Goal: Task Accomplishment & Management: Manage account settings

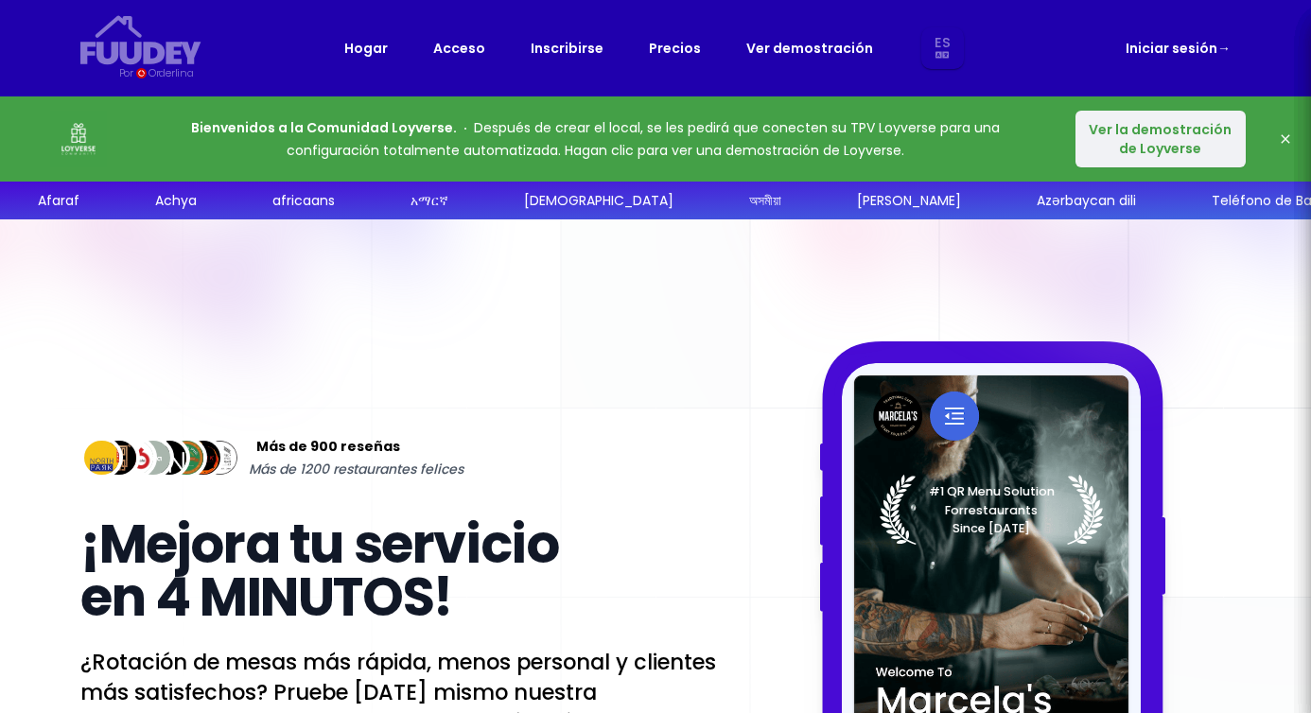
select select "es"
click at [1196, 145] on font "Ver la demostración de Loyverse" at bounding box center [1160, 139] width 143 height 38
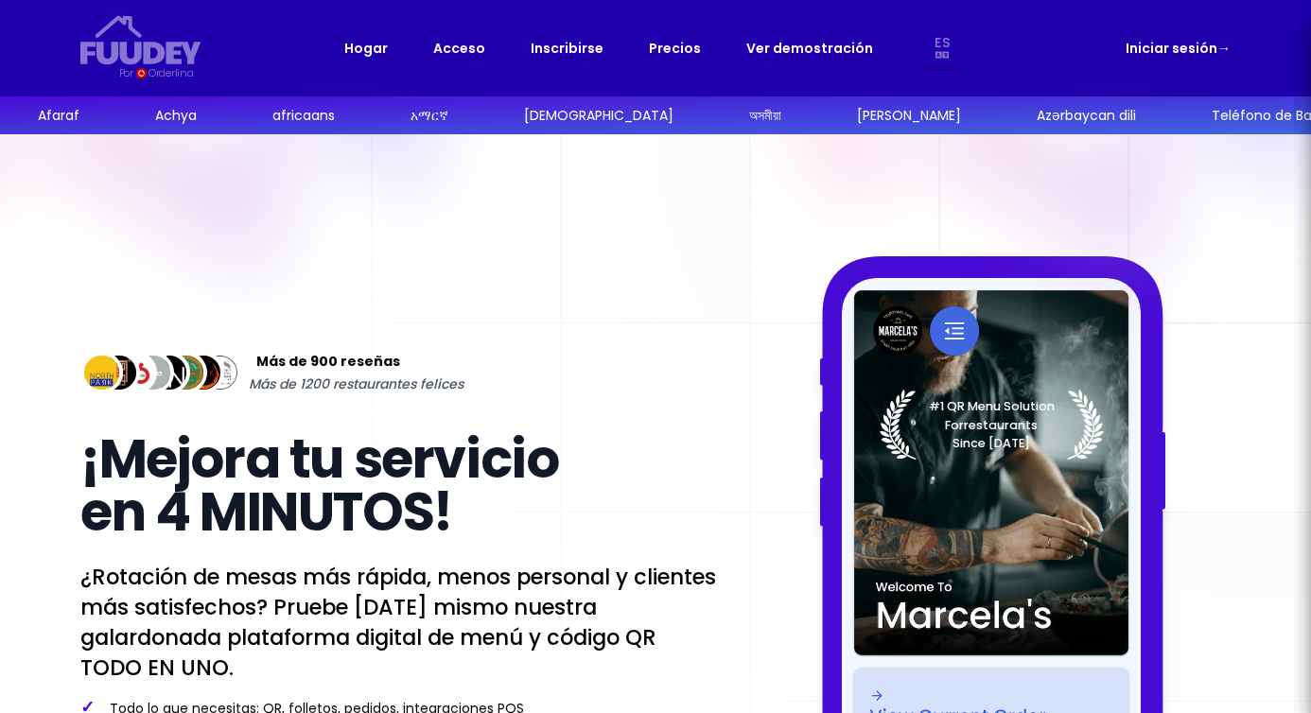
select select "es"
click at [1146, 52] on font "Iniciar sesión" at bounding box center [1171, 48] width 92 height 19
select select "es"
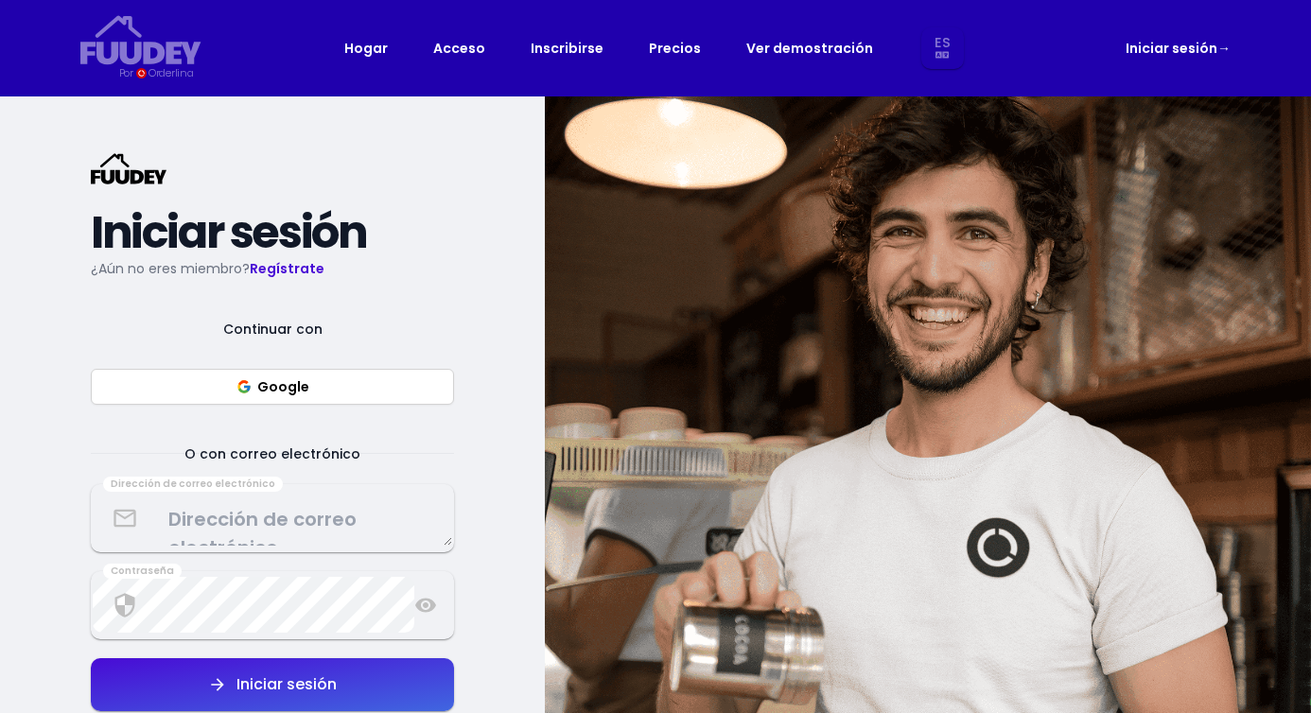
click at [288, 520] on textarea at bounding box center [272, 518] width 359 height 56
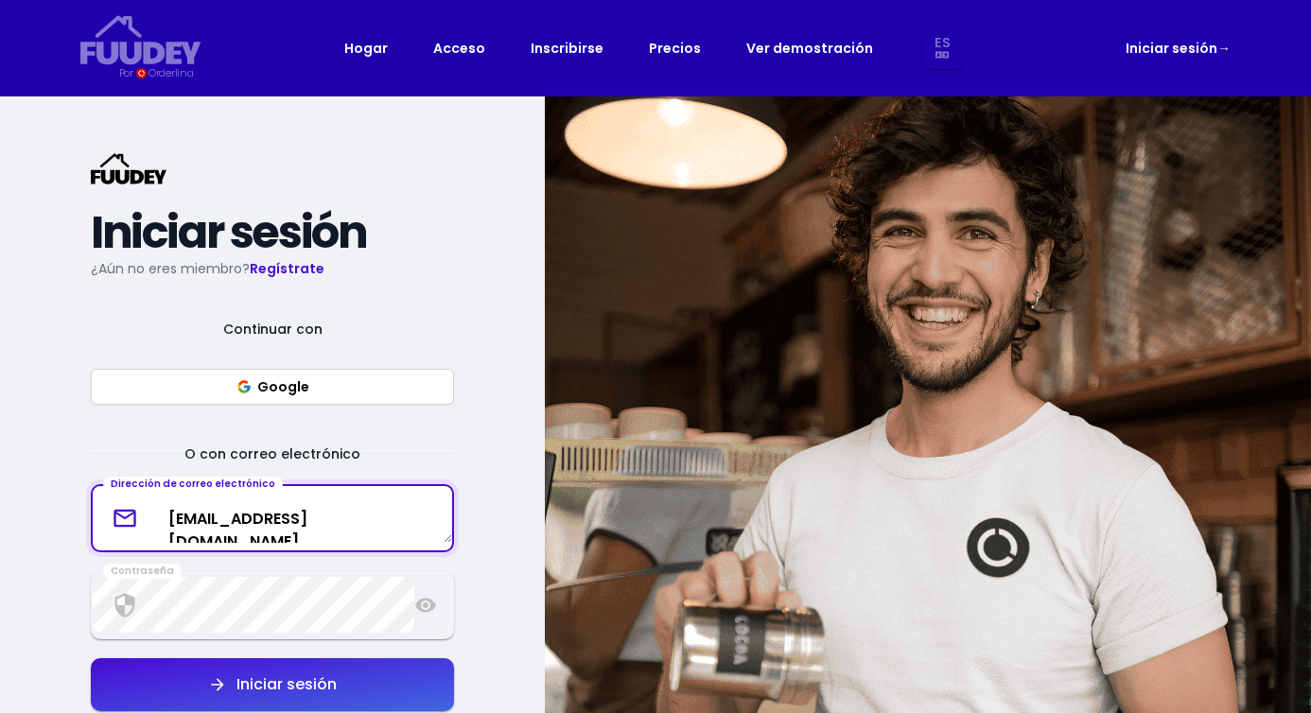
type textarea "[EMAIL_ADDRESS][DOMAIN_NAME]"
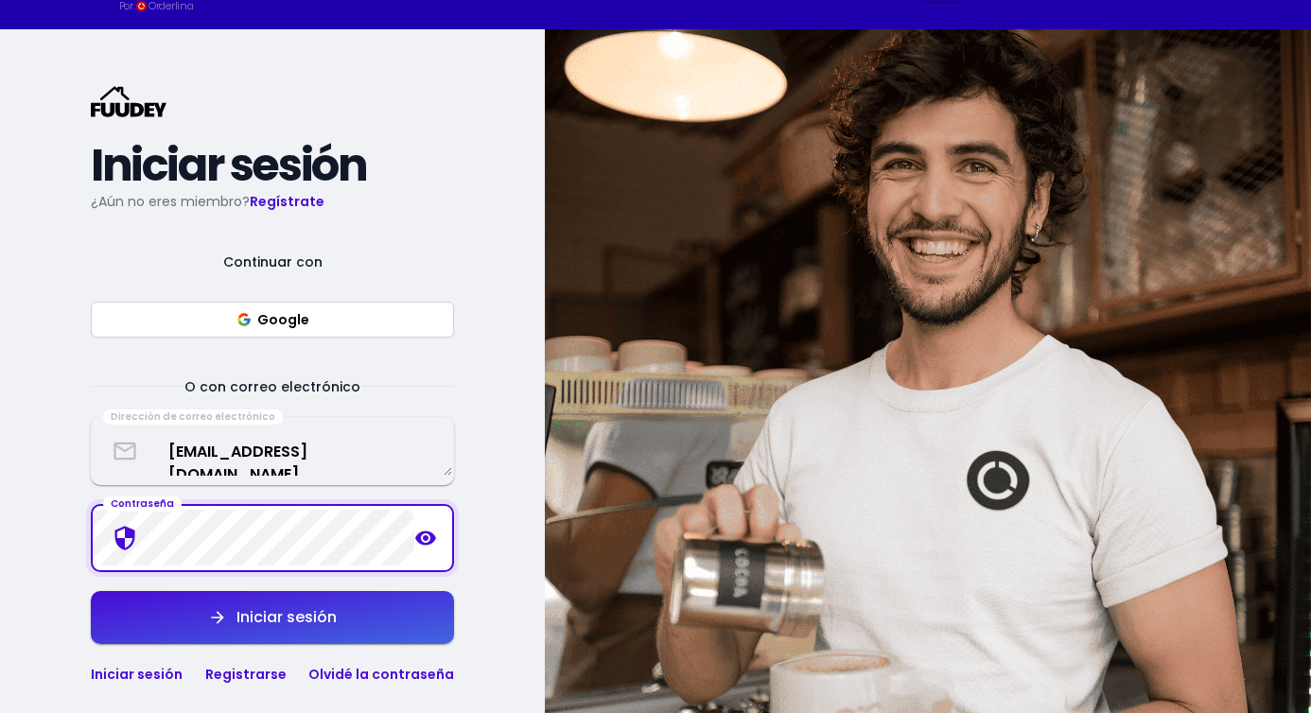
scroll to position [113, 0]
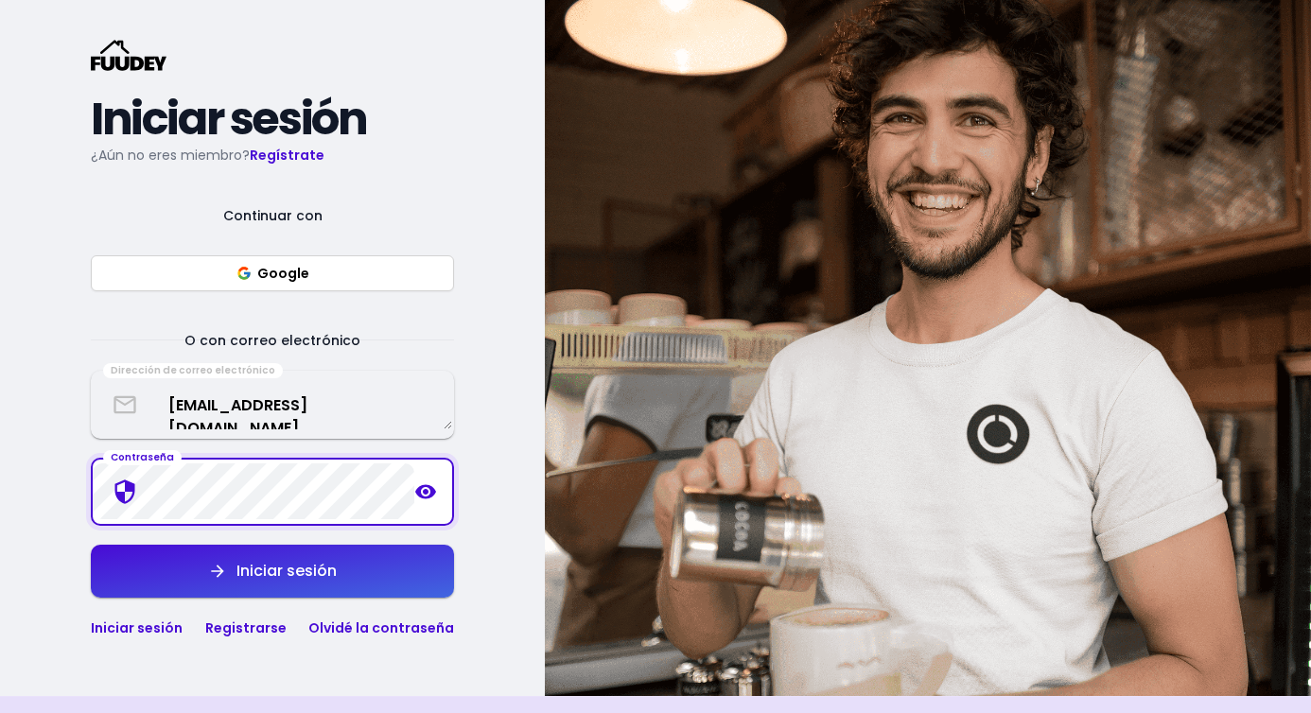
click at [208, 567] on icon "button" at bounding box center [217, 571] width 19 height 19
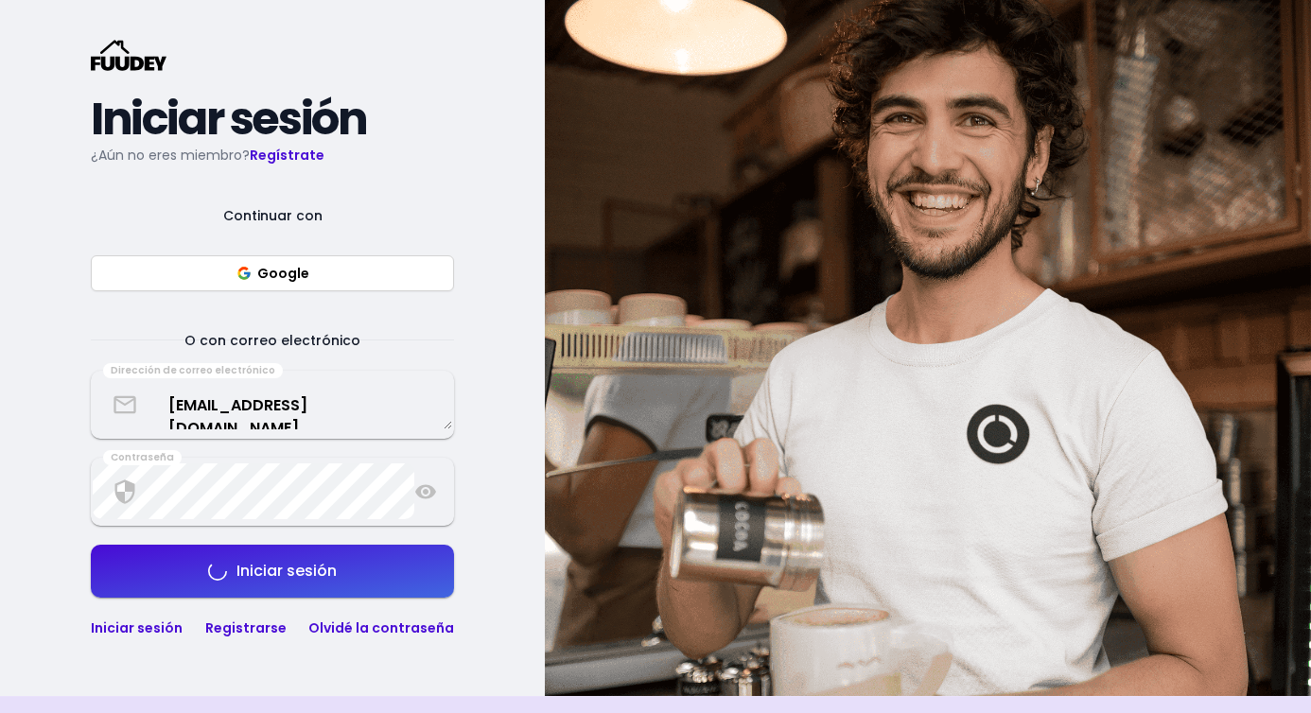
select select "es"
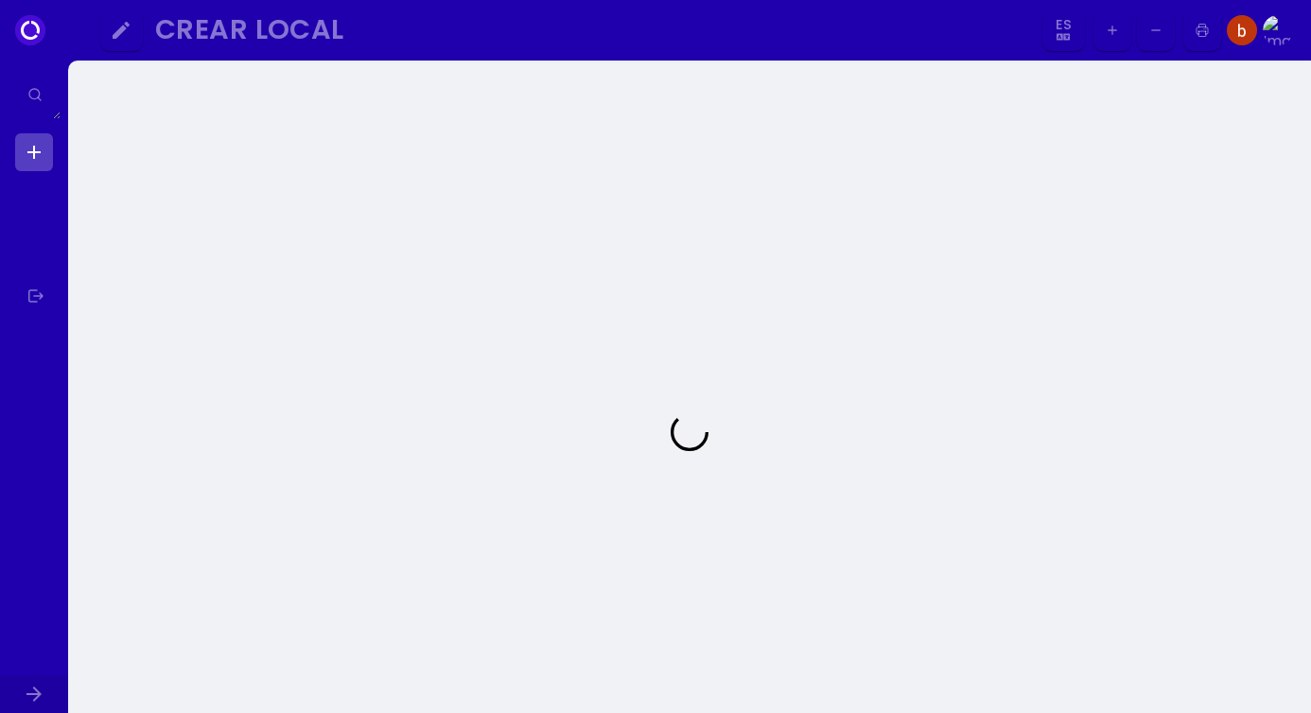
select select "es"
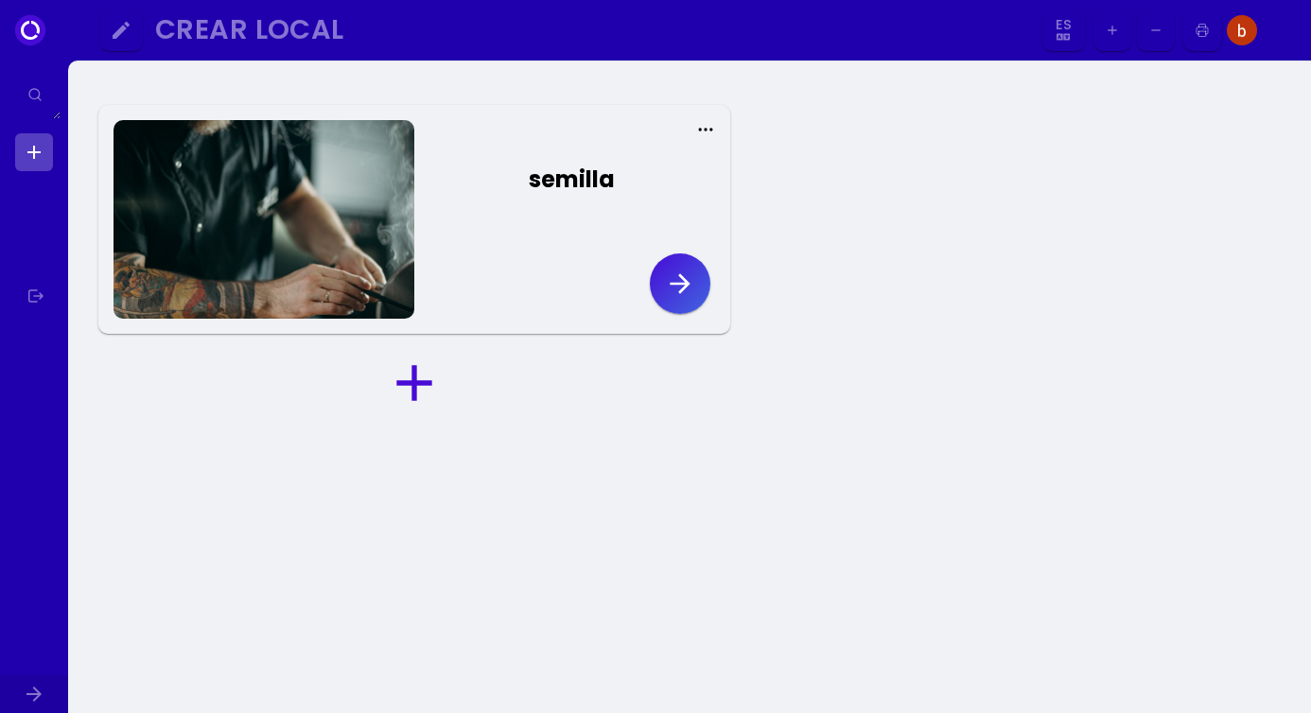
click at [674, 283] on icon "button" at bounding box center [680, 283] width 20 height 20
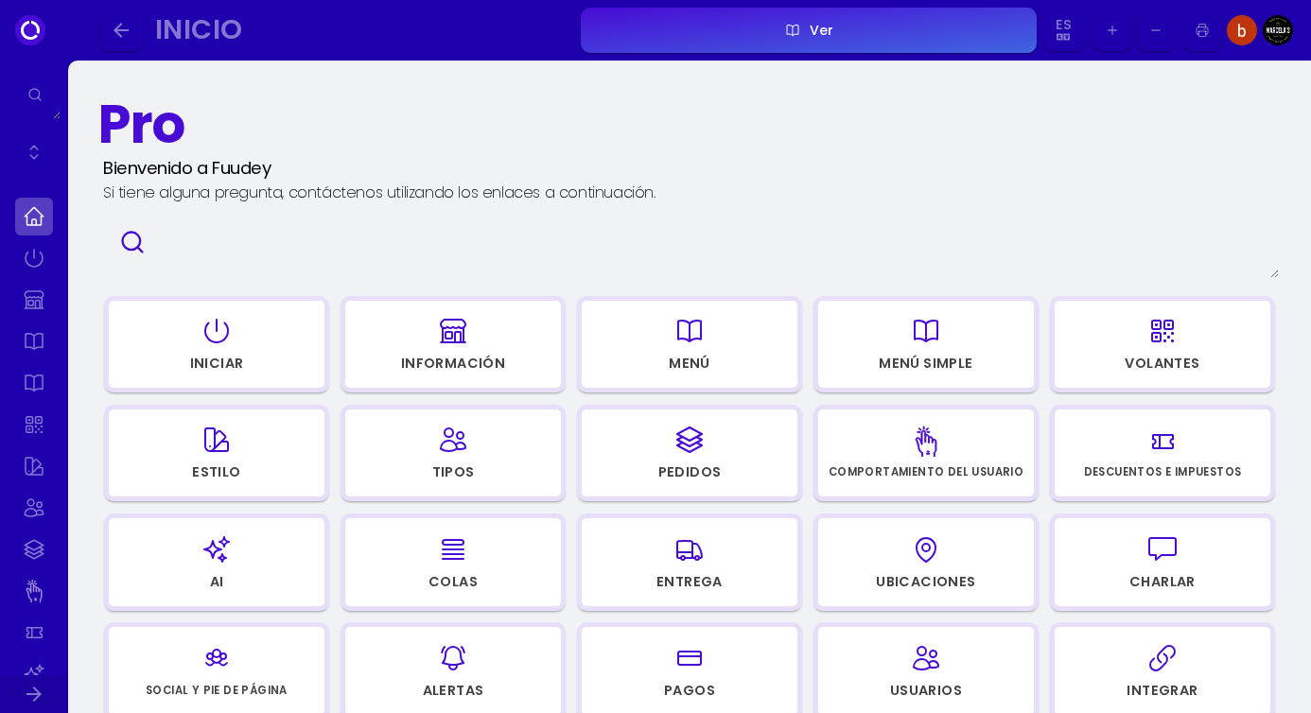
click at [282, 341] on div "button" at bounding box center [216, 330] width 198 height 45
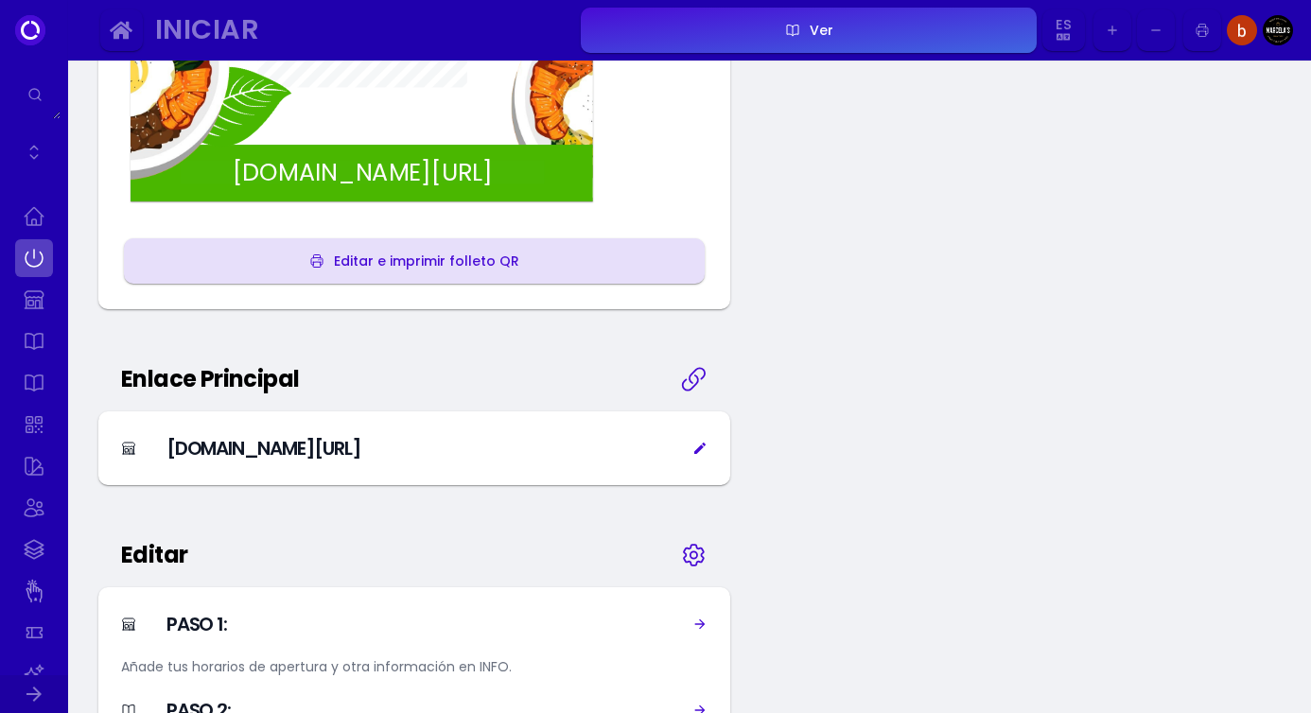
scroll to position [920, 0]
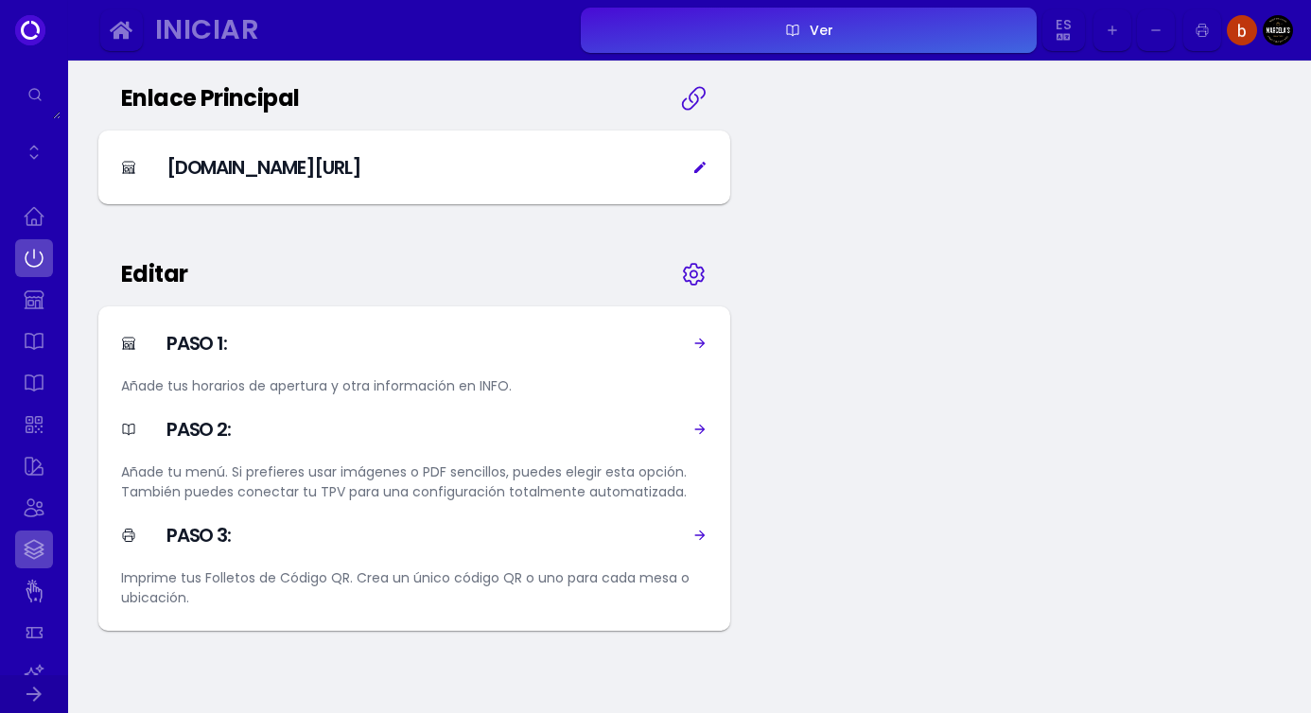
click at [21, 553] on link at bounding box center [34, 550] width 38 height 38
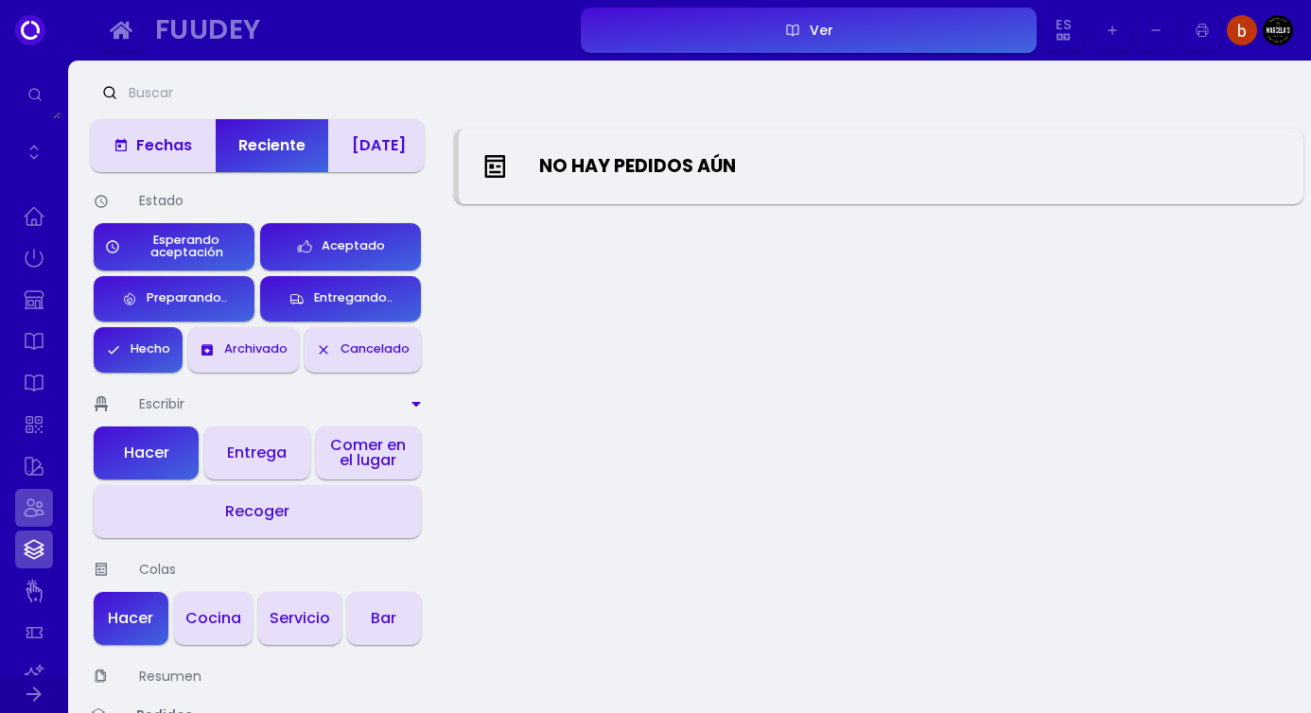
click at [28, 505] on link at bounding box center [34, 508] width 38 height 38
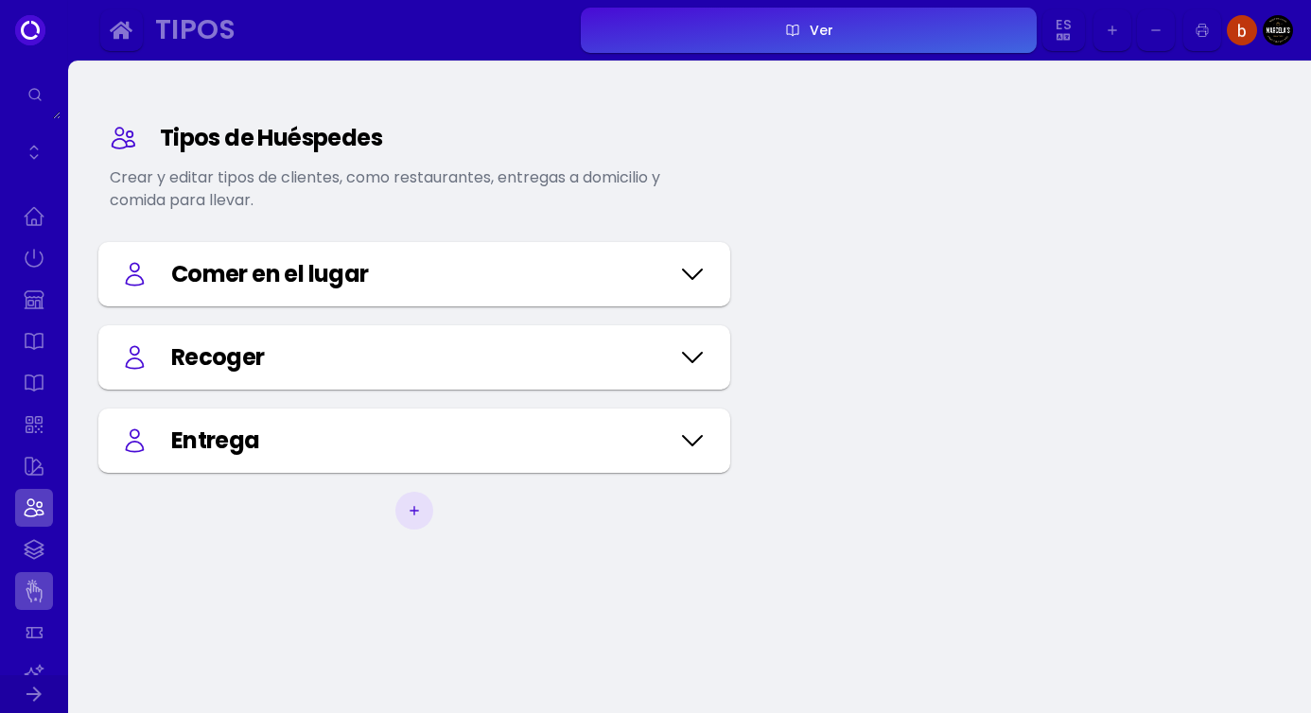
click at [34, 580] on link at bounding box center [34, 591] width 38 height 38
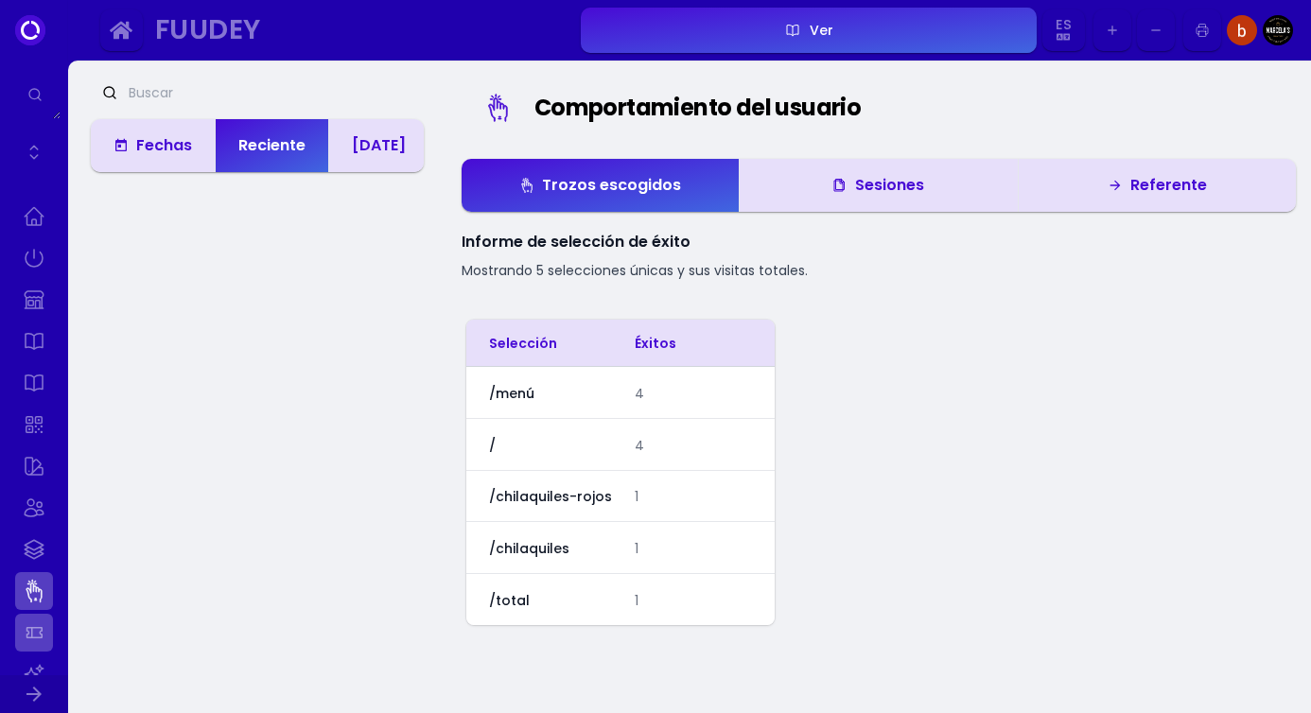
click at [32, 619] on link at bounding box center [34, 633] width 38 height 38
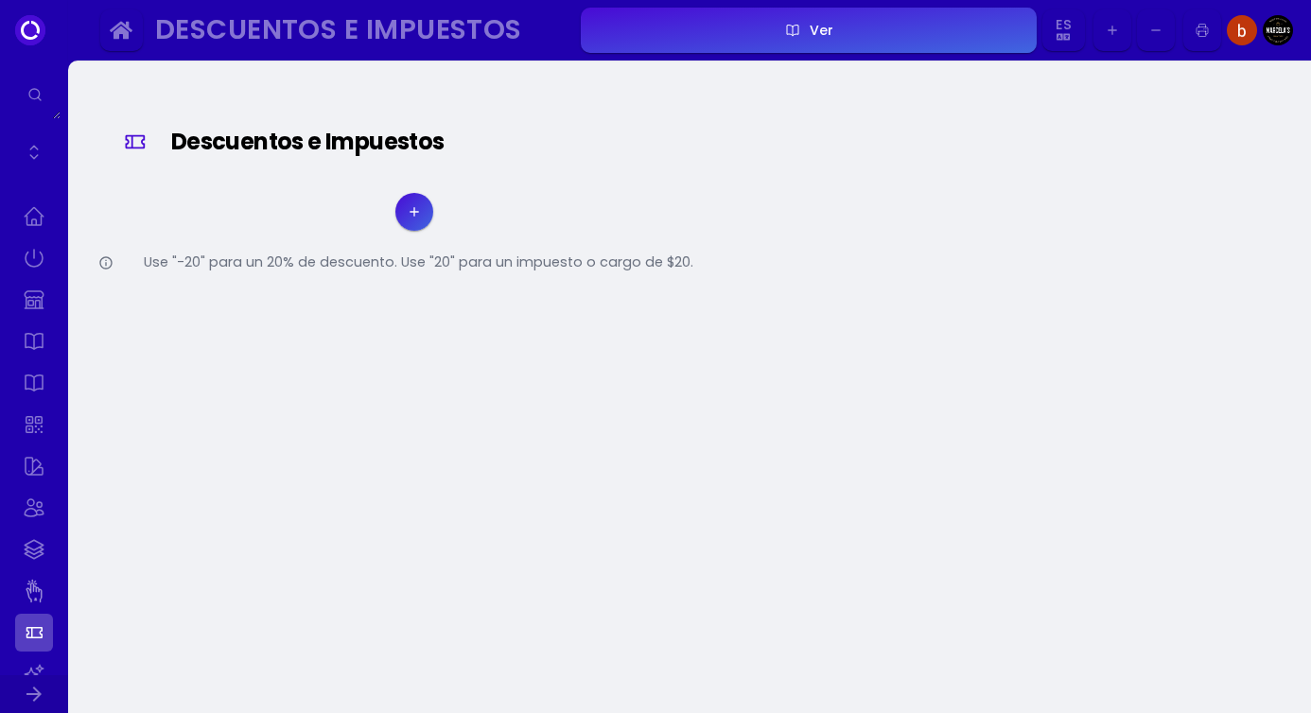
click at [37, 638] on link at bounding box center [34, 633] width 38 height 38
click at [37, 661] on link at bounding box center [34, 674] width 38 height 38
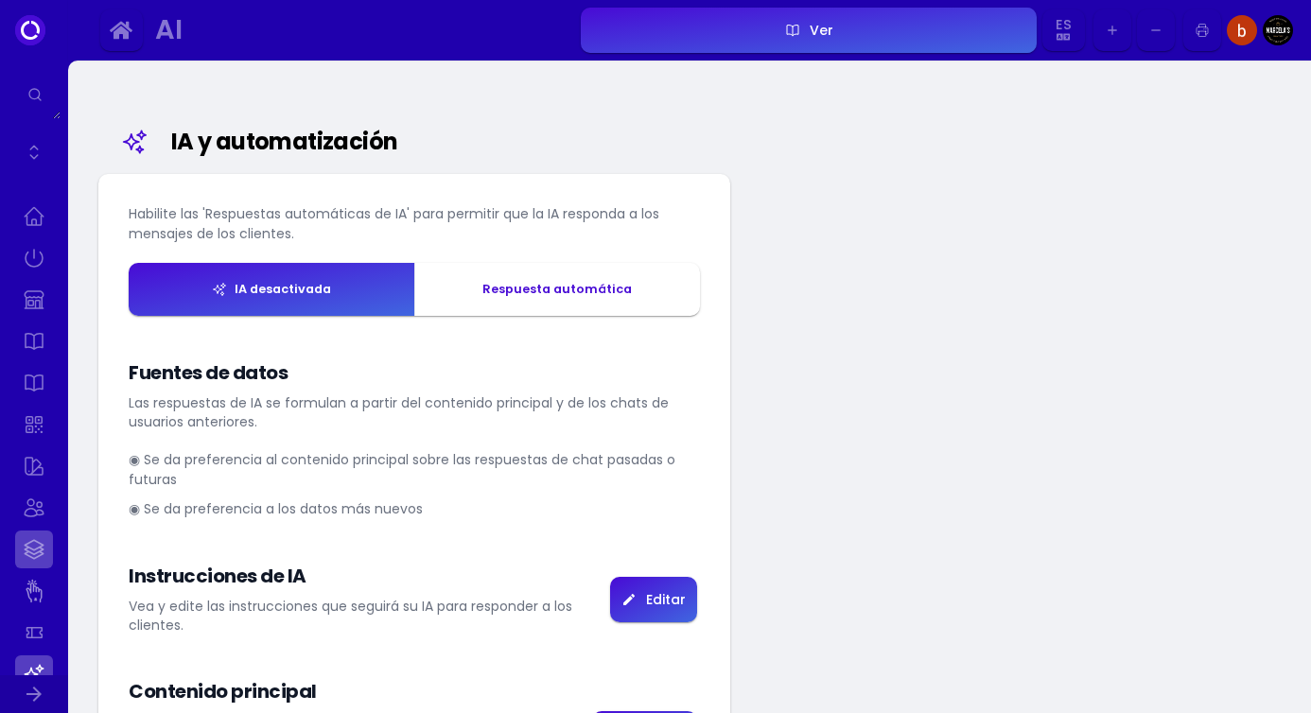
click at [41, 552] on link at bounding box center [34, 550] width 38 height 38
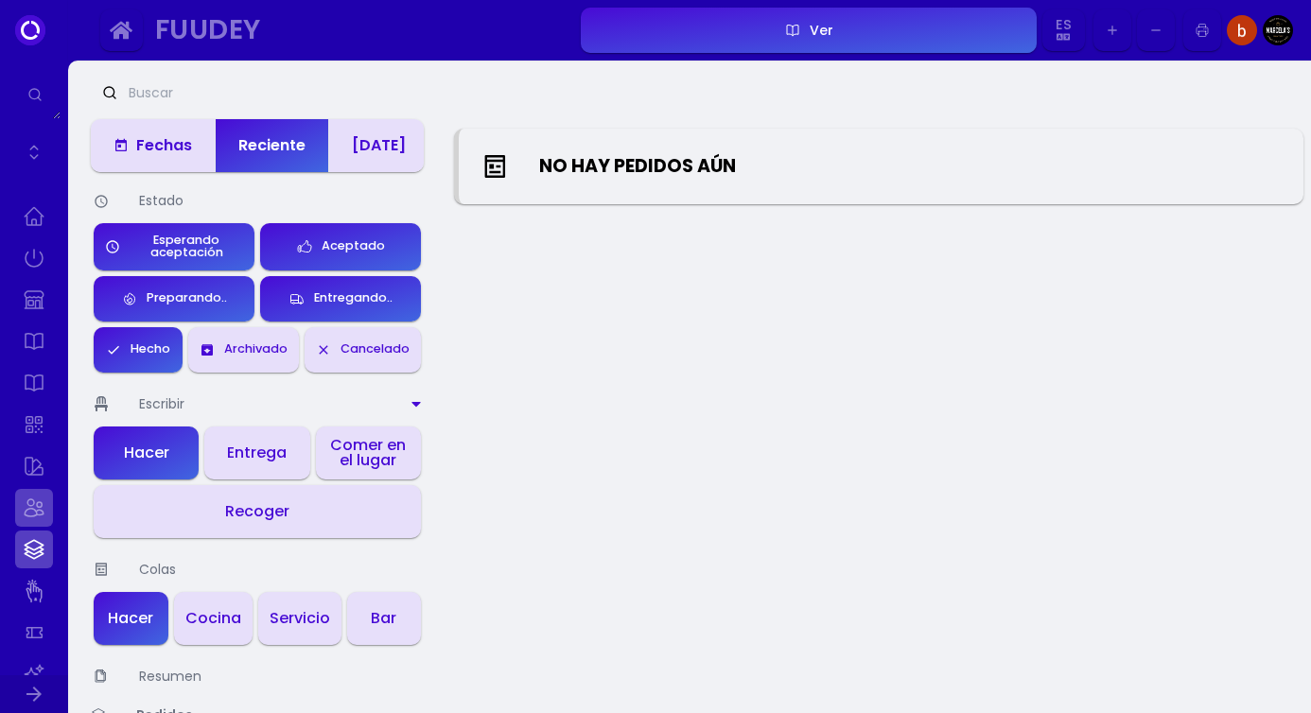
click at [38, 503] on link at bounding box center [34, 508] width 38 height 38
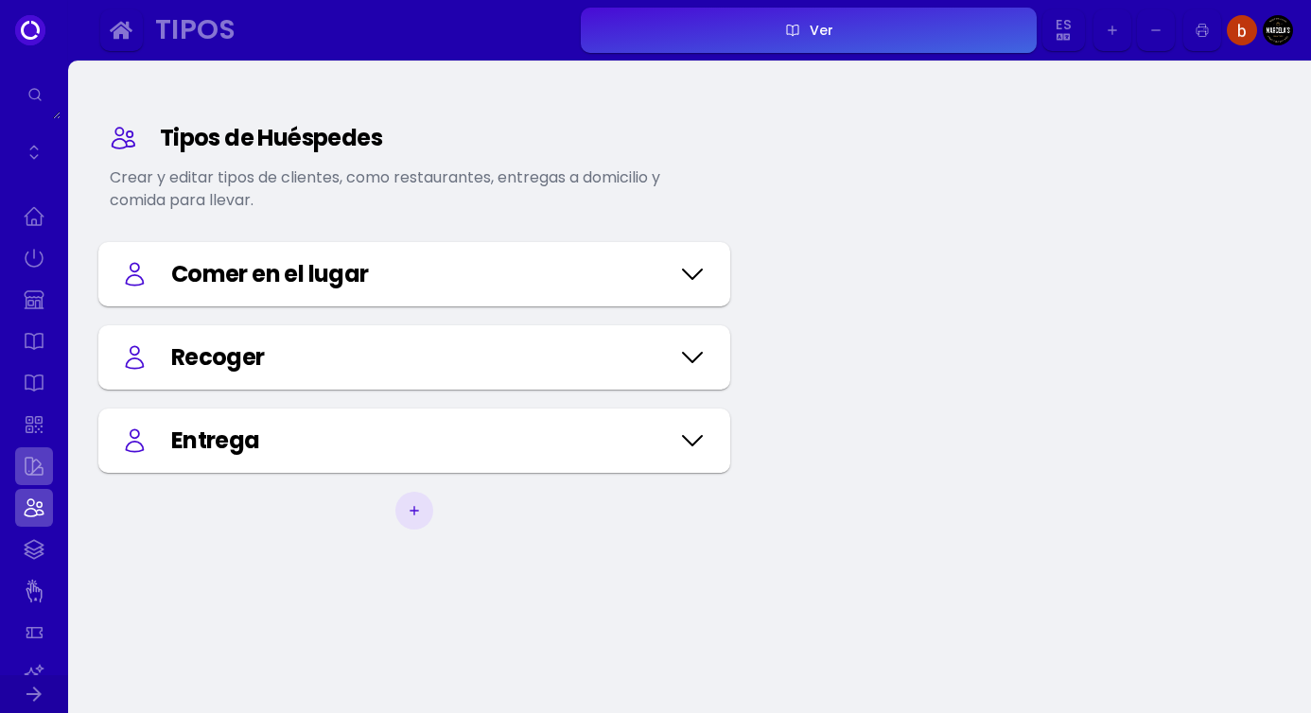
click at [38, 475] on link at bounding box center [34, 466] width 38 height 38
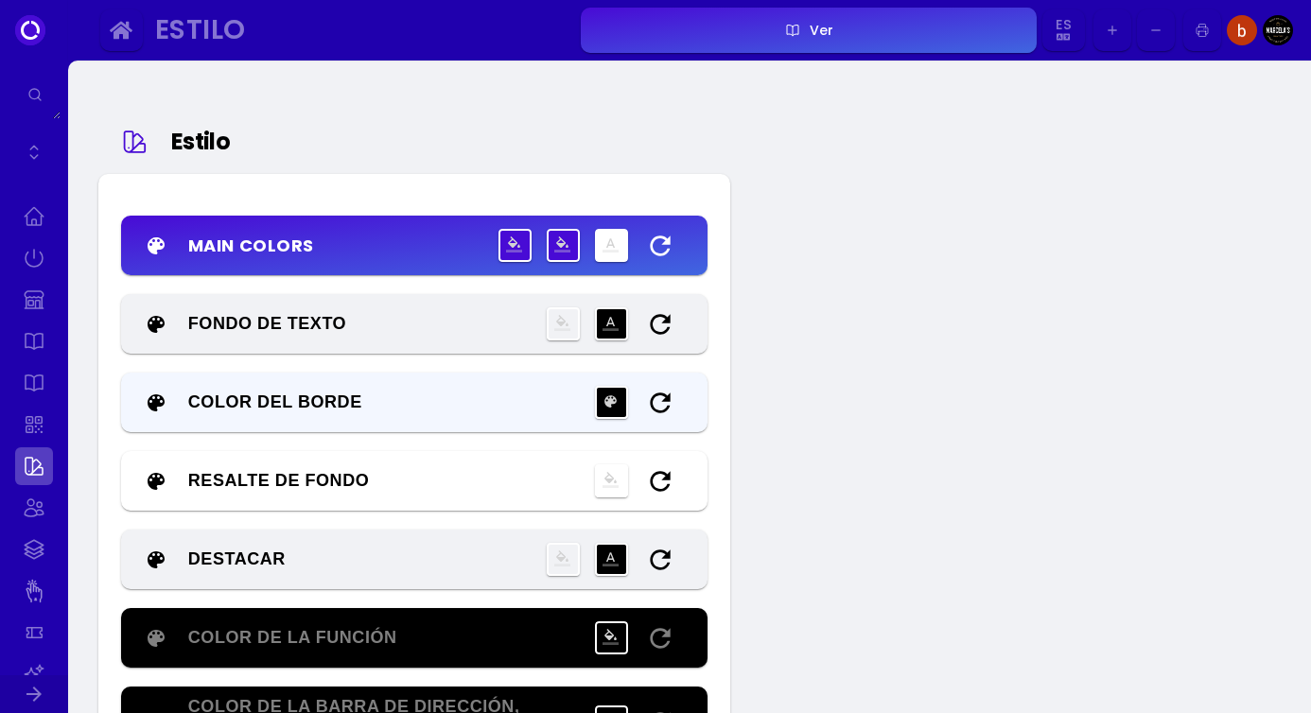
type input "#ffffff"
type input "#000000"
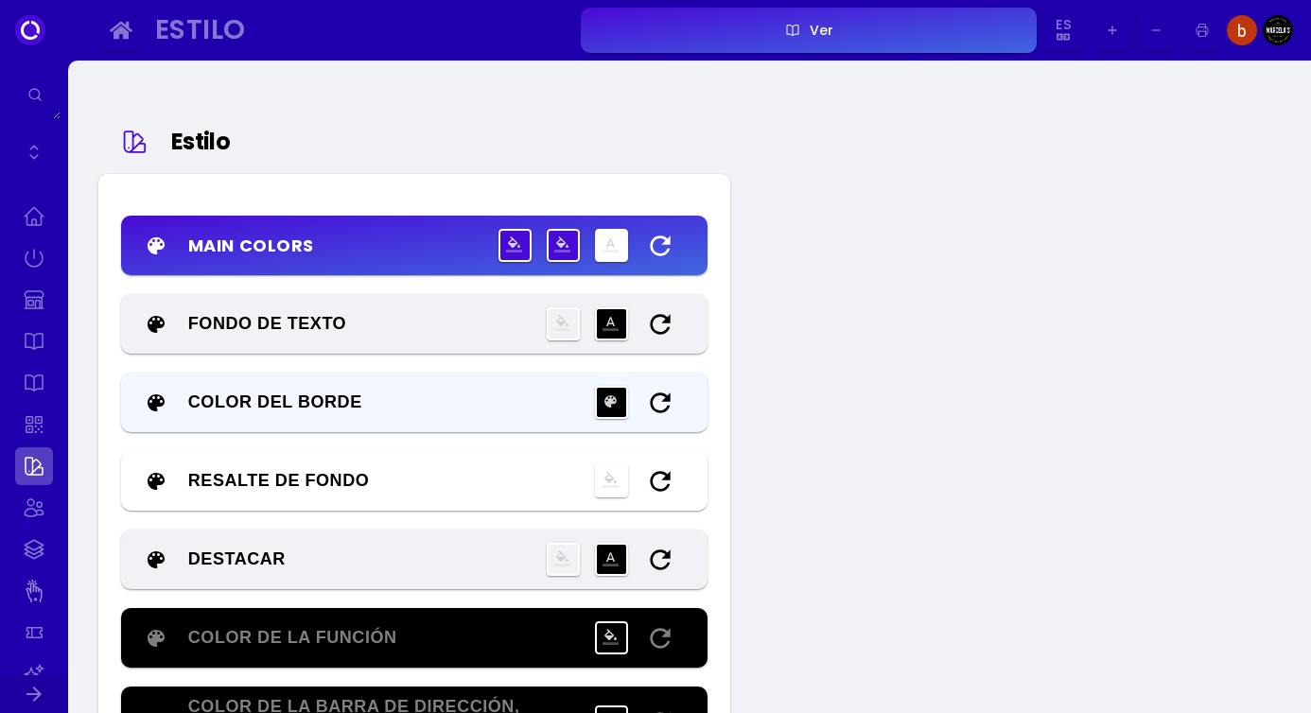
type input "#000000"
click at [33, 427] on link at bounding box center [34, 425] width 38 height 38
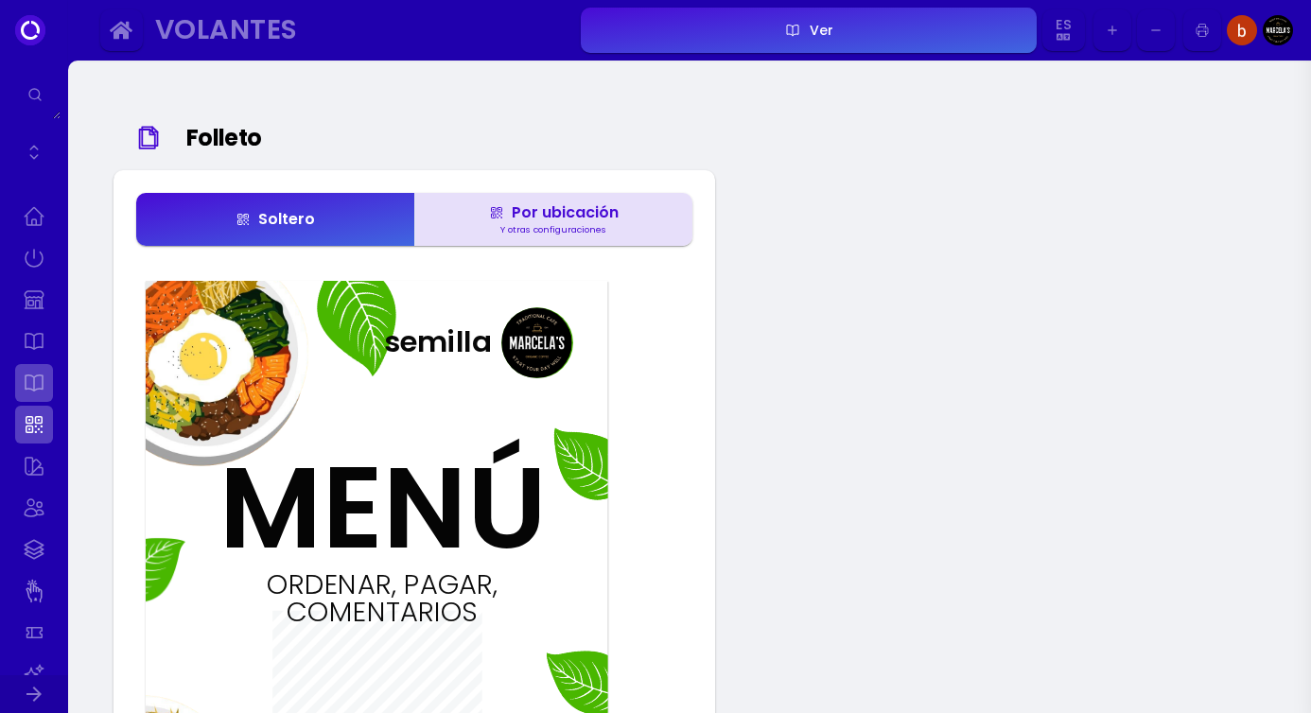
click at [38, 392] on link at bounding box center [34, 383] width 38 height 38
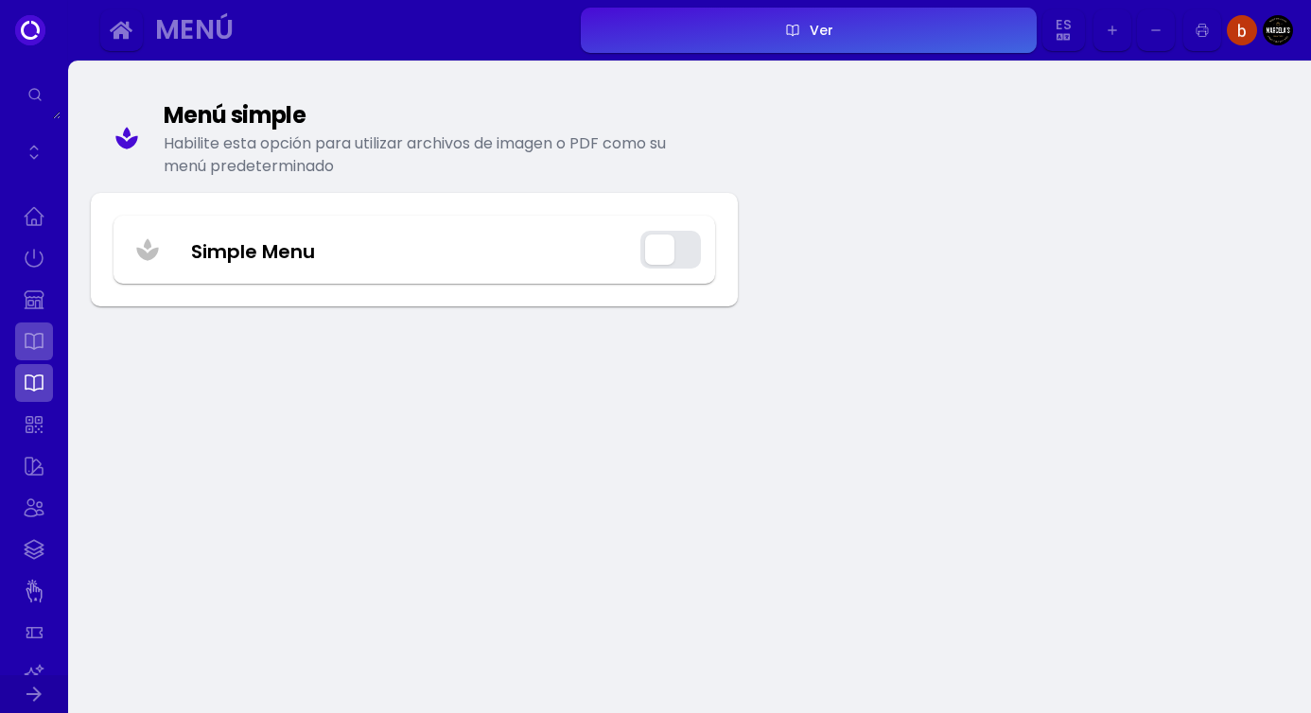
click at [40, 336] on link at bounding box center [34, 341] width 38 height 38
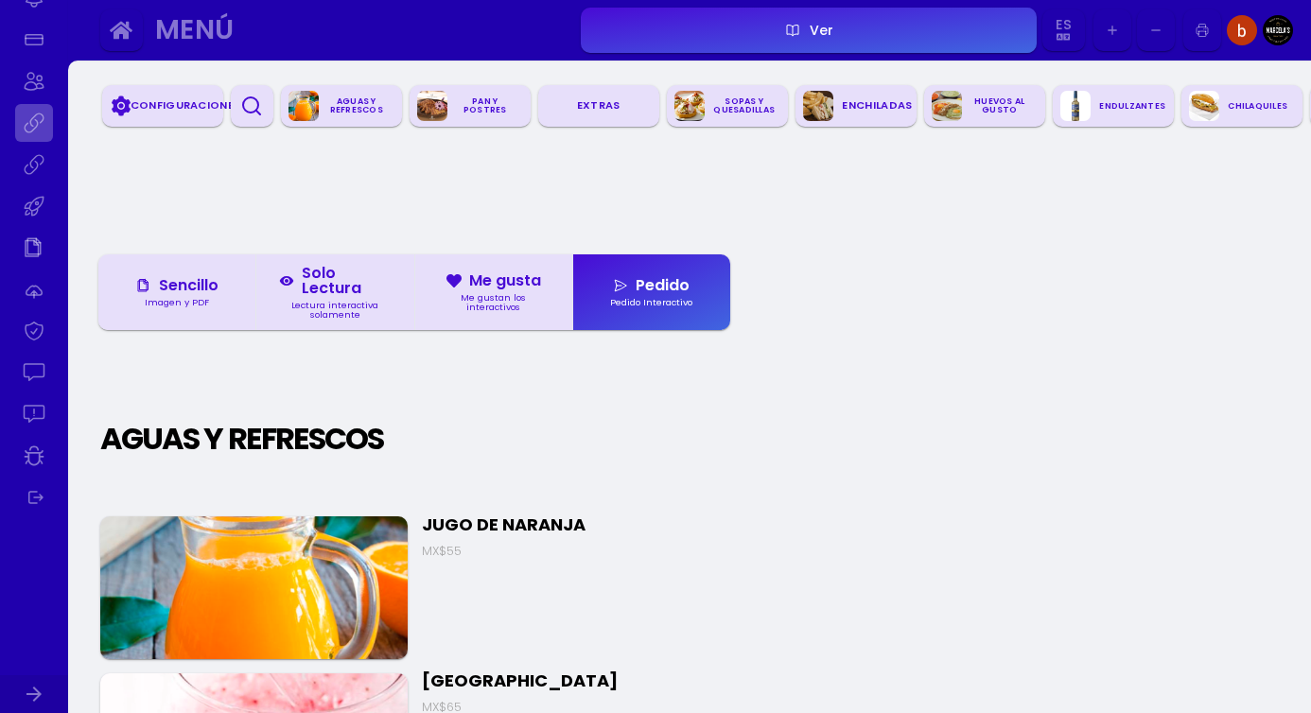
scroll to position [975, 0]
click at [130, 22] on icon "button" at bounding box center [121, 30] width 23 height 23
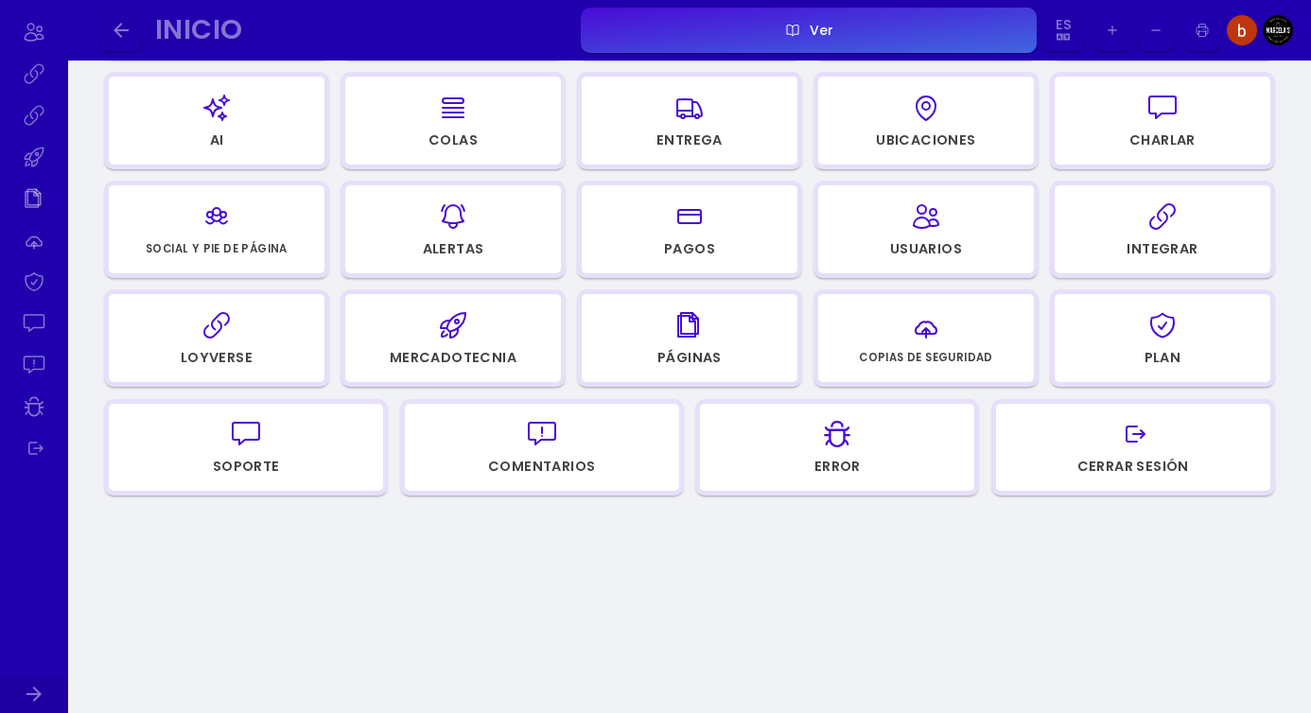
scroll to position [447, 0]
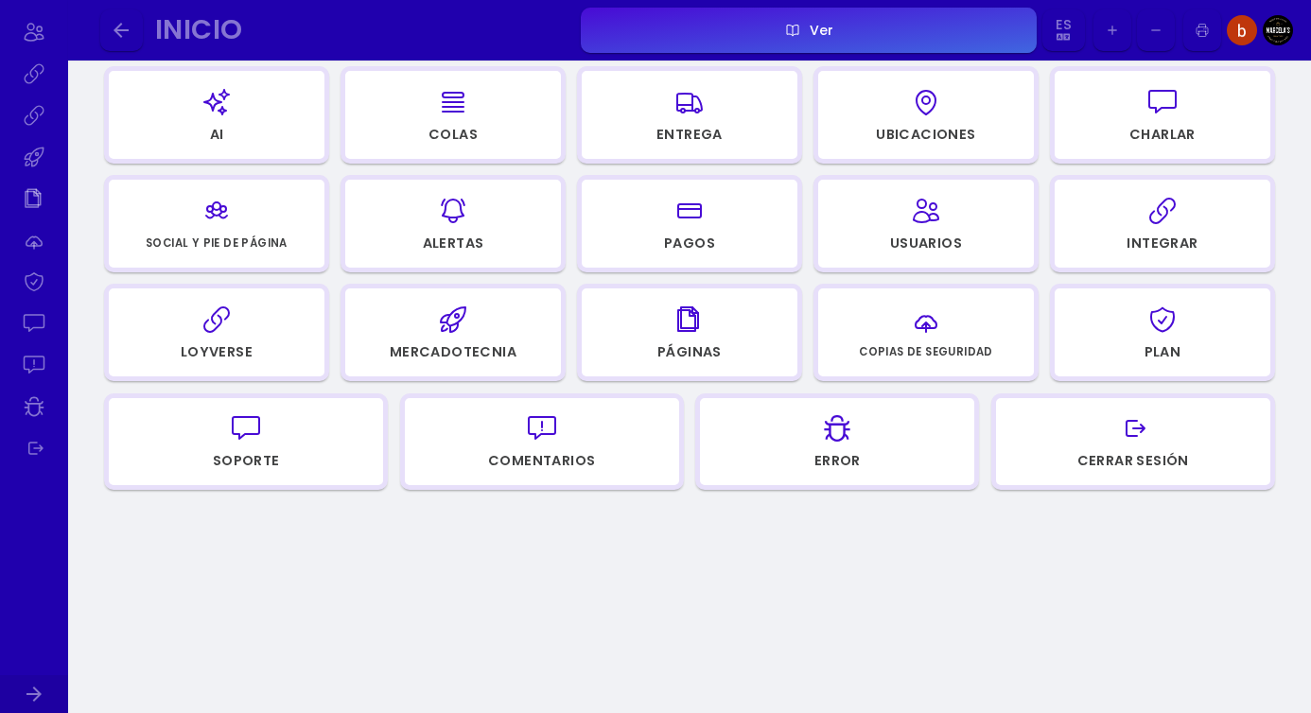
click at [898, 567] on div "Pro Bienvenido a Fuudey Si tiene alguna pregunta, contáctenos utilizando los en…" at bounding box center [689, 184] width 1212 height 1075
click at [1109, 318] on div "button" at bounding box center [1162, 319] width 198 height 45
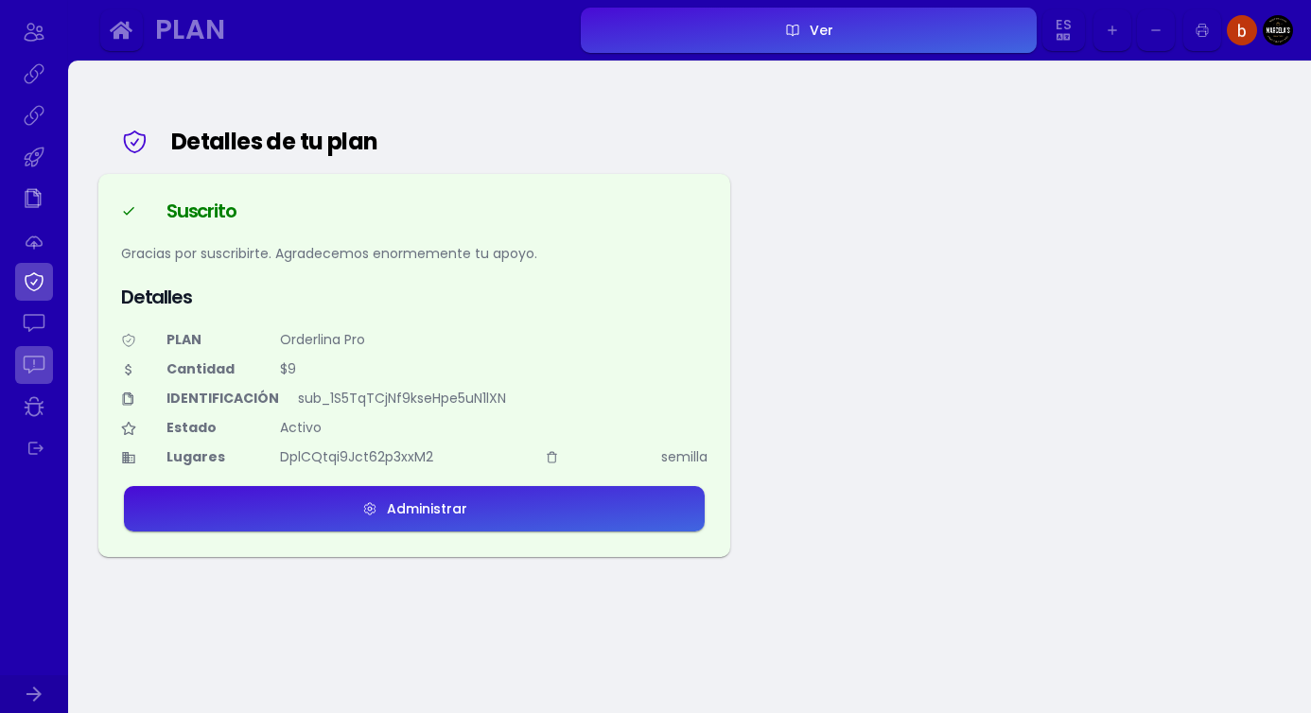
click at [26, 357] on link at bounding box center [34, 365] width 38 height 38
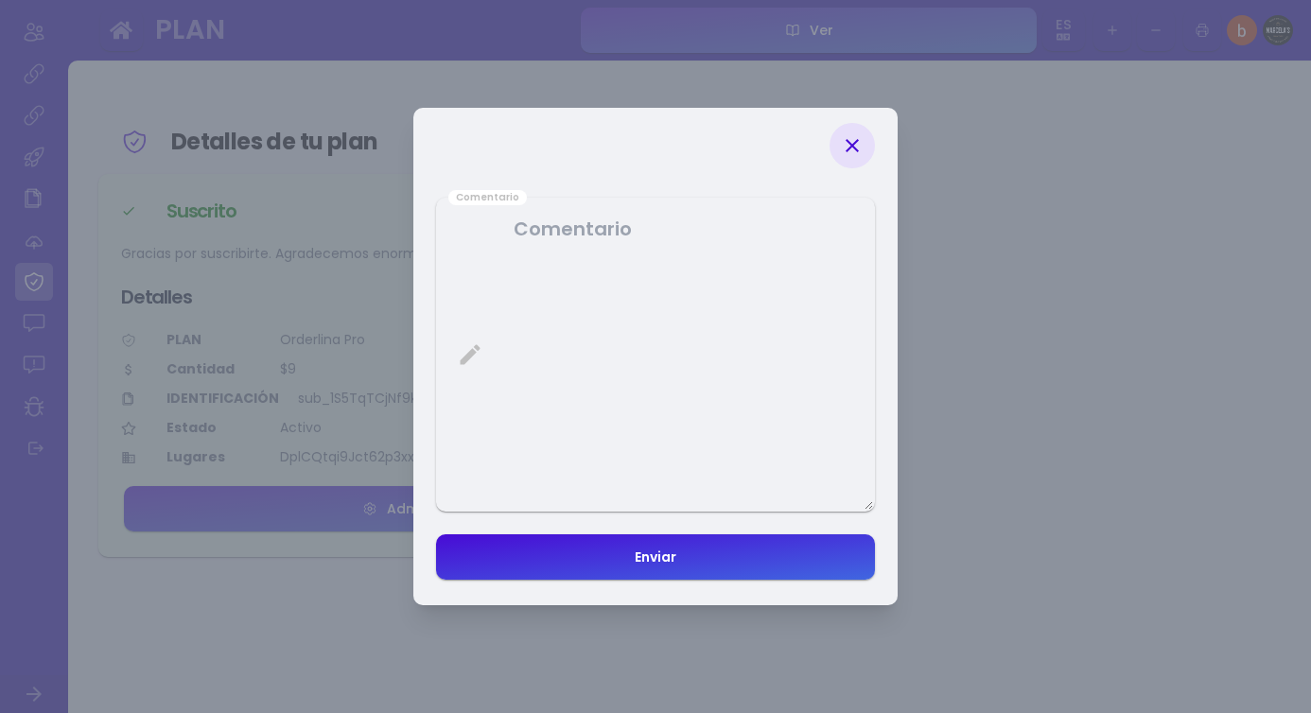
click at [856, 161] on div at bounding box center [851, 145] width 45 height 45
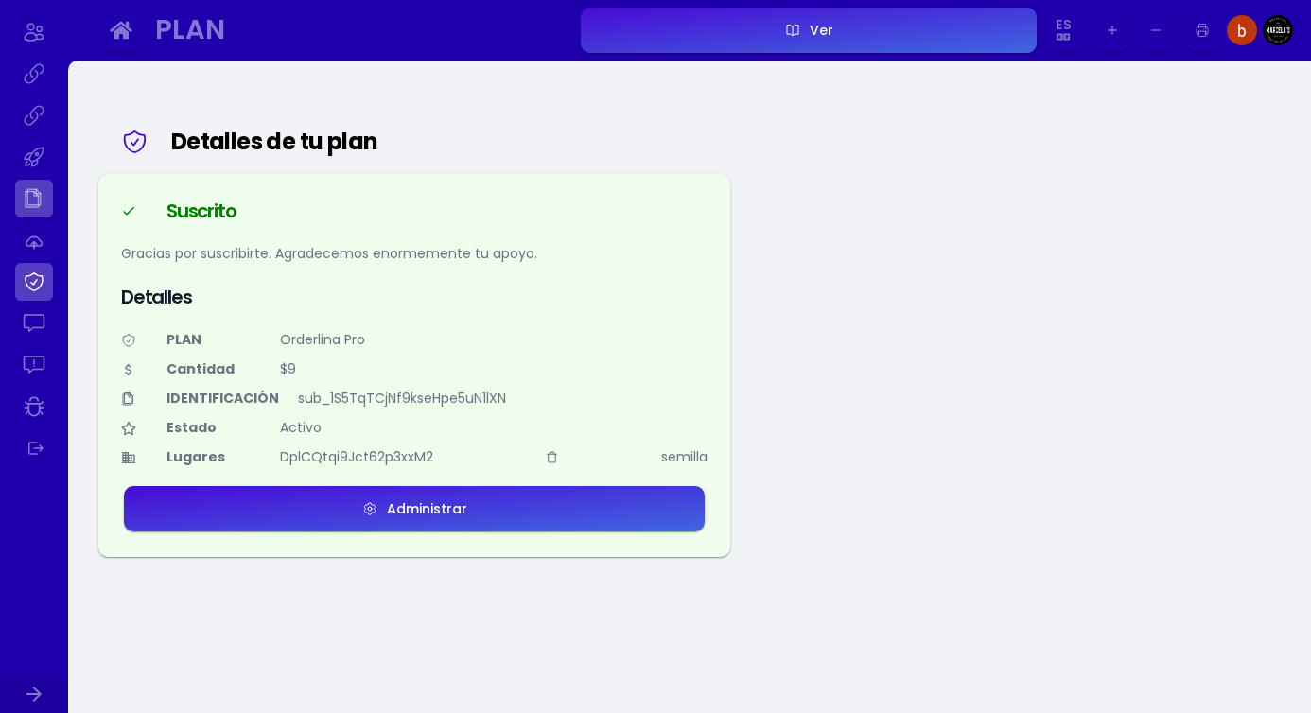
click at [31, 199] on link at bounding box center [34, 199] width 38 height 38
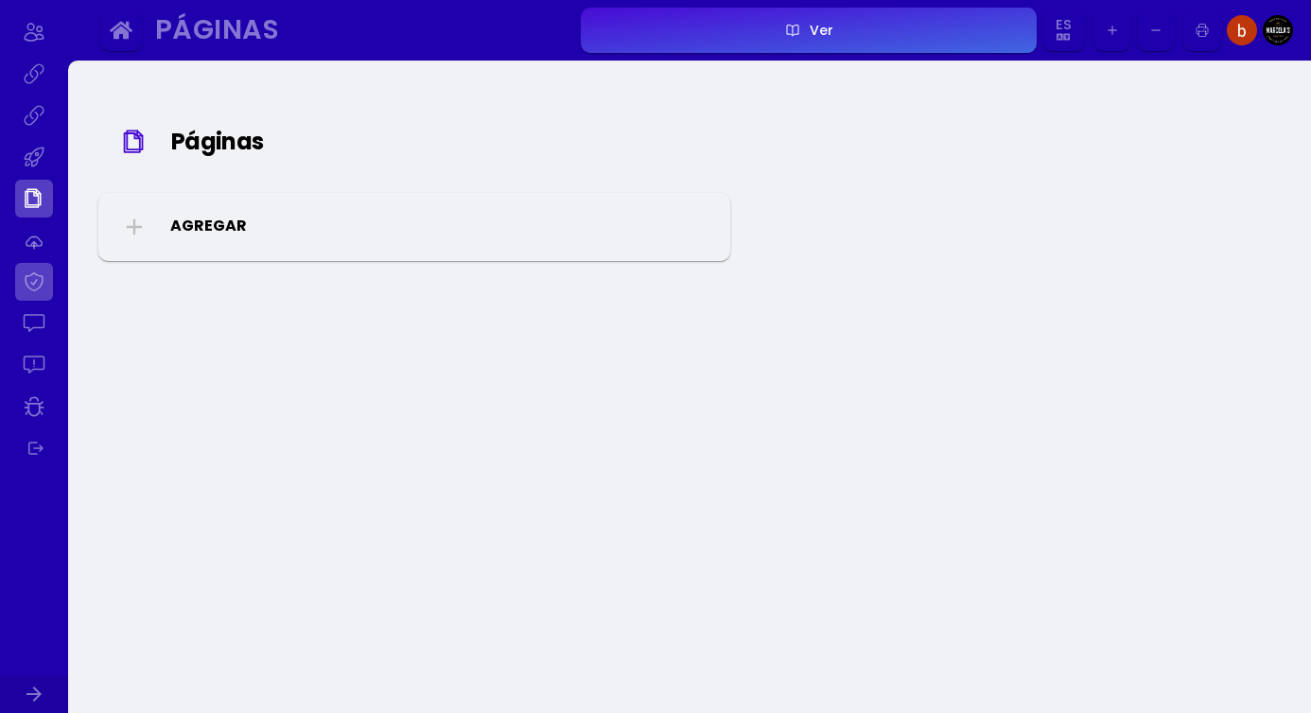
click at [34, 268] on link at bounding box center [34, 282] width 38 height 38
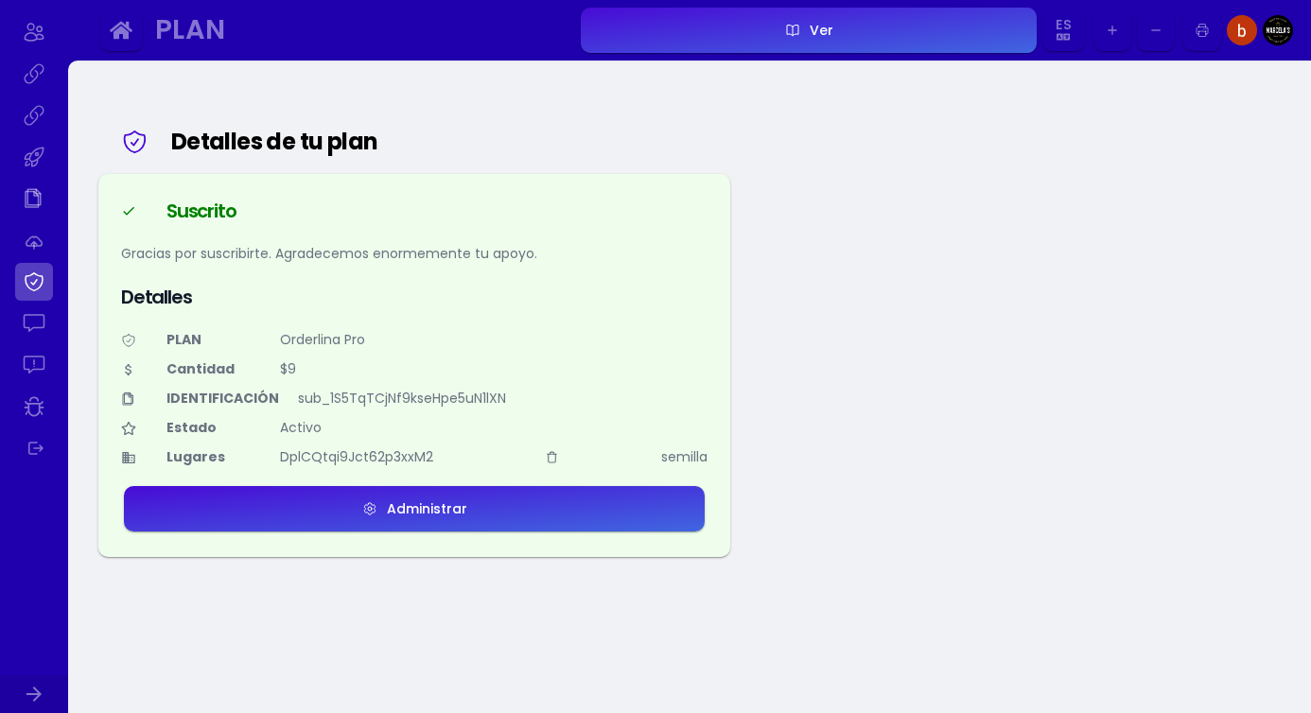
click at [123, 32] on icon "button" at bounding box center [121, 31] width 23 height 18
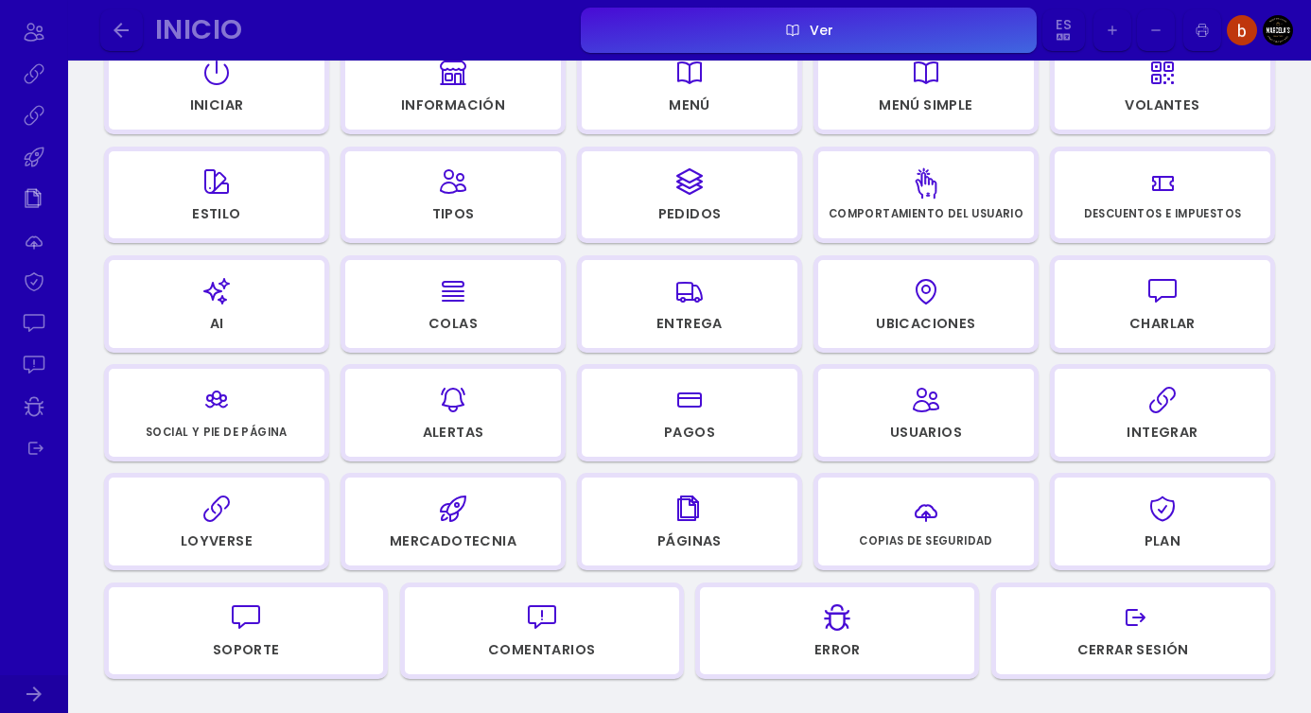
scroll to position [343, 0]
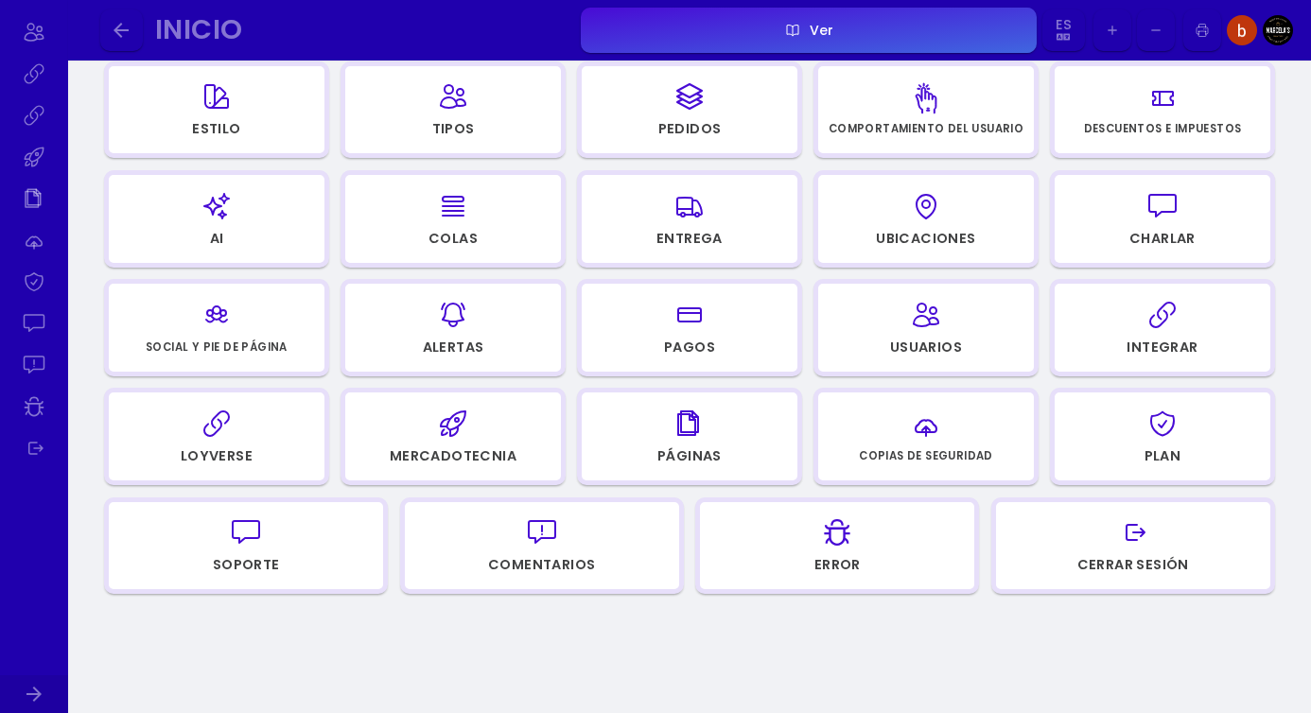
click at [296, 436] on div "button" at bounding box center [216, 423] width 198 height 45
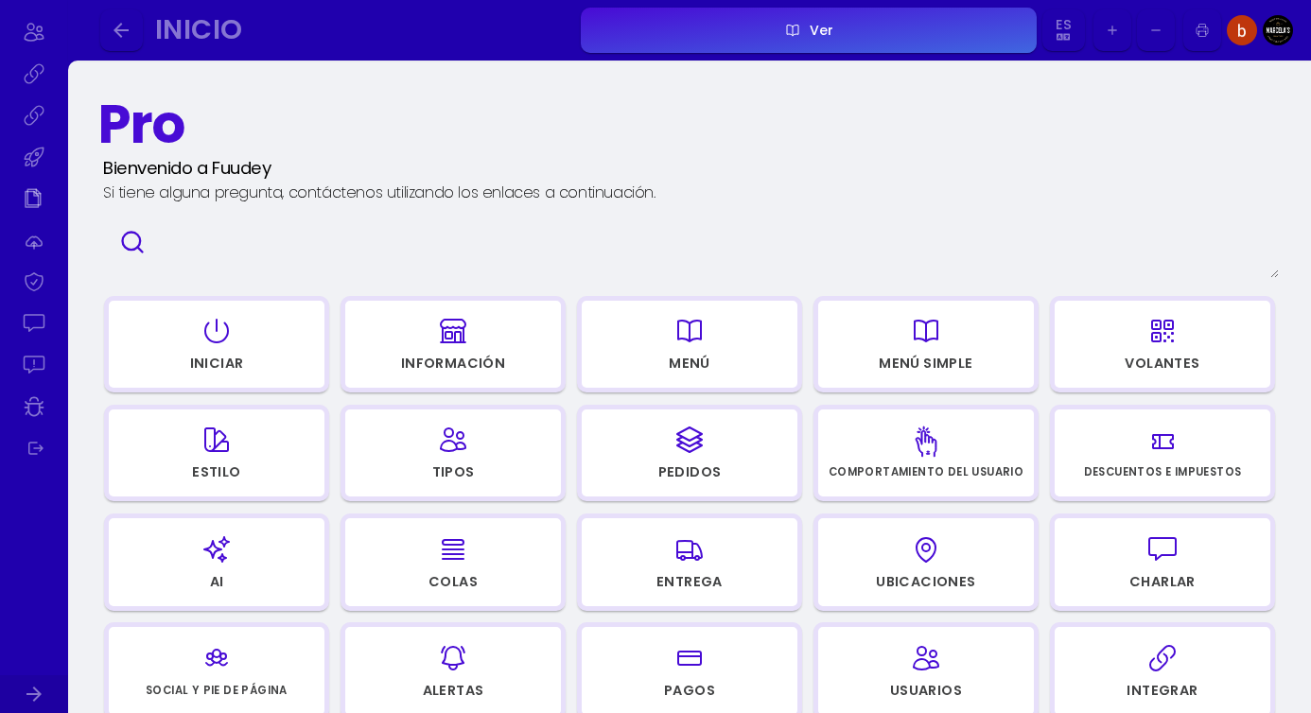
select select "68c5f9fe-f1eb-4f09-bef1-6ccab1020816"
select select "94d55e3a-47cf-4b31-9f49-68d9695a97bd"
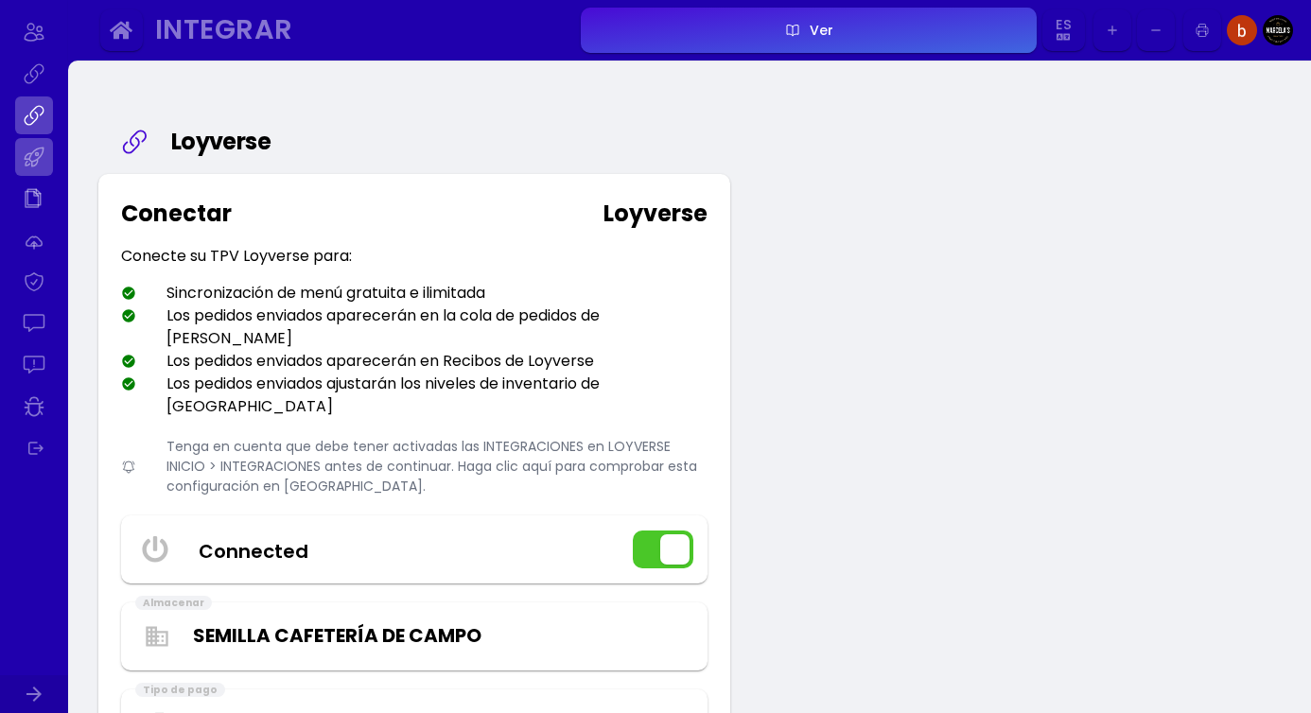
click at [27, 161] on link at bounding box center [34, 157] width 38 height 38
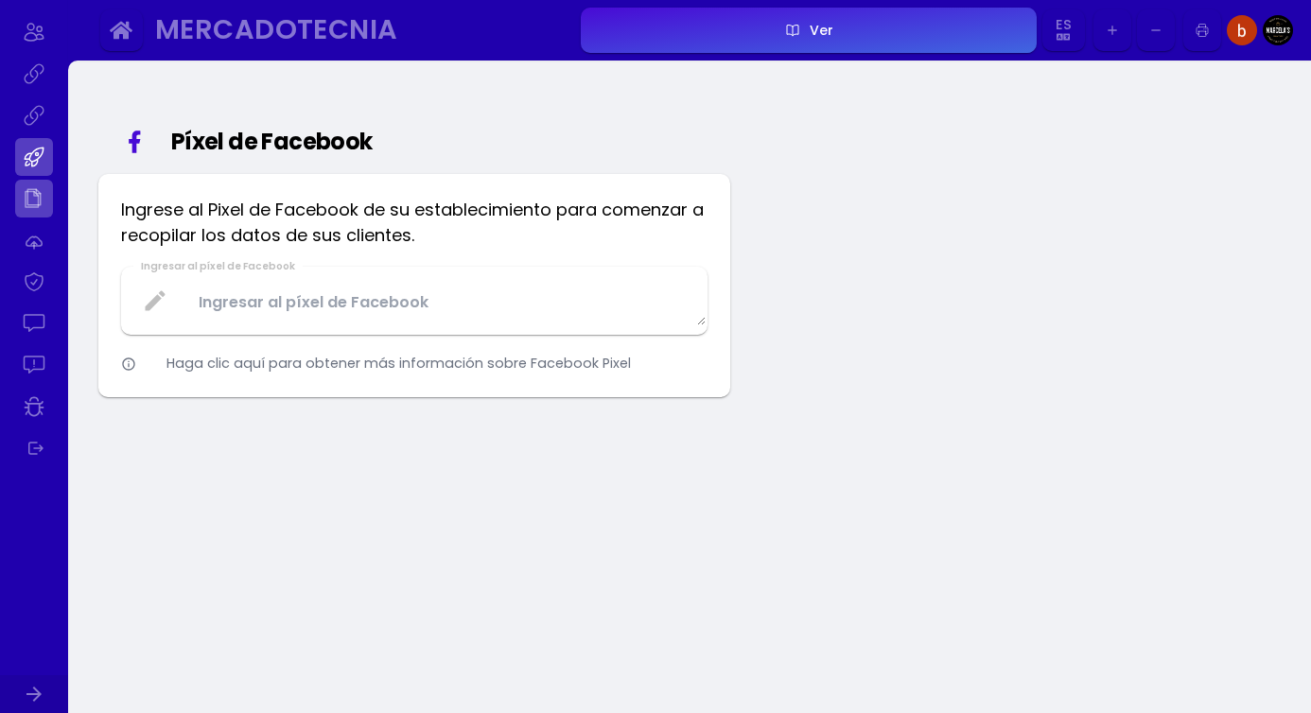
click at [37, 199] on link at bounding box center [34, 199] width 38 height 38
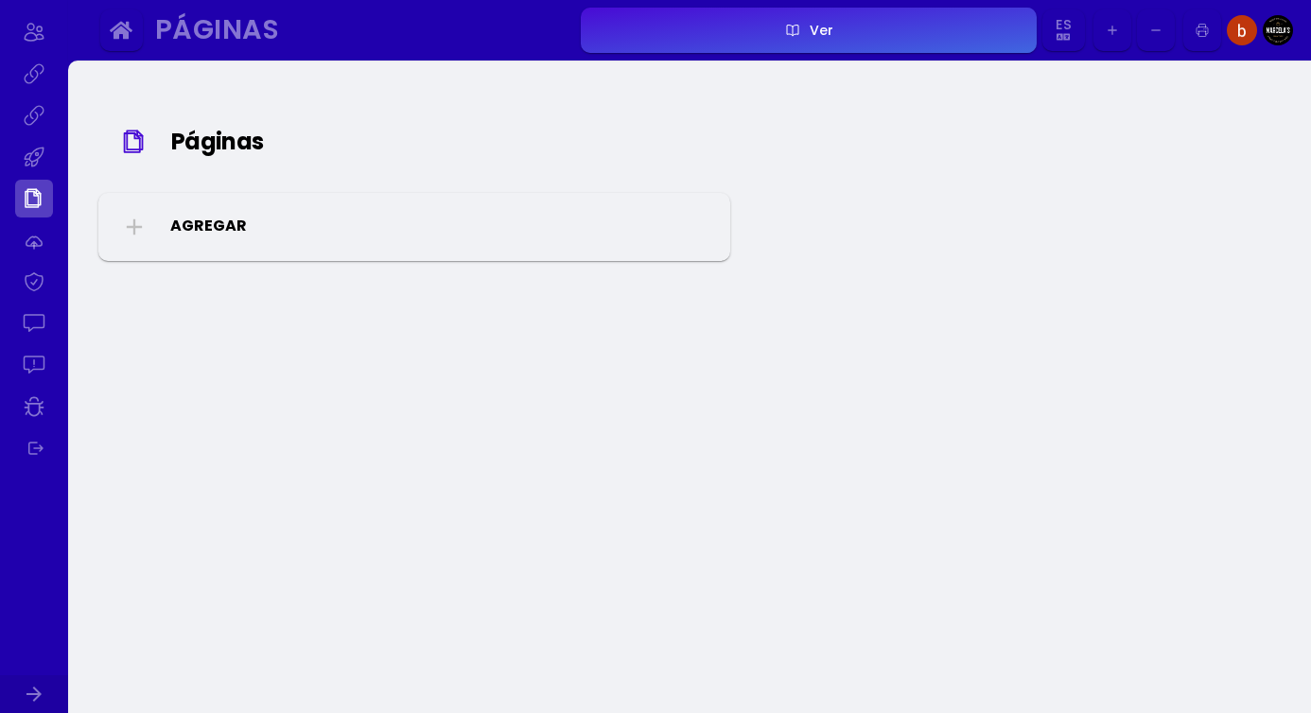
click at [133, 29] on button "button" at bounding box center [121, 30] width 43 height 43
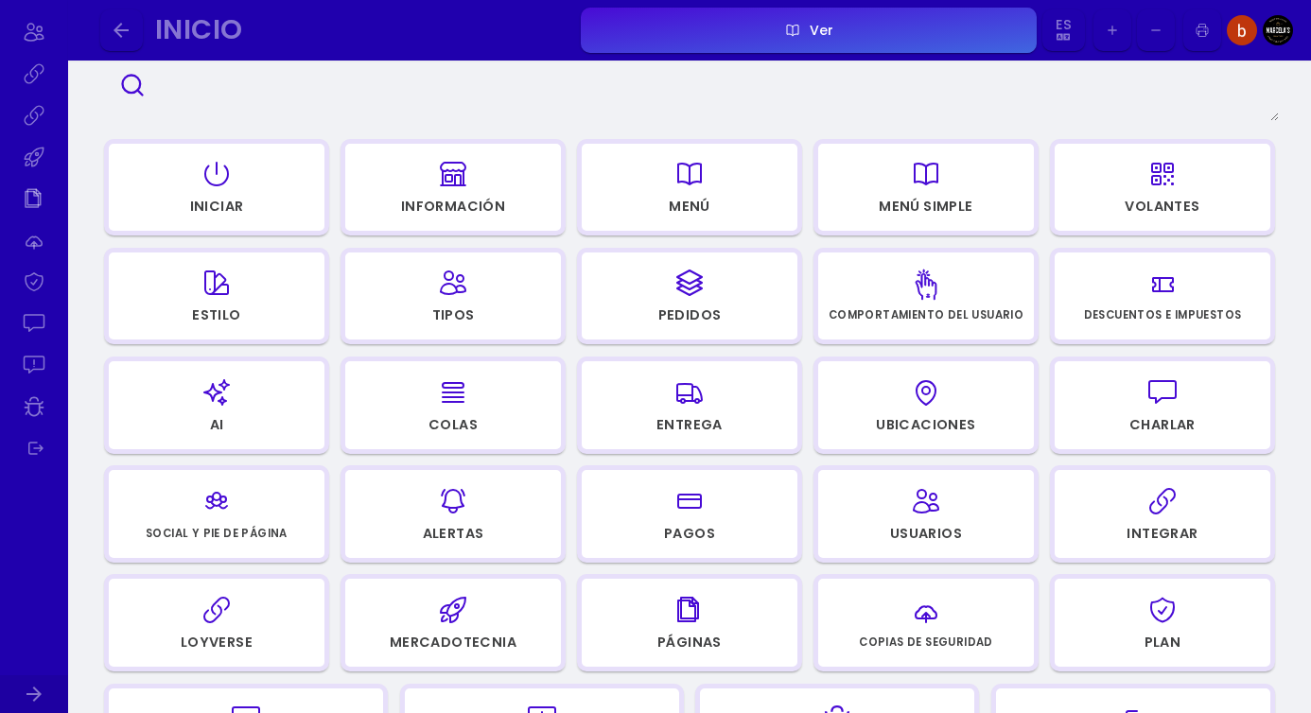
scroll to position [147, 0]
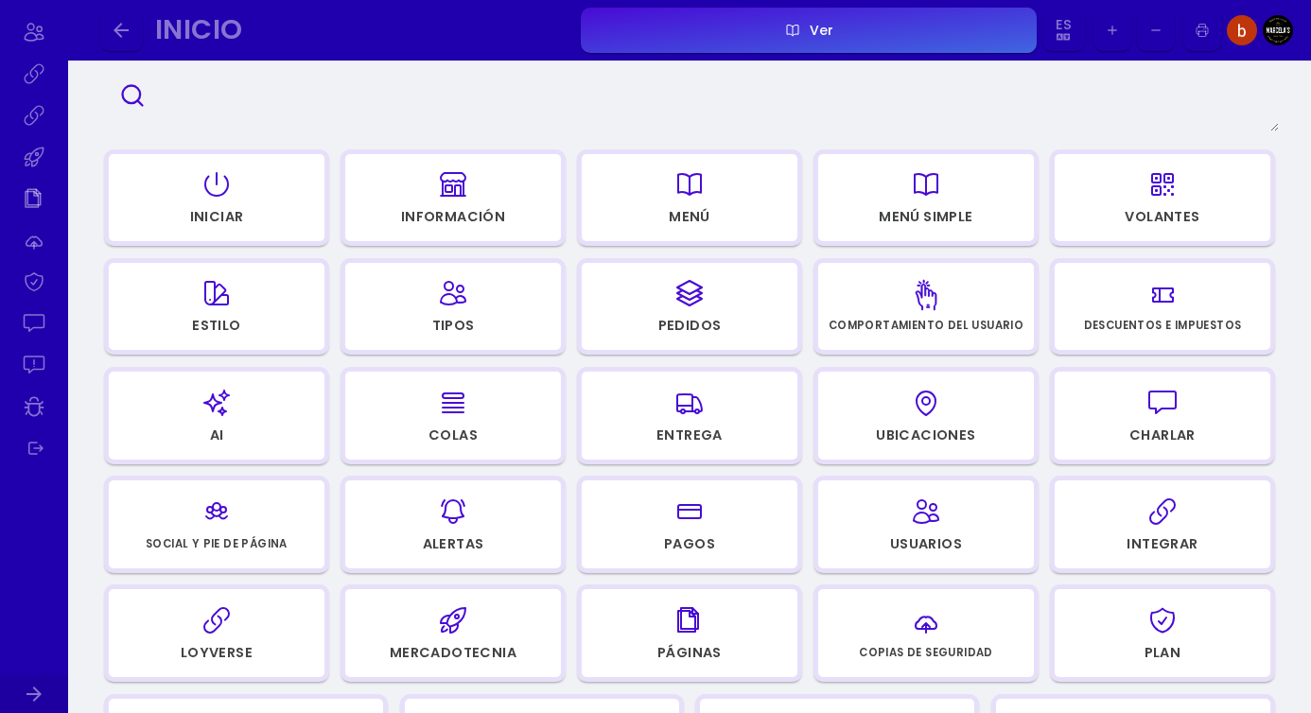
click at [667, 555] on div "Pagos" at bounding box center [689, 547] width 213 height 26
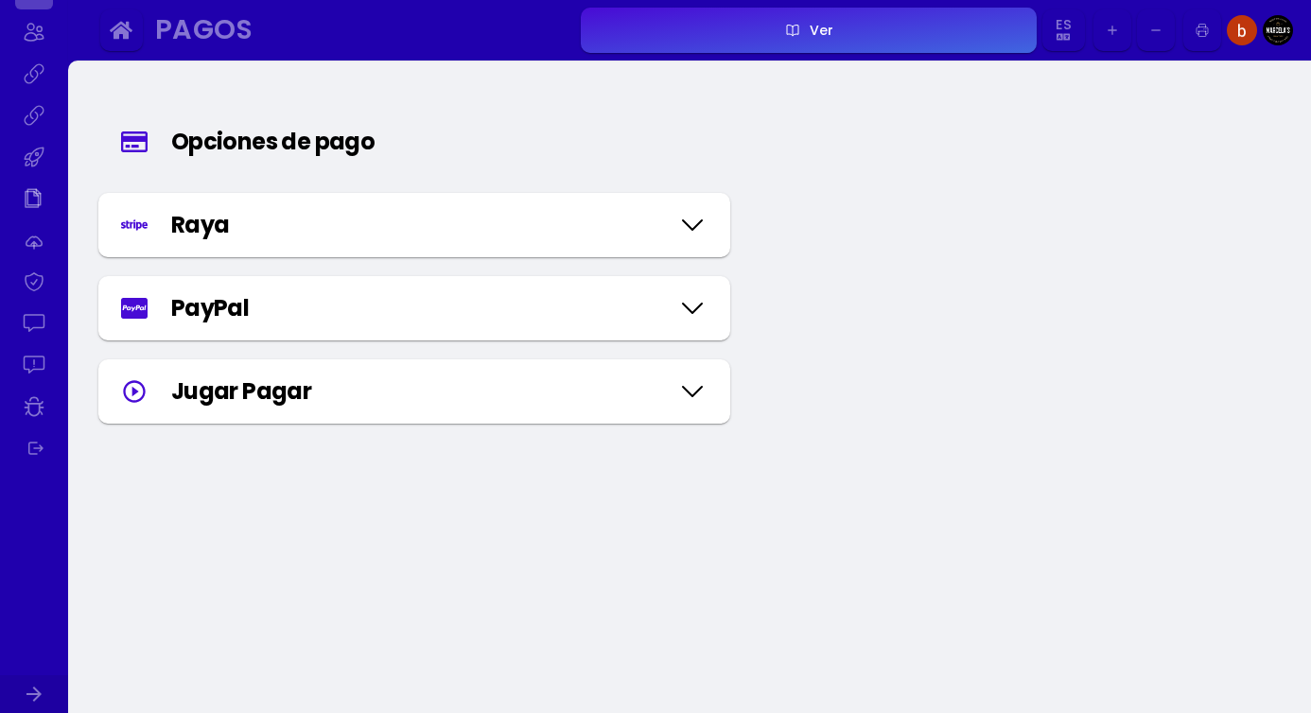
click at [697, 210] on icon at bounding box center [692, 225] width 30 height 95
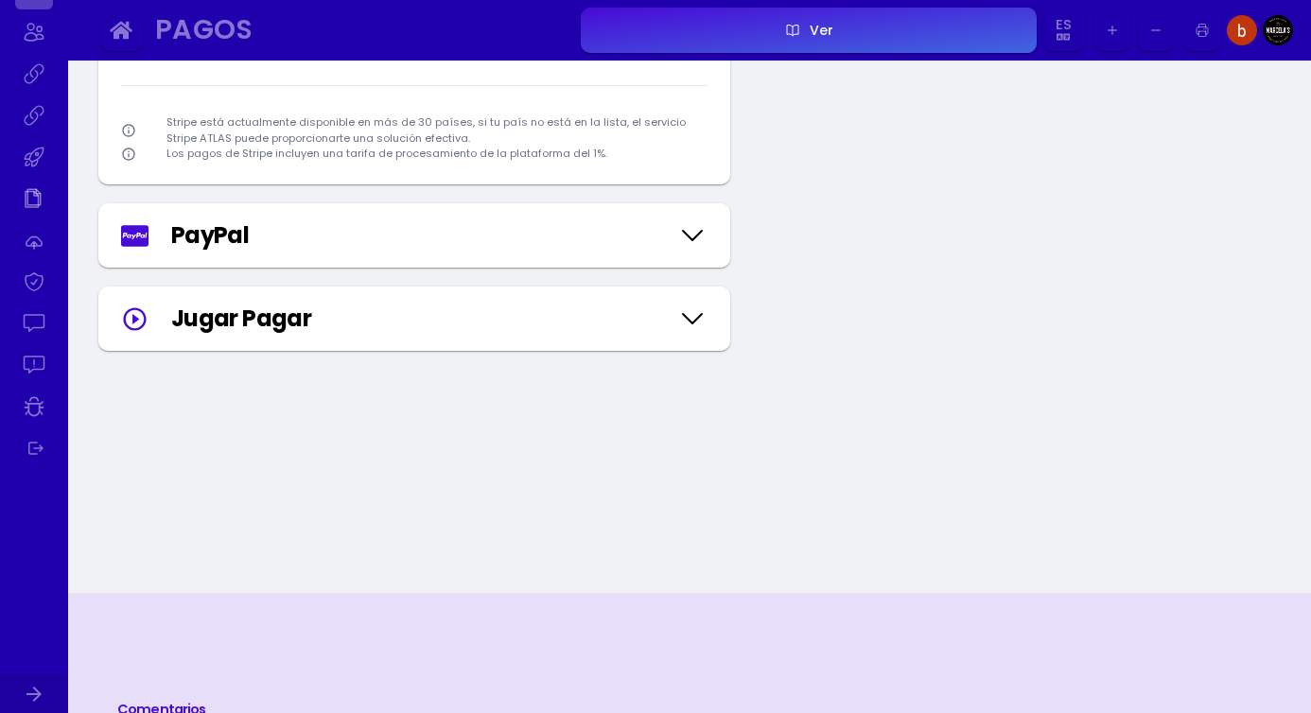
scroll to position [792, 0]
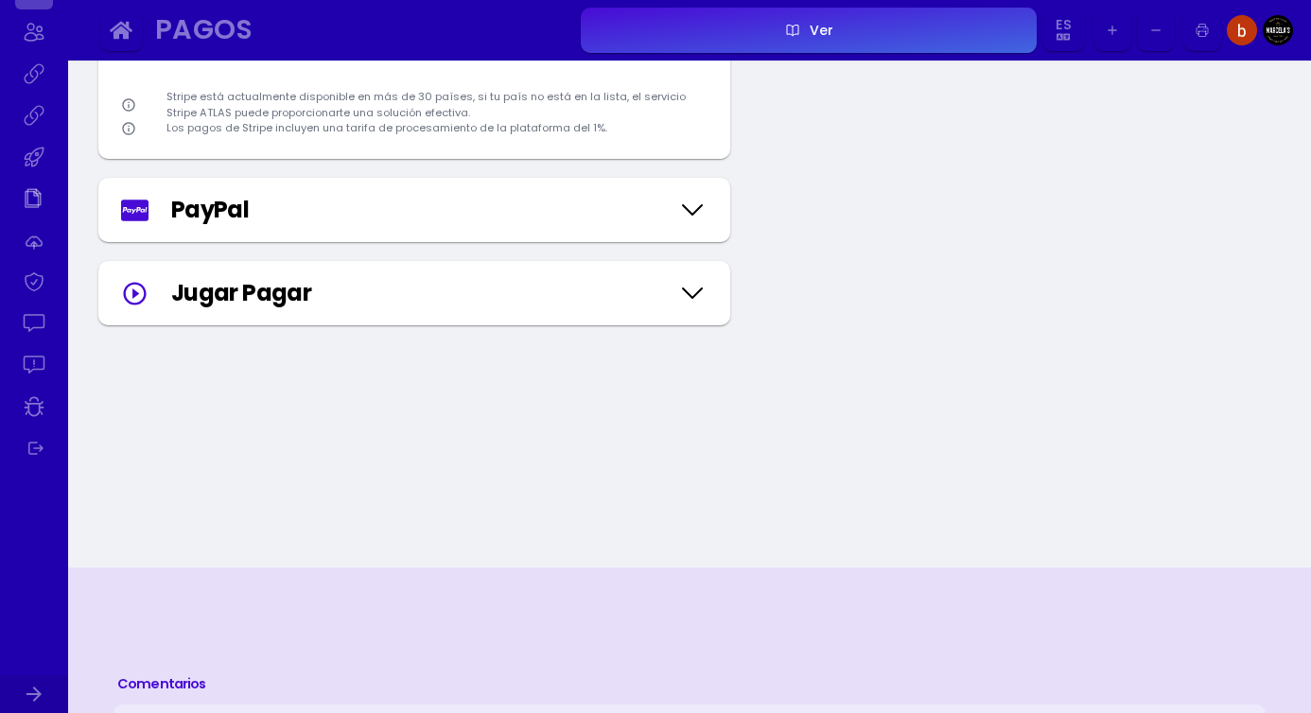
click at [690, 294] on icon at bounding box center [692, 293] width 30 height 95
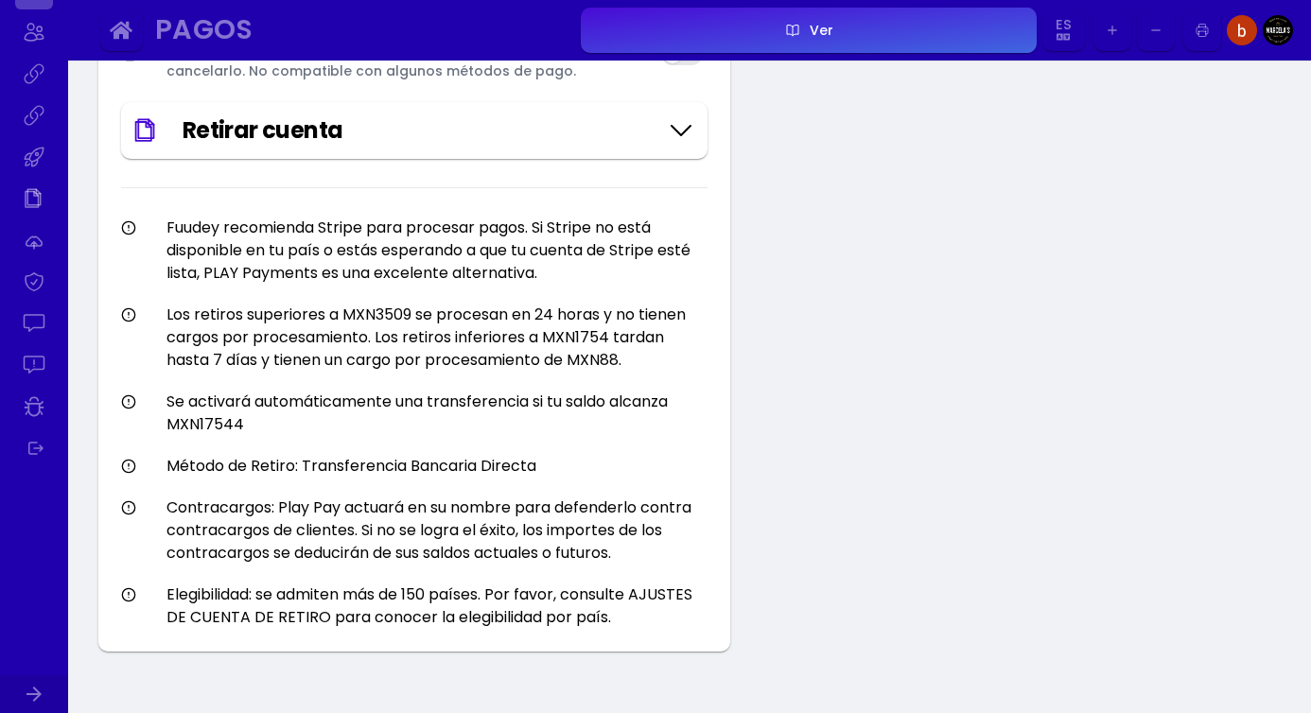
scroll to position [1360, 0]
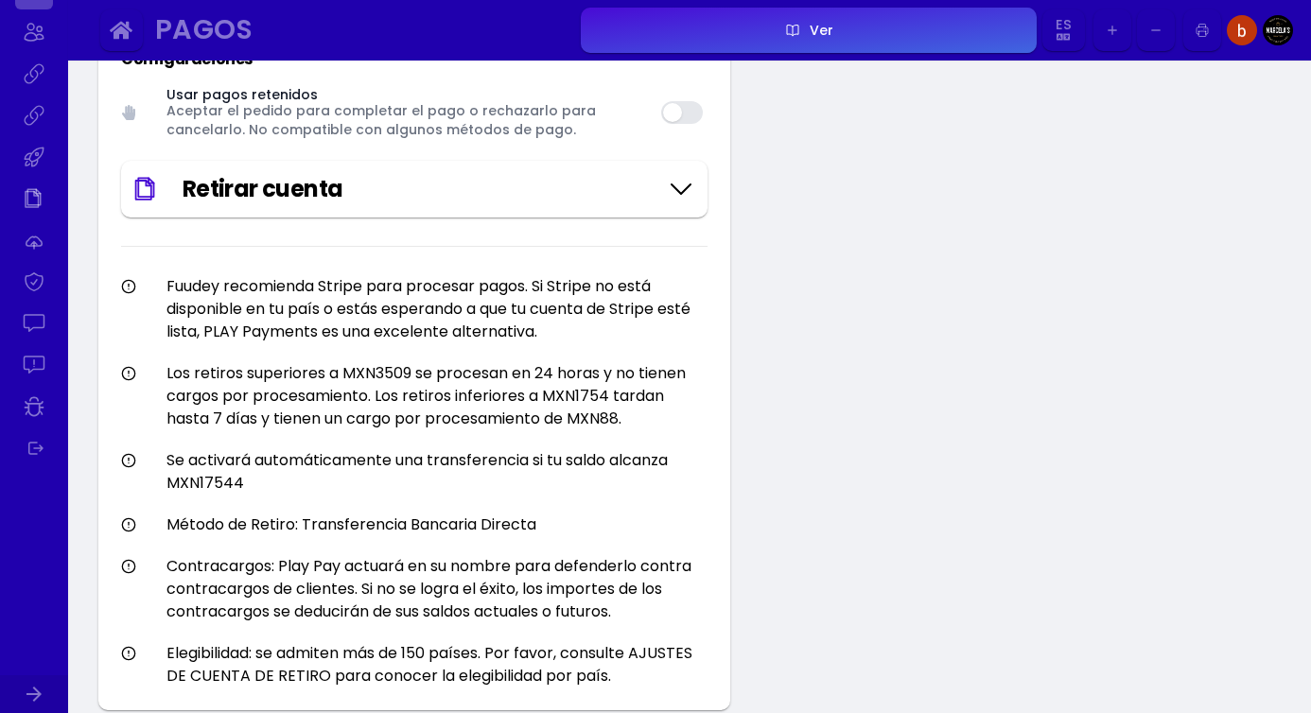
click at [670, 187] on icon at bounding box center [681, 189] width 30 height 95
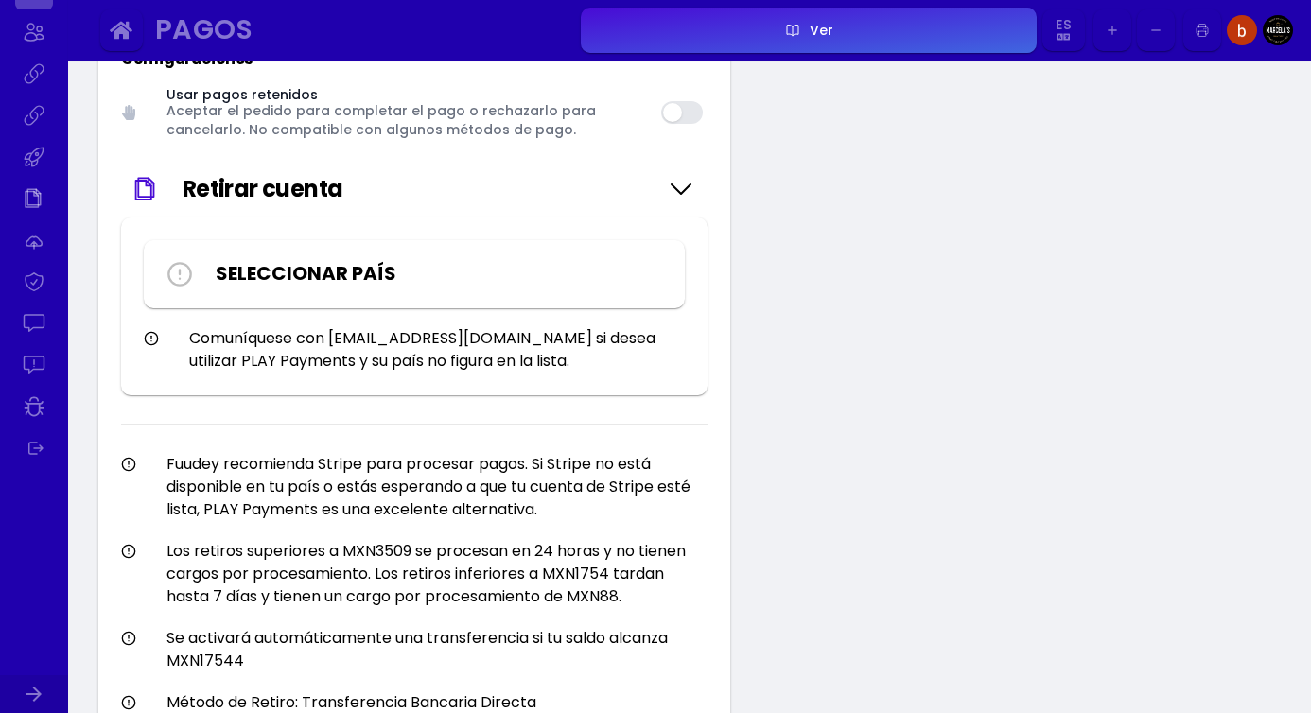
click at [671, 188] on icon at bounding box center [681, 189] width 30 height 95
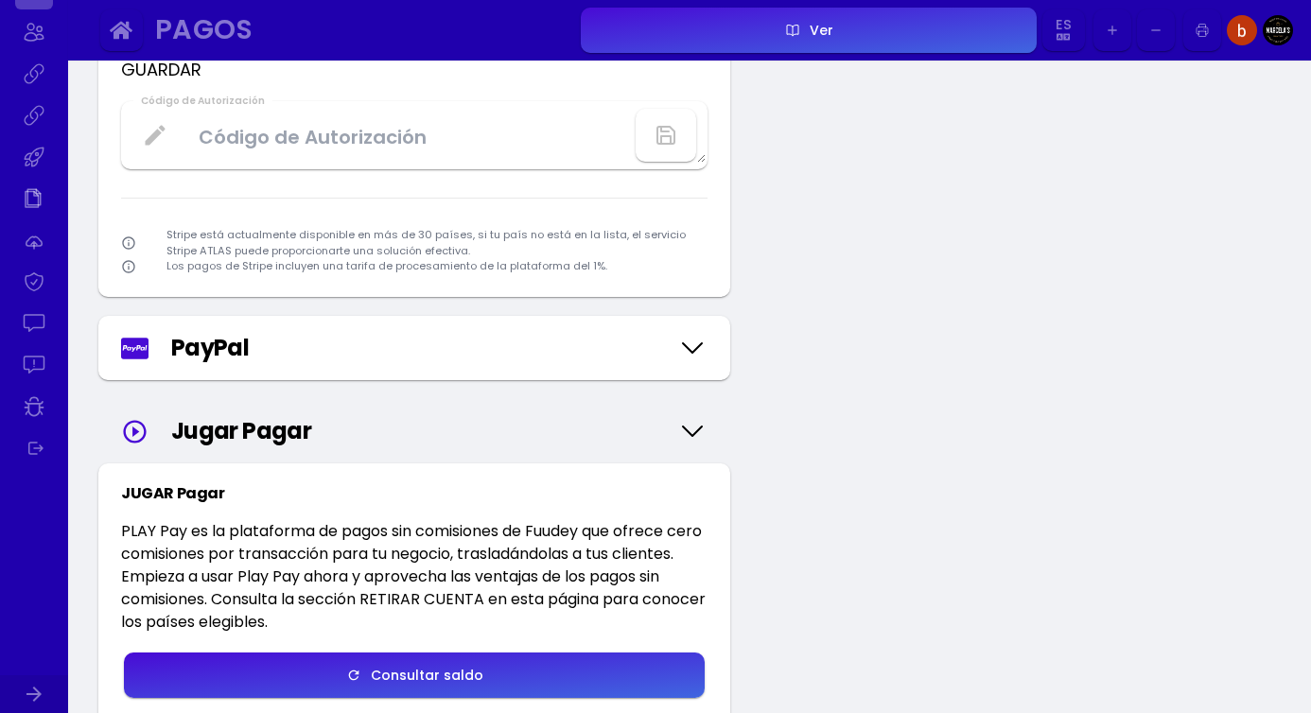
scroll to position [0, 0]
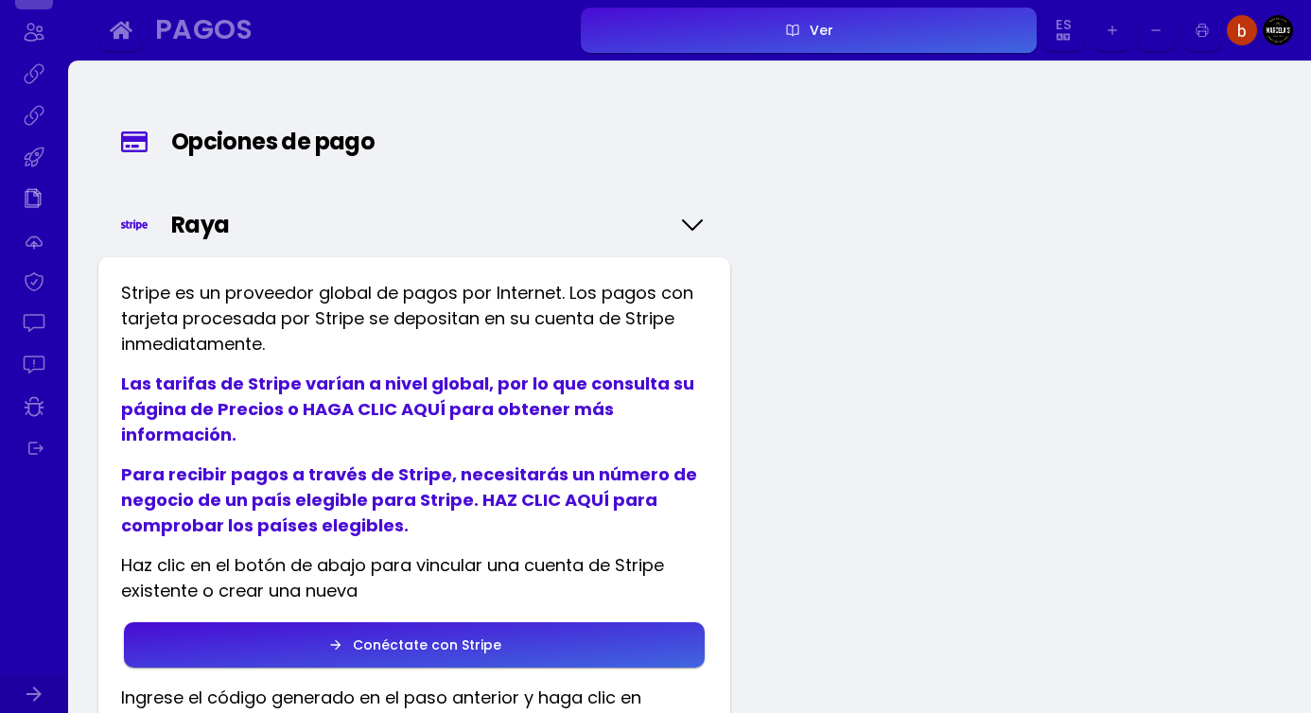
click at [696, 218] on icon at bounding box center [692, 225] width 30 height 95
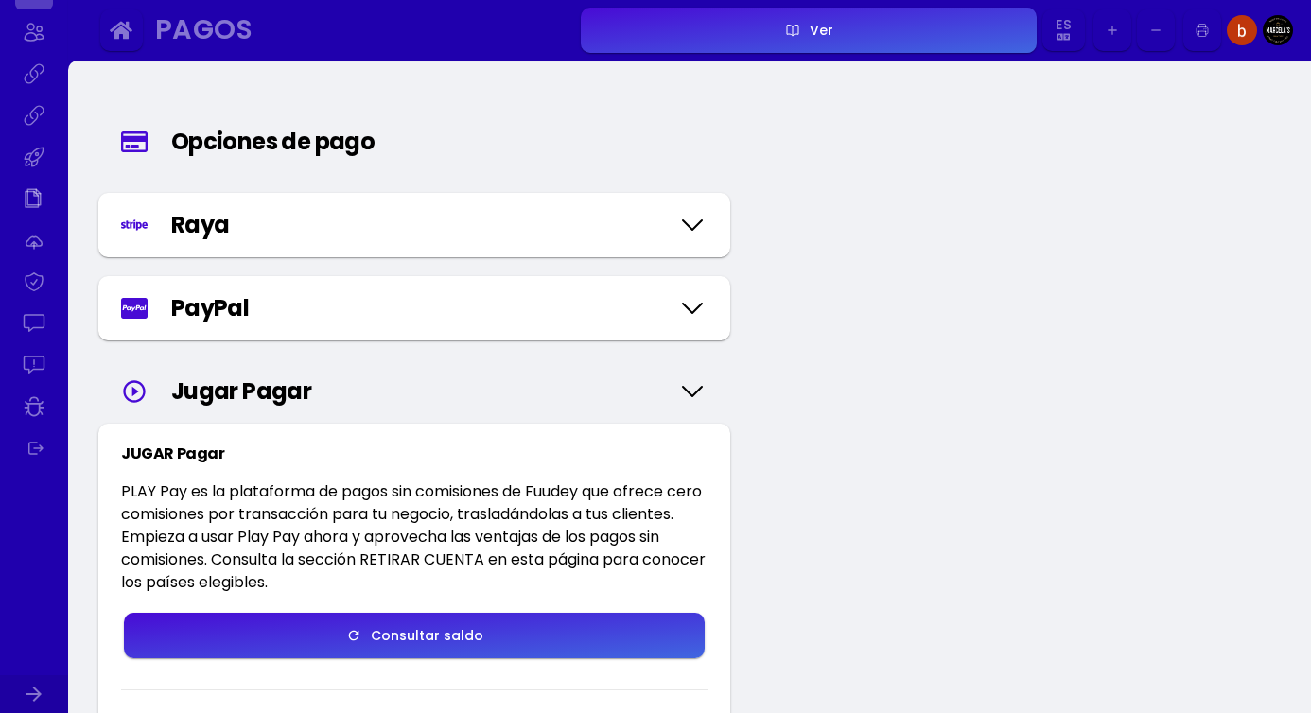
click at [113, 22] on icon "button" at bounding box center [121, 30] width 23 height 23
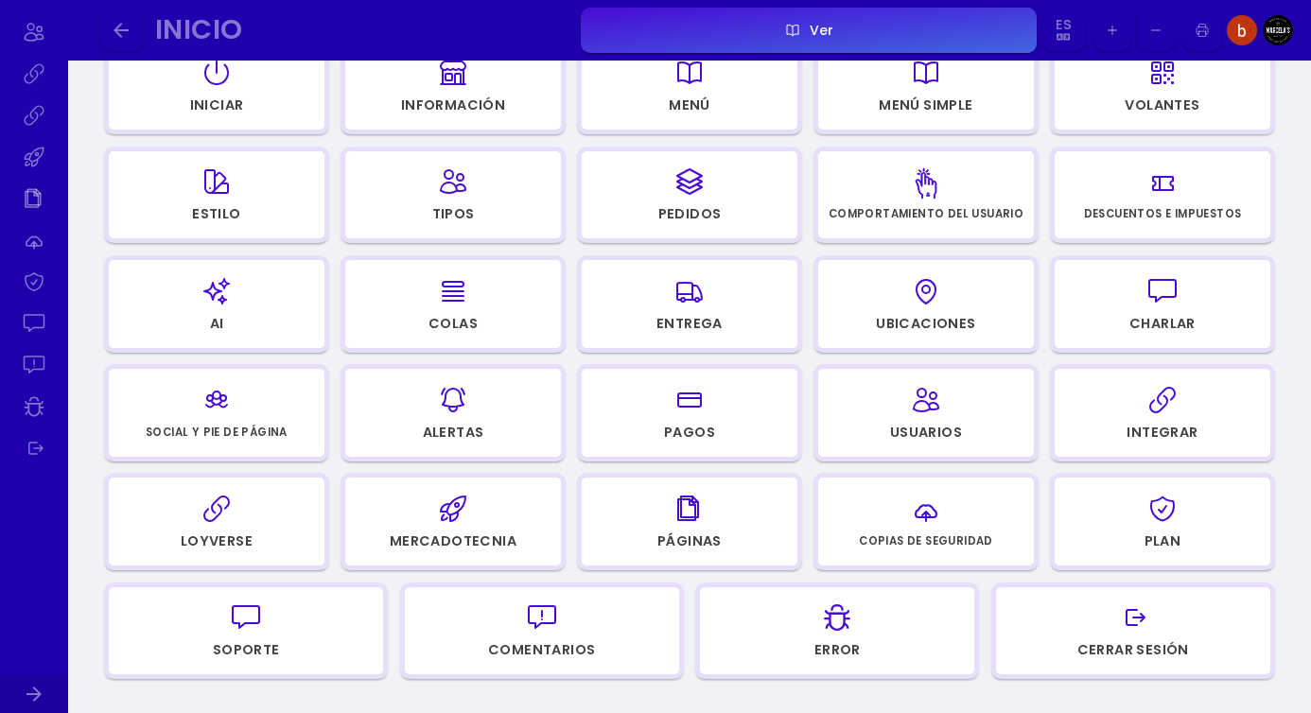
scroll to position [262, 0]
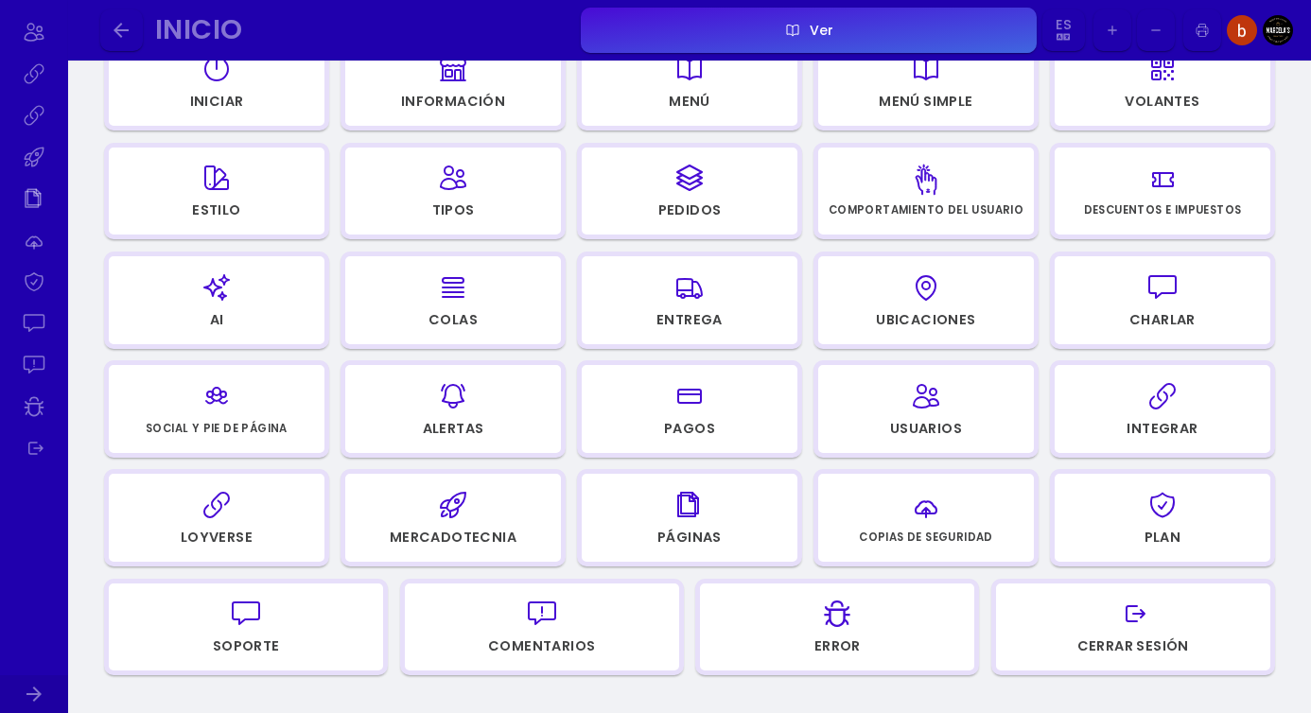
click at [932, 203] on font "Comportamiento del usuario" at bounding box center [925, 209] width 195 height 15
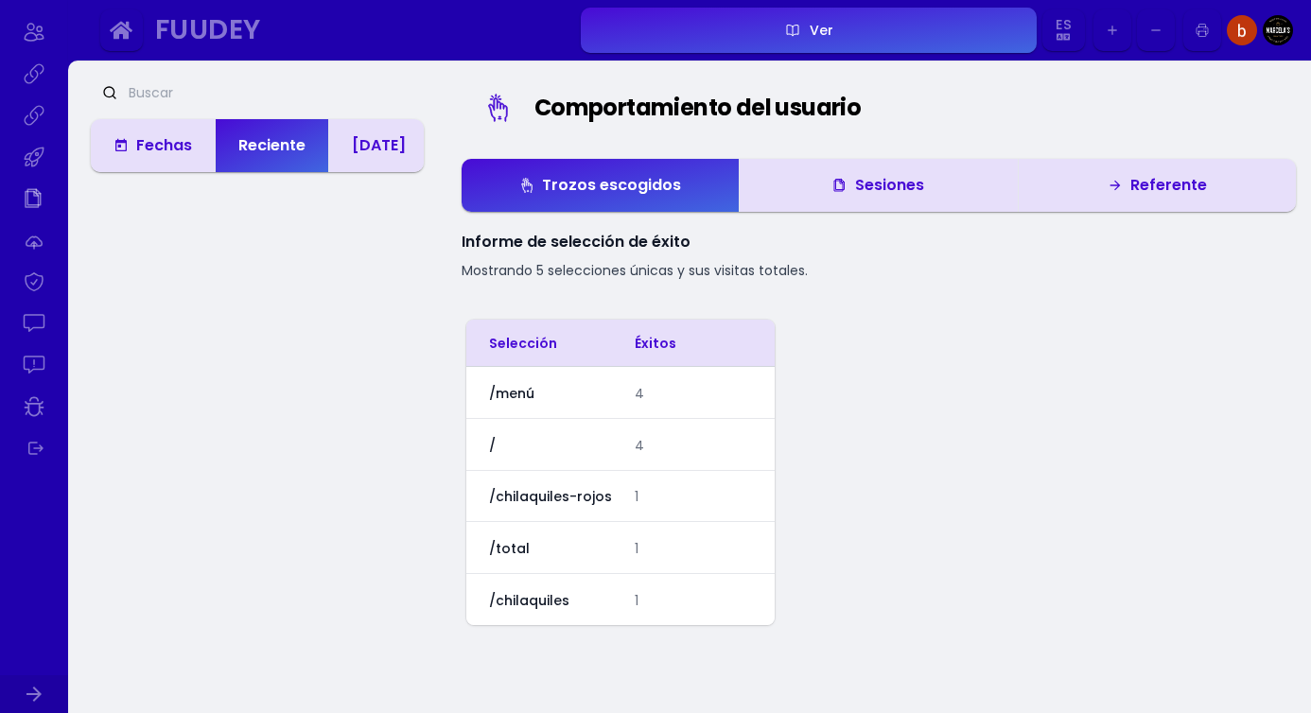
click at [117, 18] on button "button" at bounding box center [121, 30] width 43 height 43
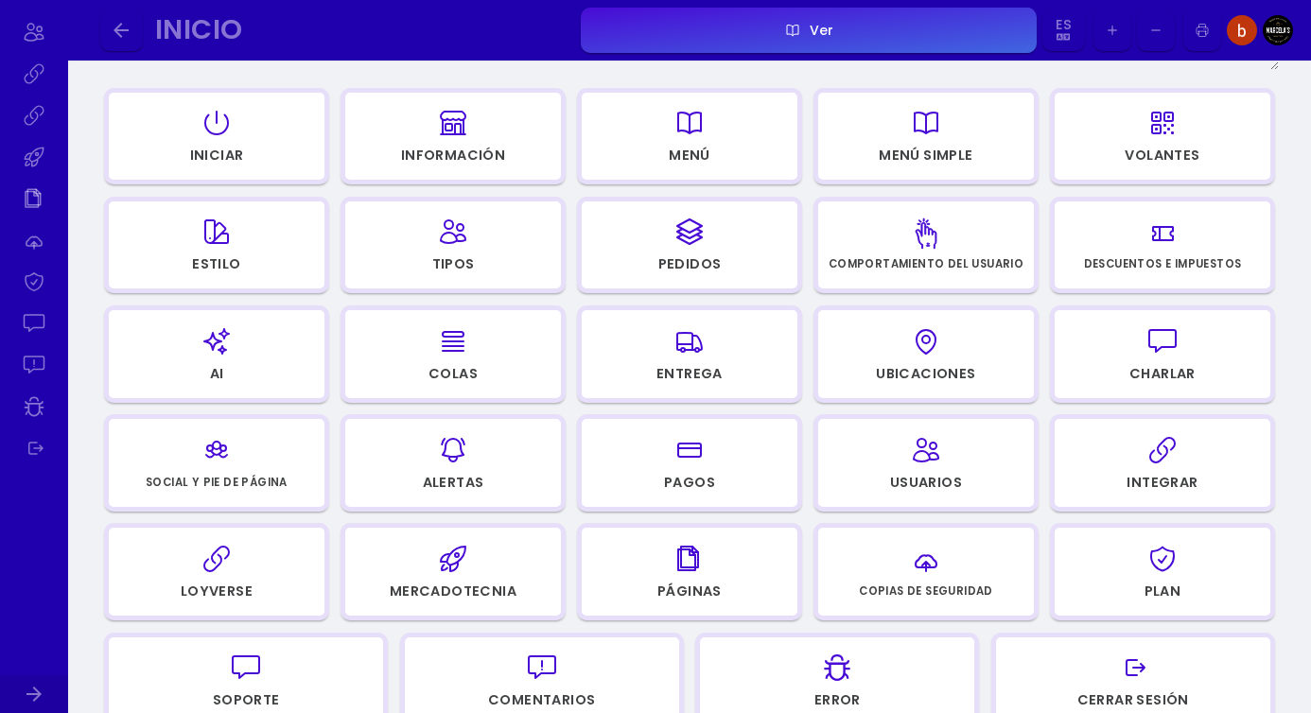
scroll to position [210, 0]
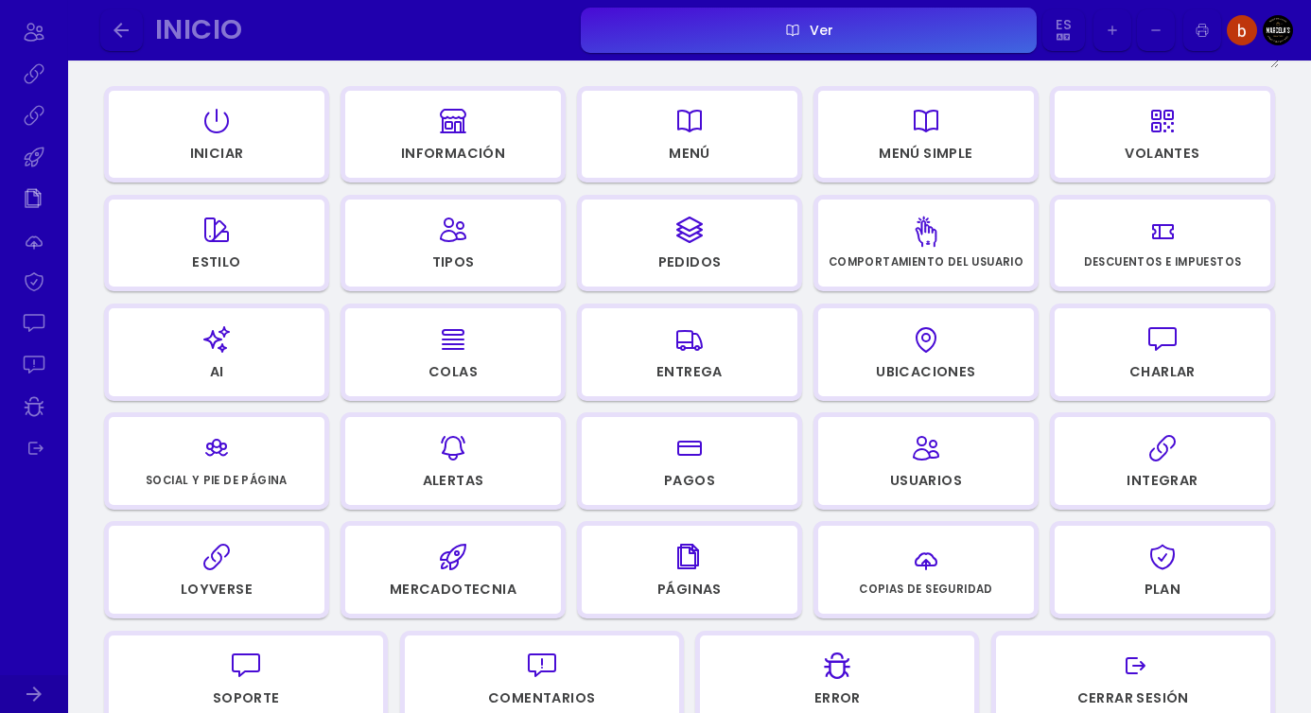
click at [482, 350] on div "button" at bounding box center [453, 339] width 198 height 45
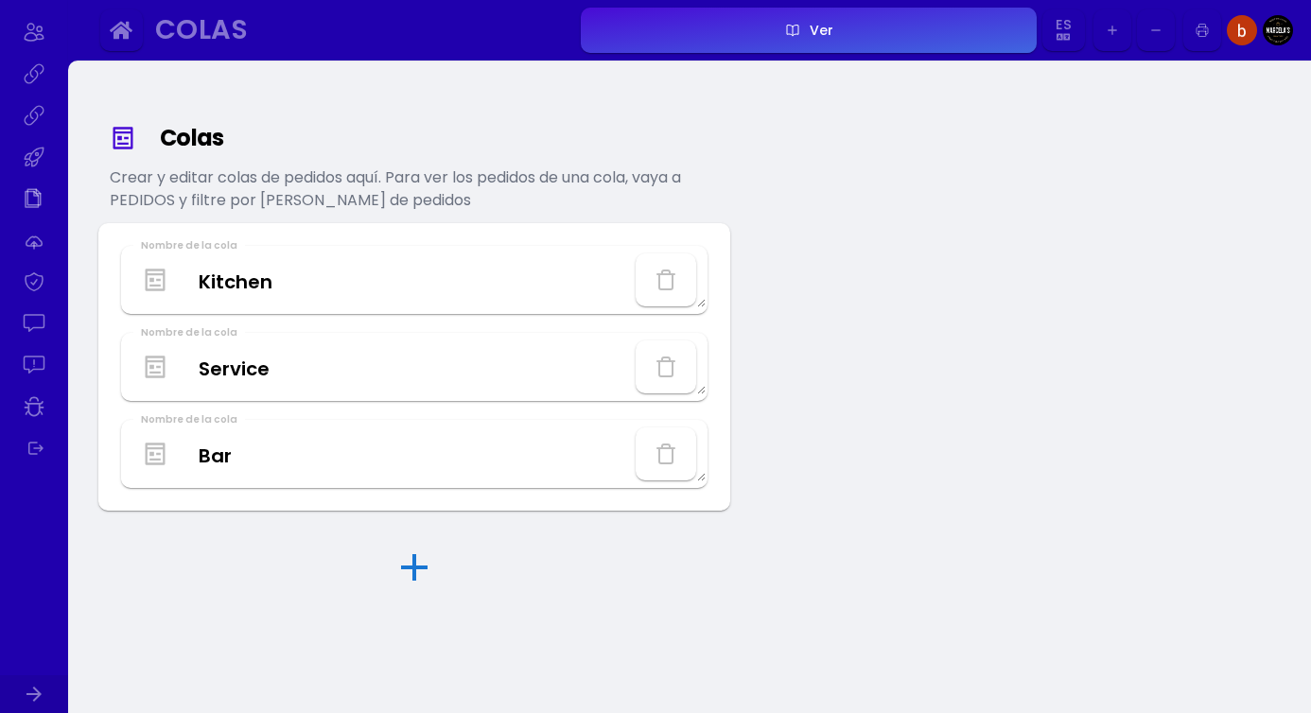
click at [792, 462] on div "Colas Crear y editar colas de pedidos aquí. Para ver los pedidos de una cola, v…" at bounding box center [689, 449] width 1243 height 777
click at [117, 21] on icon "button" at bounding box center [121, 30] width 23 height 23
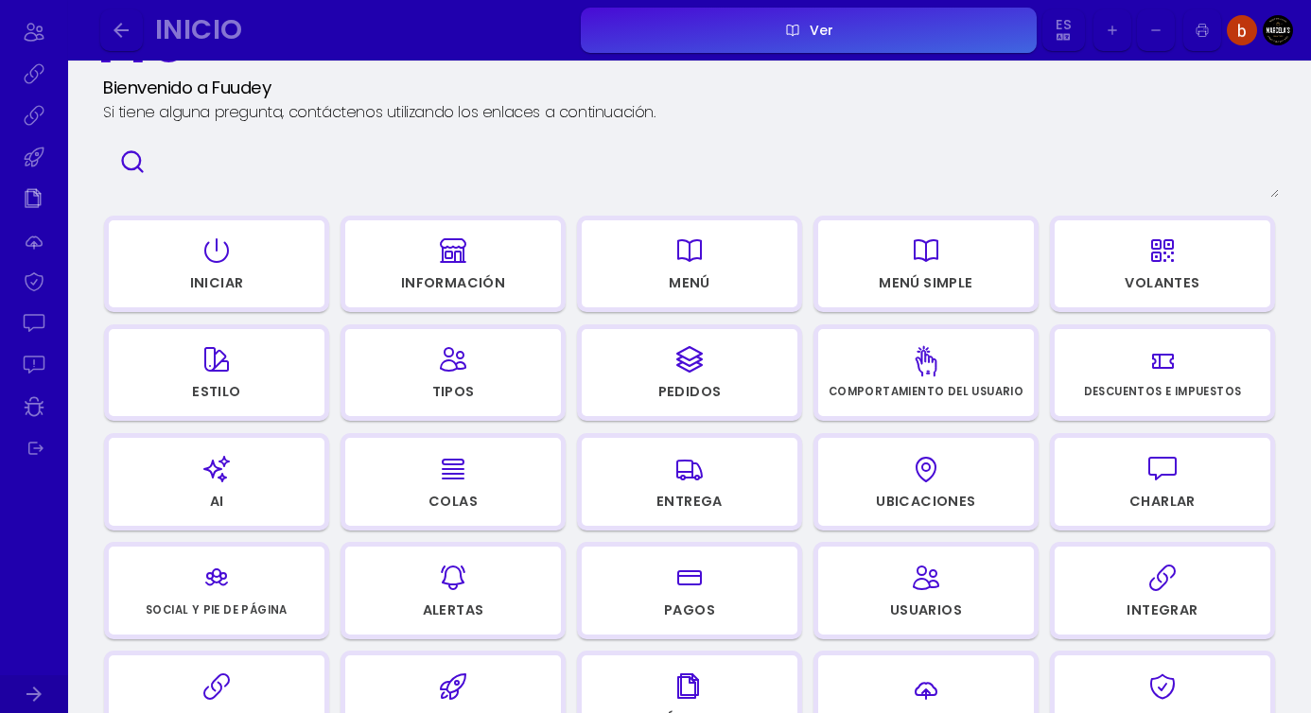
scroll to position [95, 0]
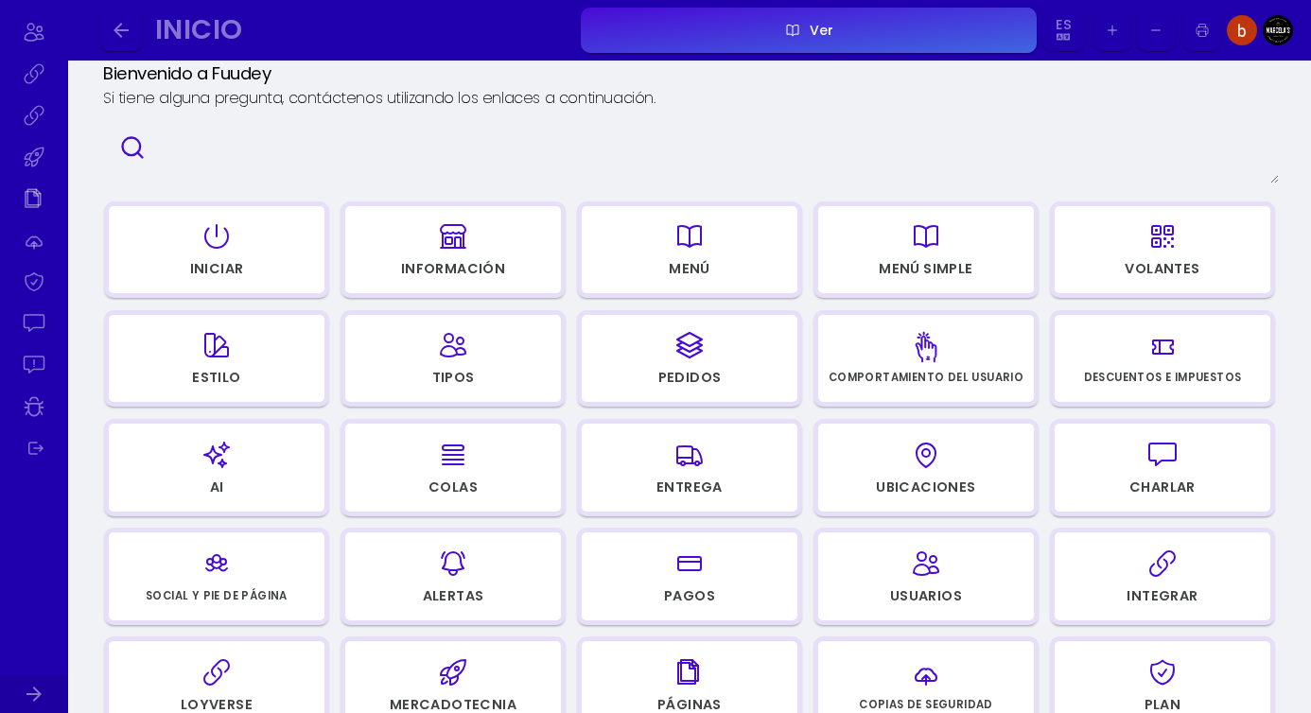
click at [691, 359] on icon "button" at bounding box center [689, 345] width 30 height 95
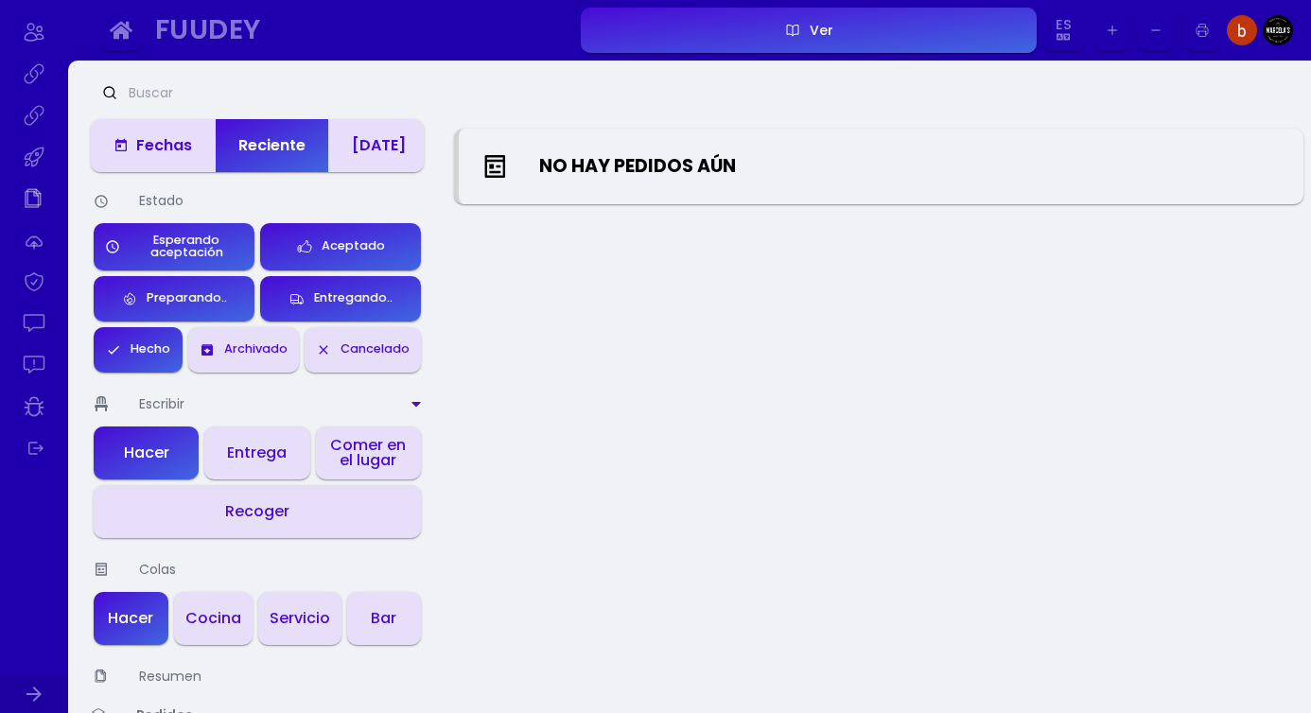
click at [133, 146] on span at bounding box center [124, 145] width 23 height 15
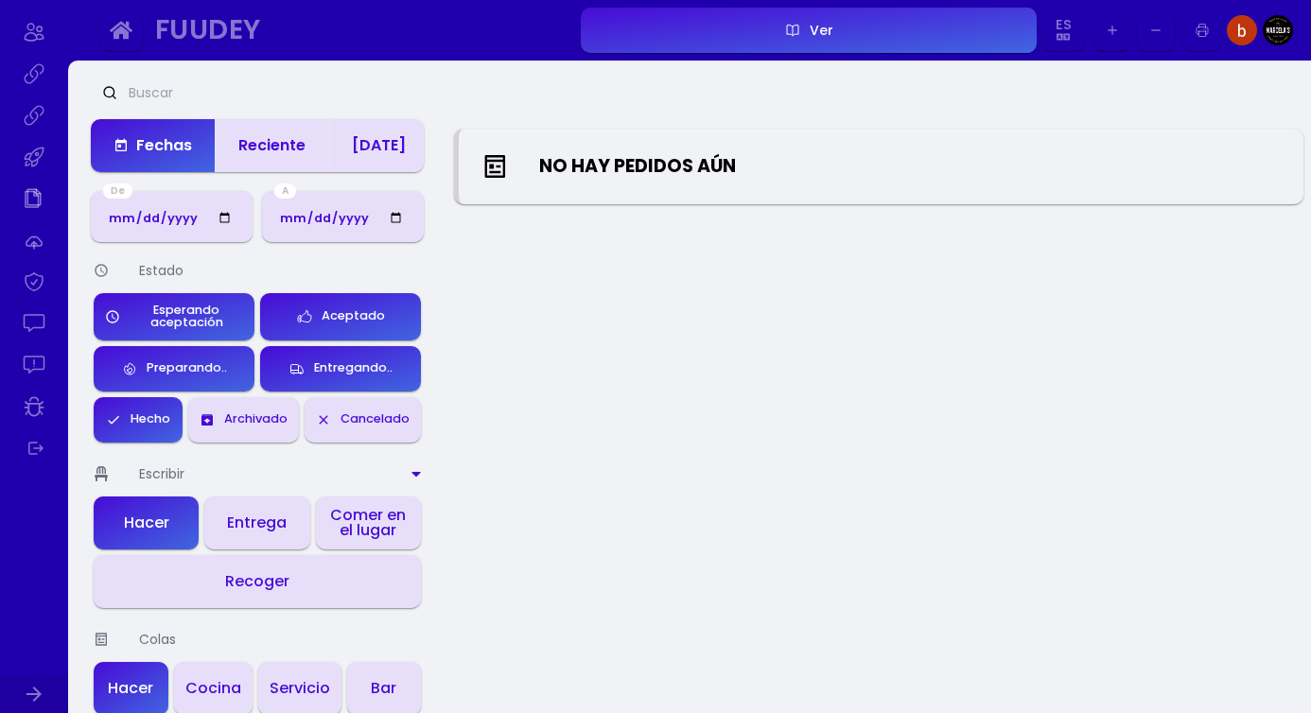
click at [375, 146] on font "[DATE]" at bounding box center [379, 145] width 54 height 22
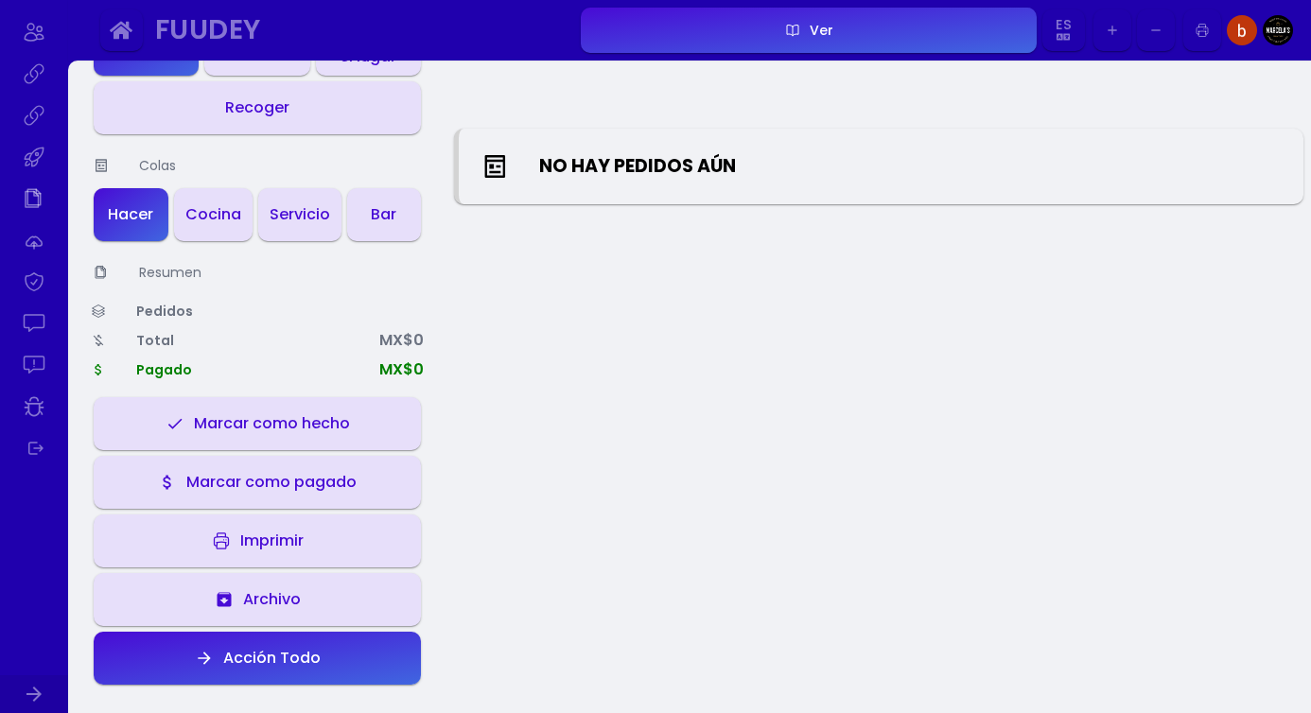
scroll to position [405, 0]
click at [301, 644] on button "Acción Todo" at bounding box center [257, 657] width 327 height 53
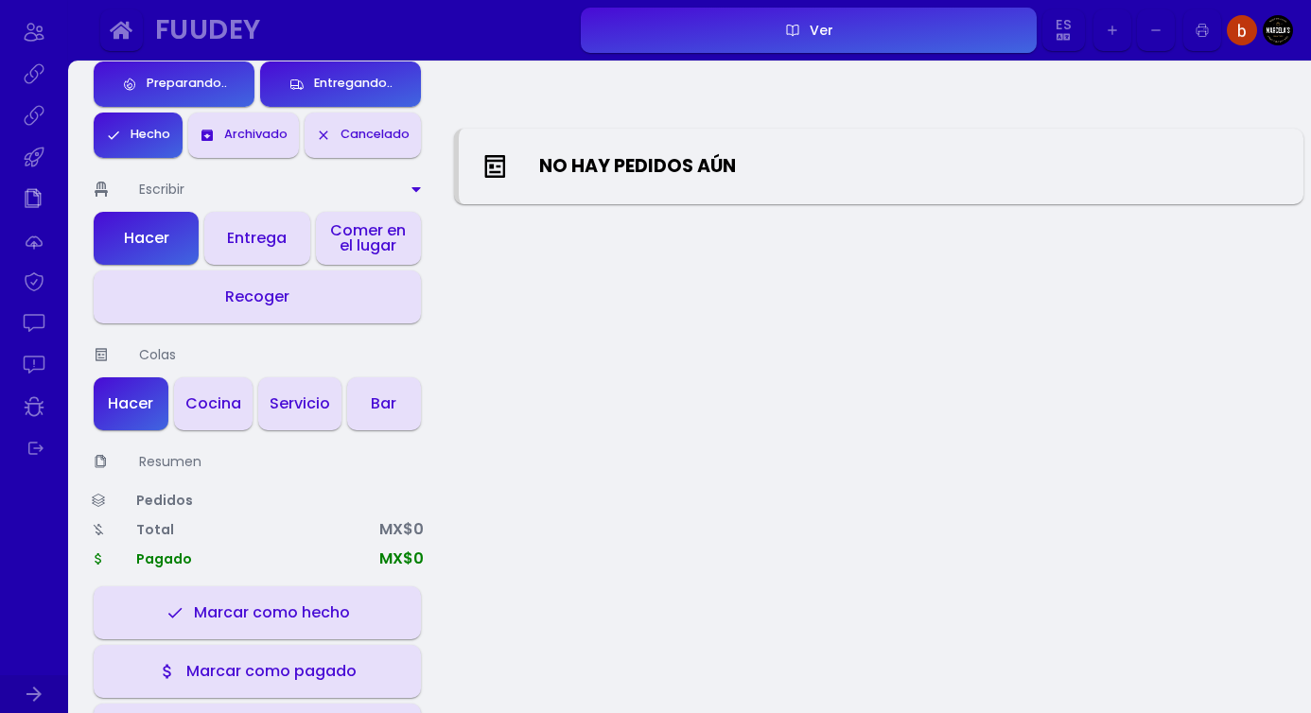
scroll to position [0, 0]
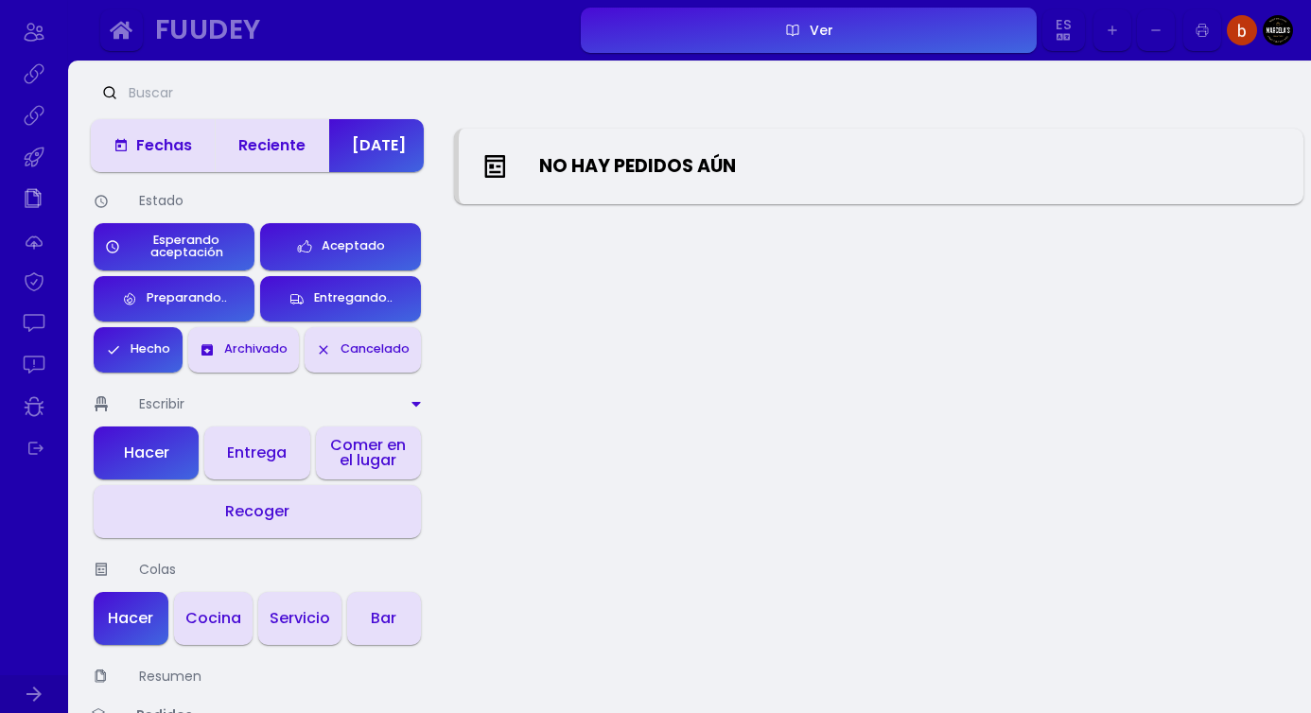
click at [155, 144] on font "Fechas" at bounding box center [164, 145] width 56 height 22
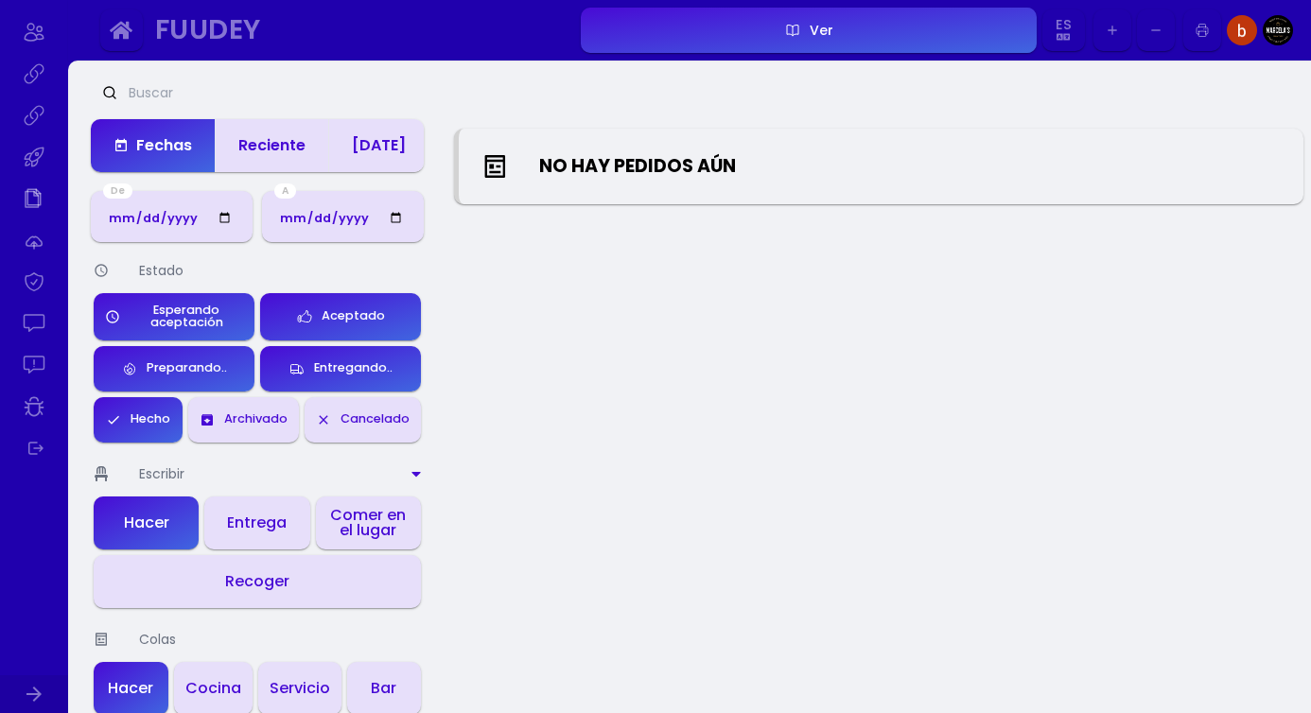
click at [804, 34] on div "Ver" at bounding box center [816, 30] width 33 height 13
click at [117, 13] on button "button" at bounding box center [121, 30] width 43 height 43
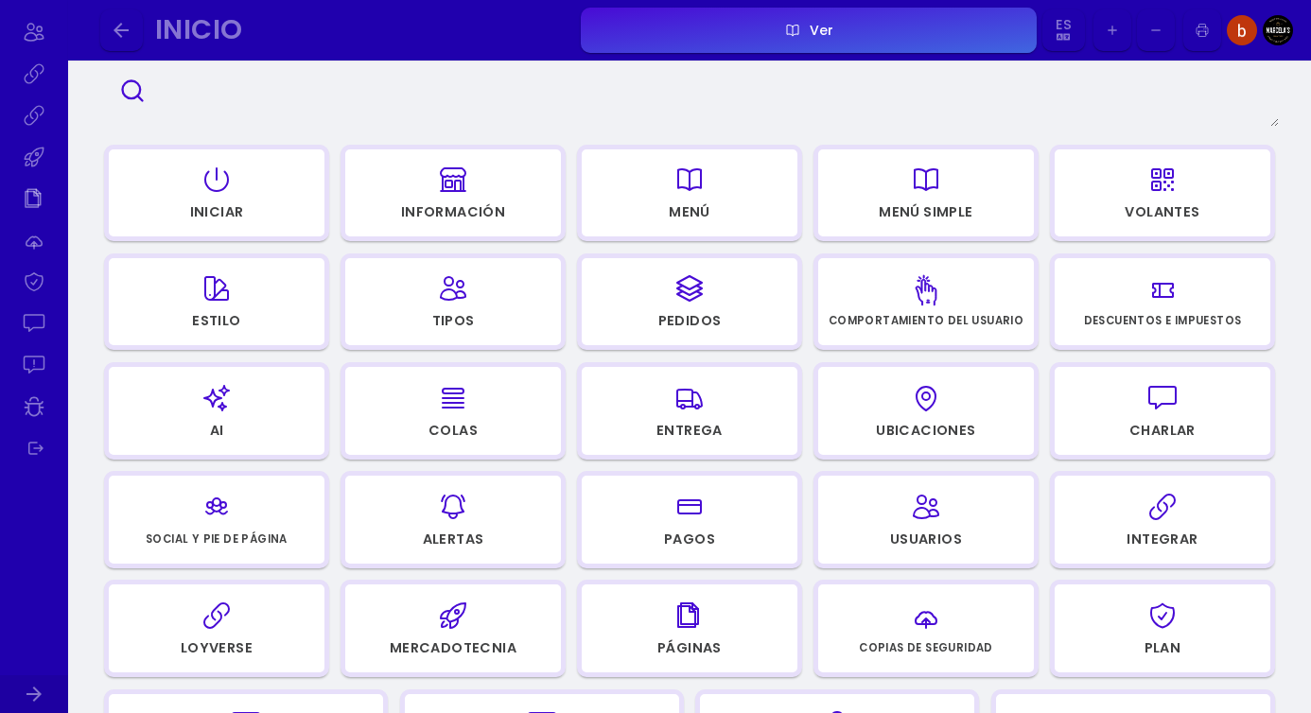
scroll to position [152, 0]
click at [485, 296] on div "button" at bounding box center [453, 287] width 198 height 45
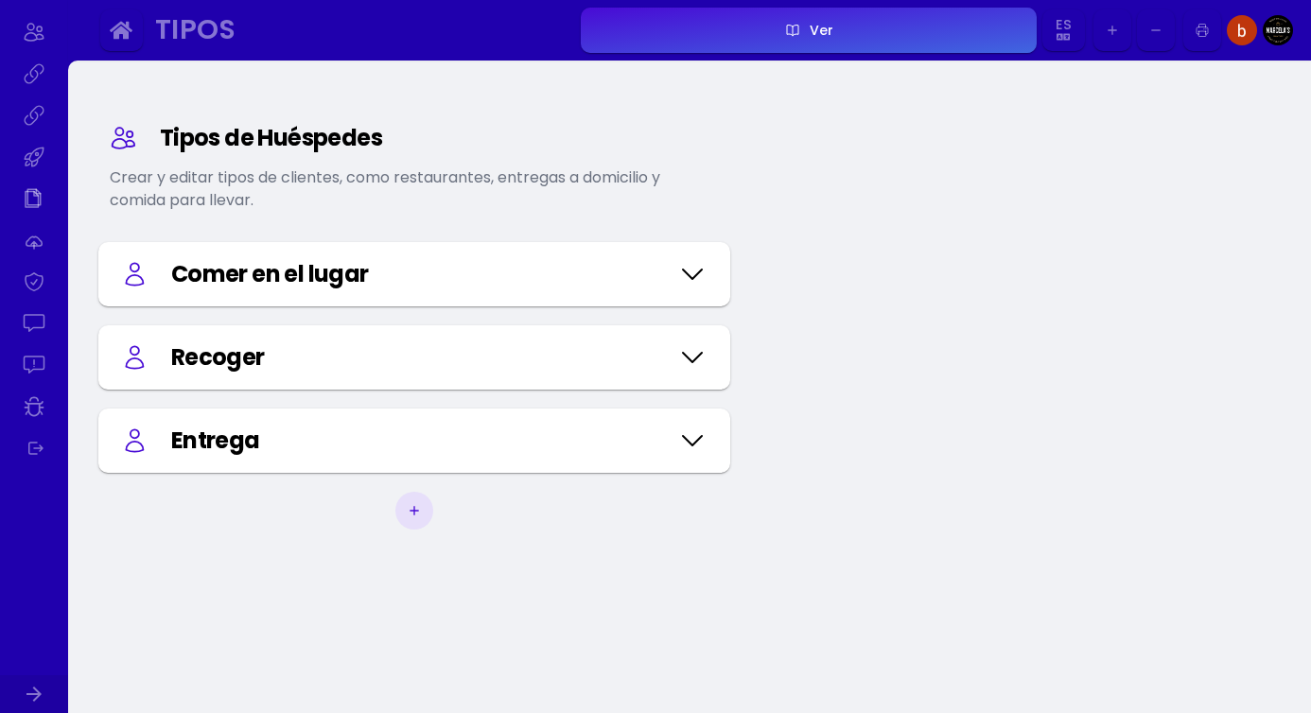
click at [695, 257] on icon at bounding box center [692, 274] width 30 height 95
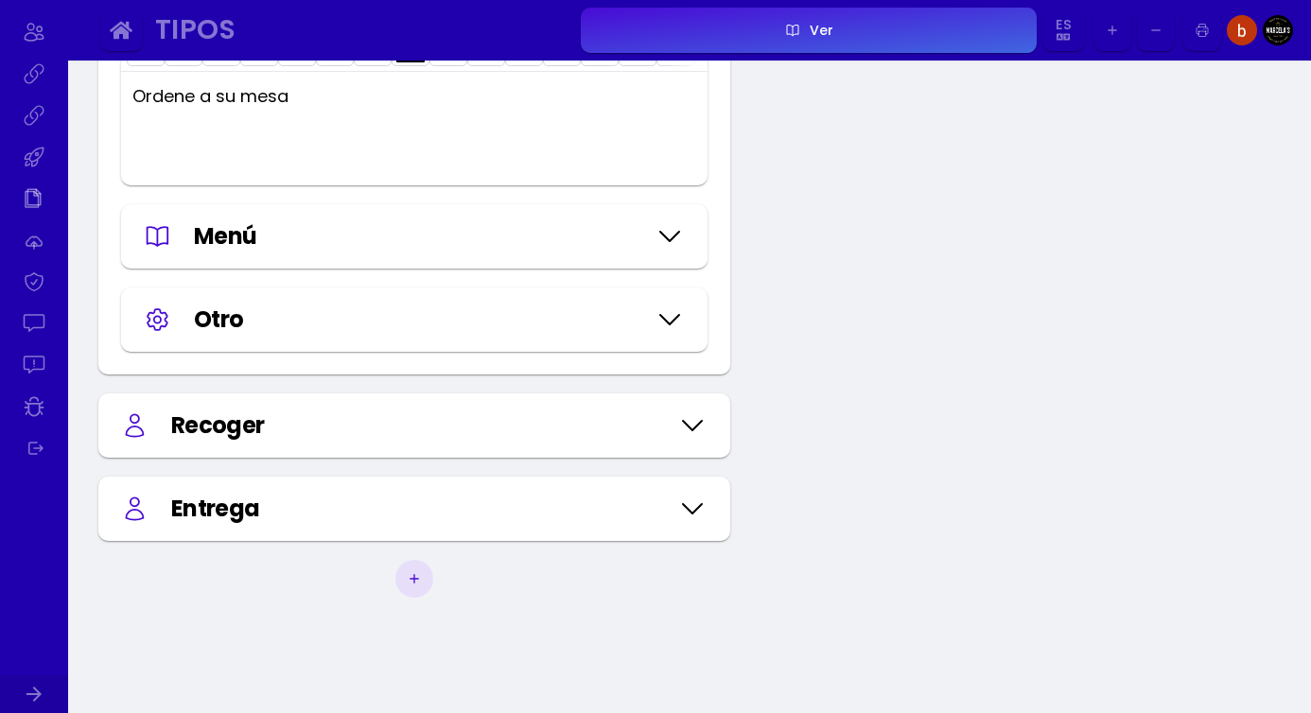
scroll to position [403, 0]
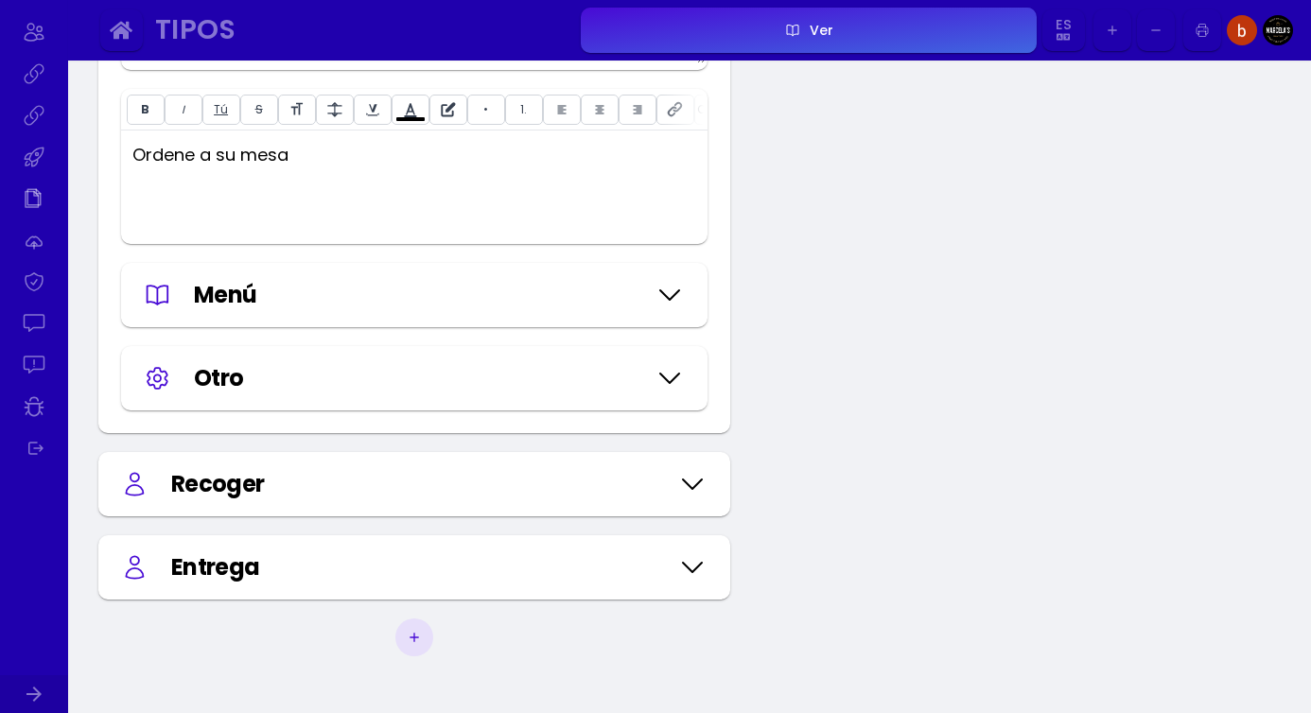
click at [663, 390] on icon at bounding box center [669, 378] width 30 height 95
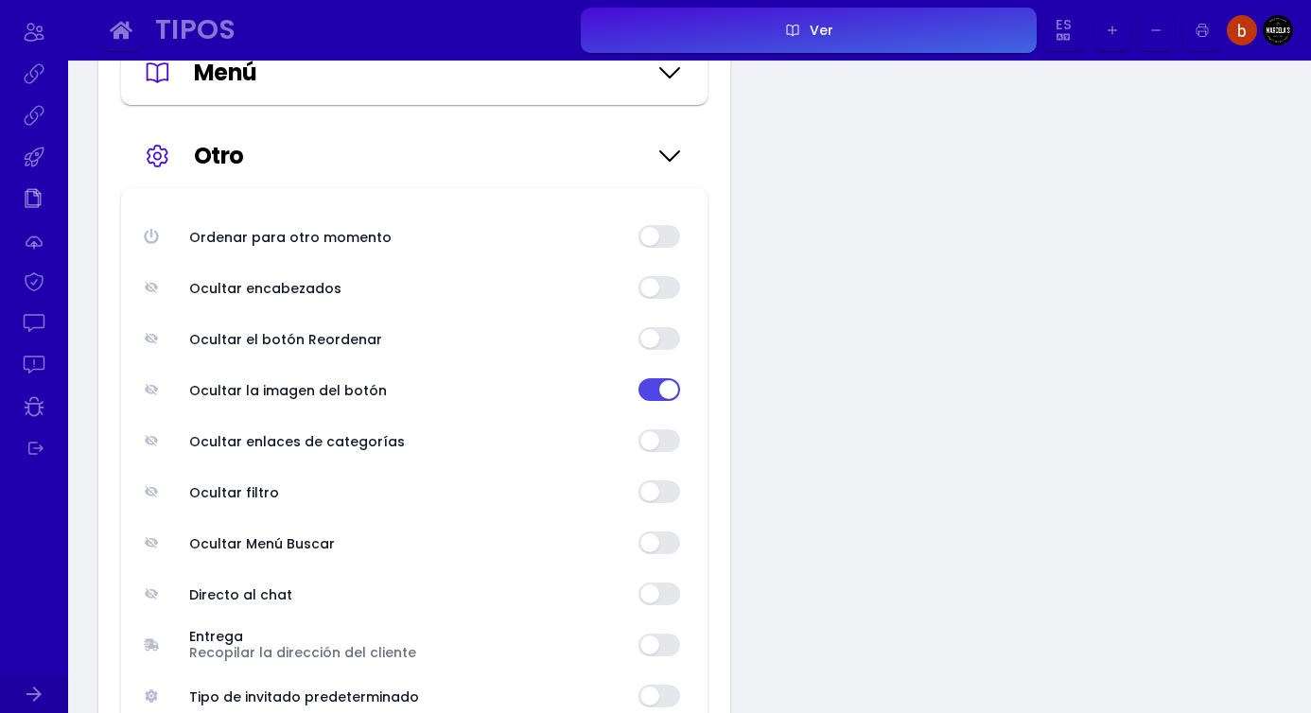
scroll to position [593, 0]
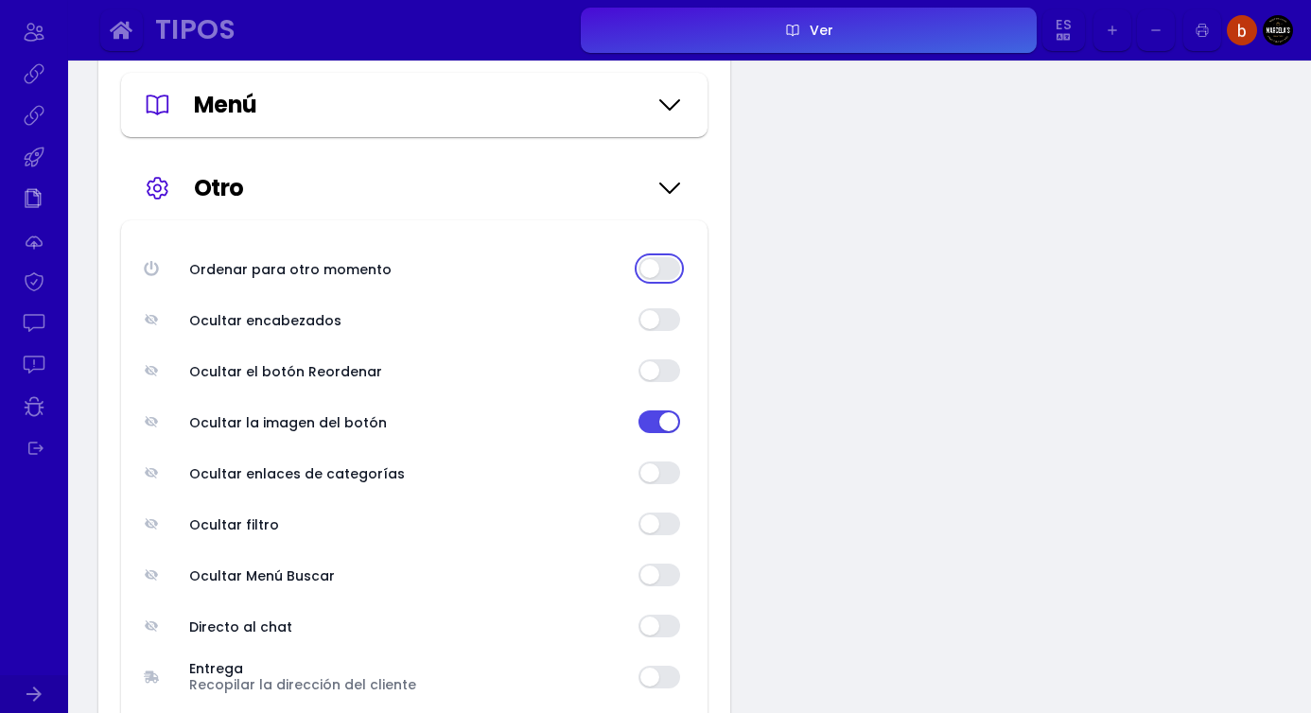
click at [649, 270] on button "button" at bounding box center [659, 268] width 42 height 23
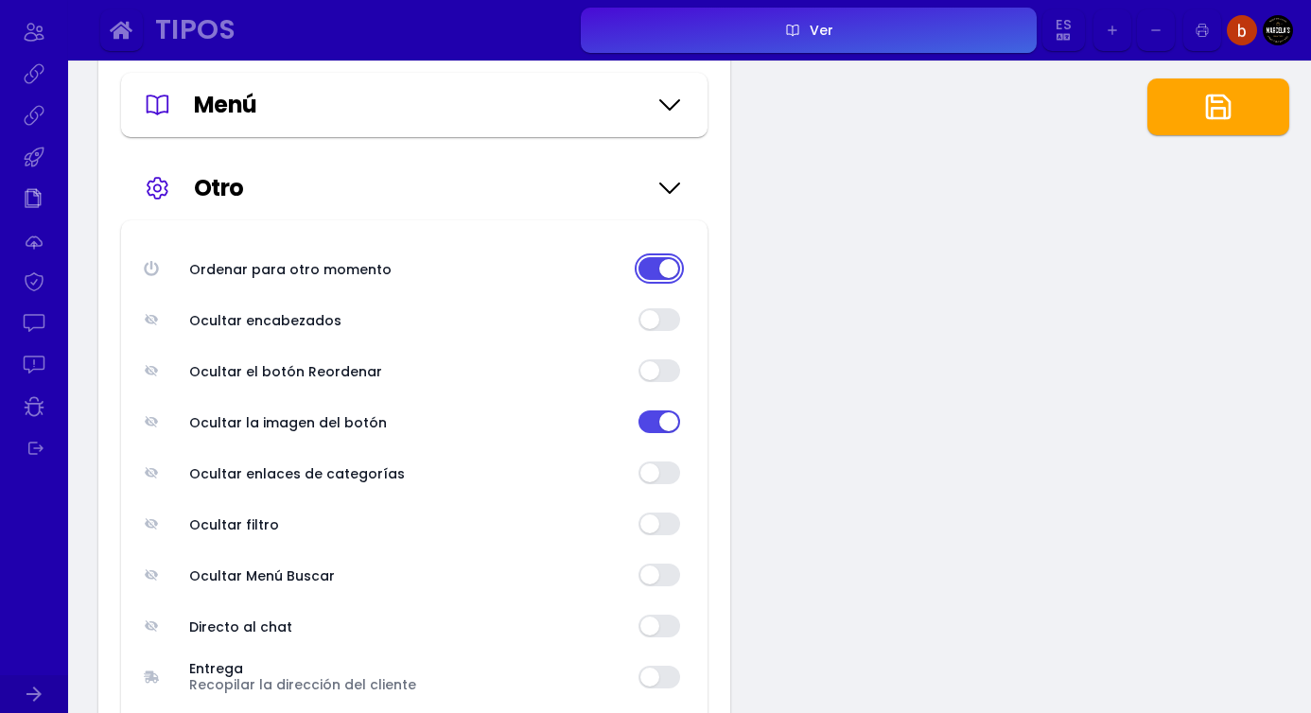
click at [649, 270] on button "button" at bounding box center [659, 268] width 42 height 23
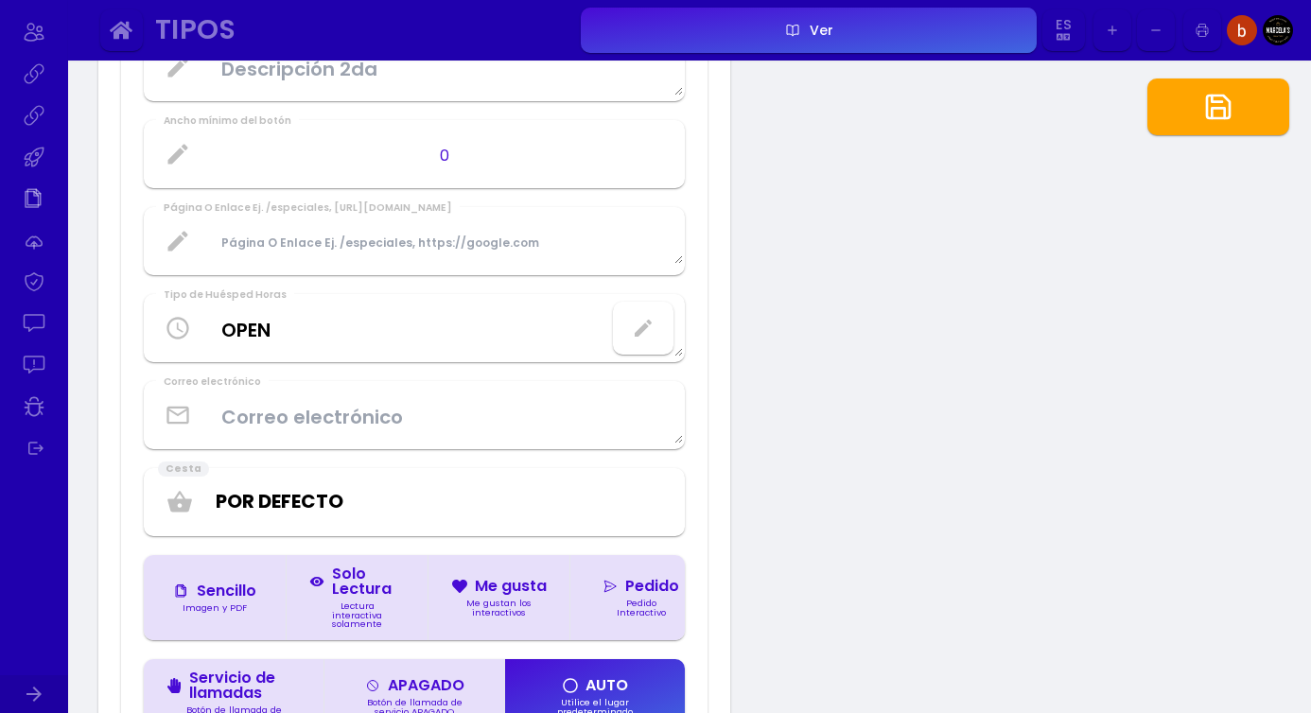
scroll to position [1375, 0]
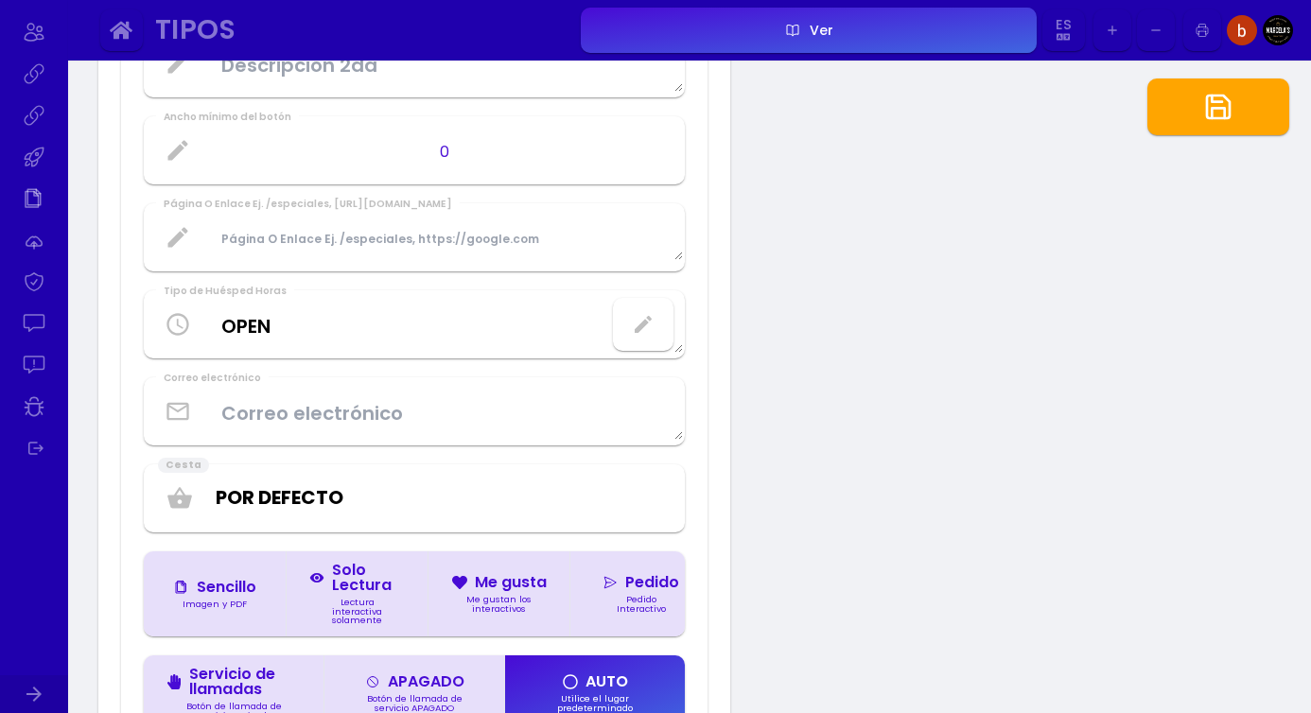
click at [547, 498] on select "Por defecto N / A Comer en el lugar Recoger Entrega" at bounding box center [441, 497] width 450 height 28
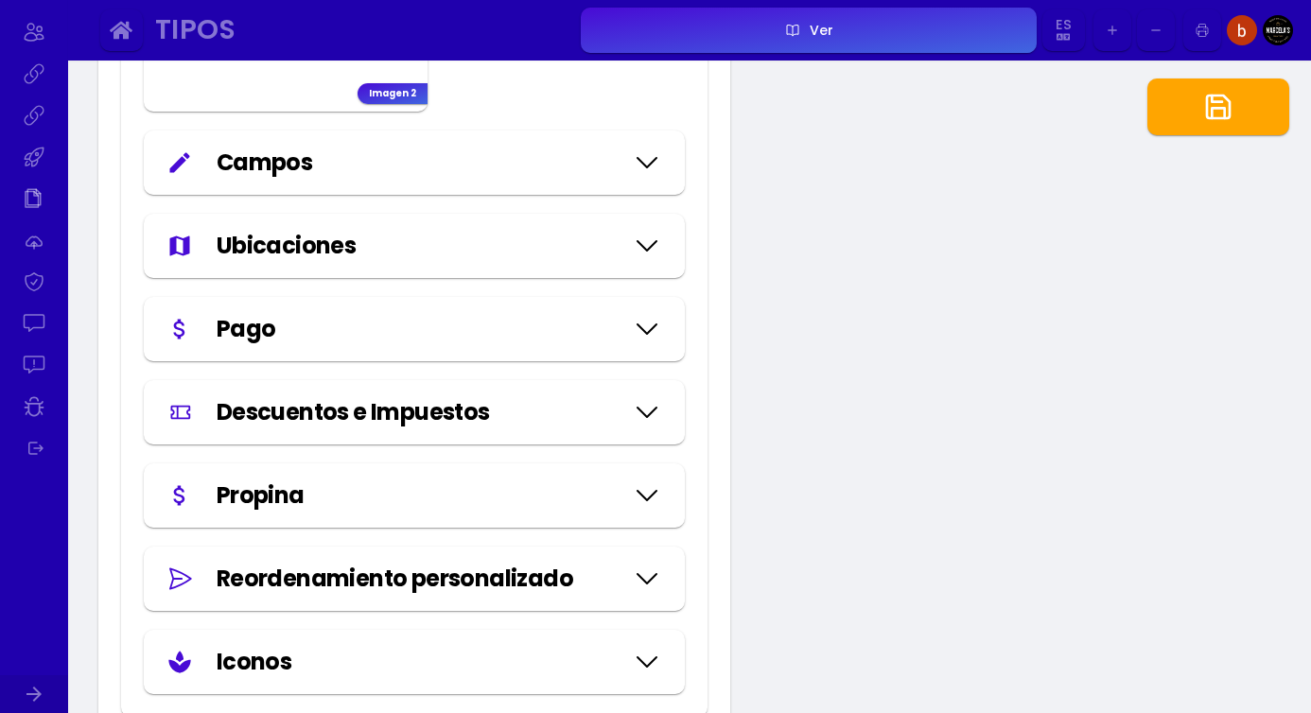
scroll to position [2648, 0]
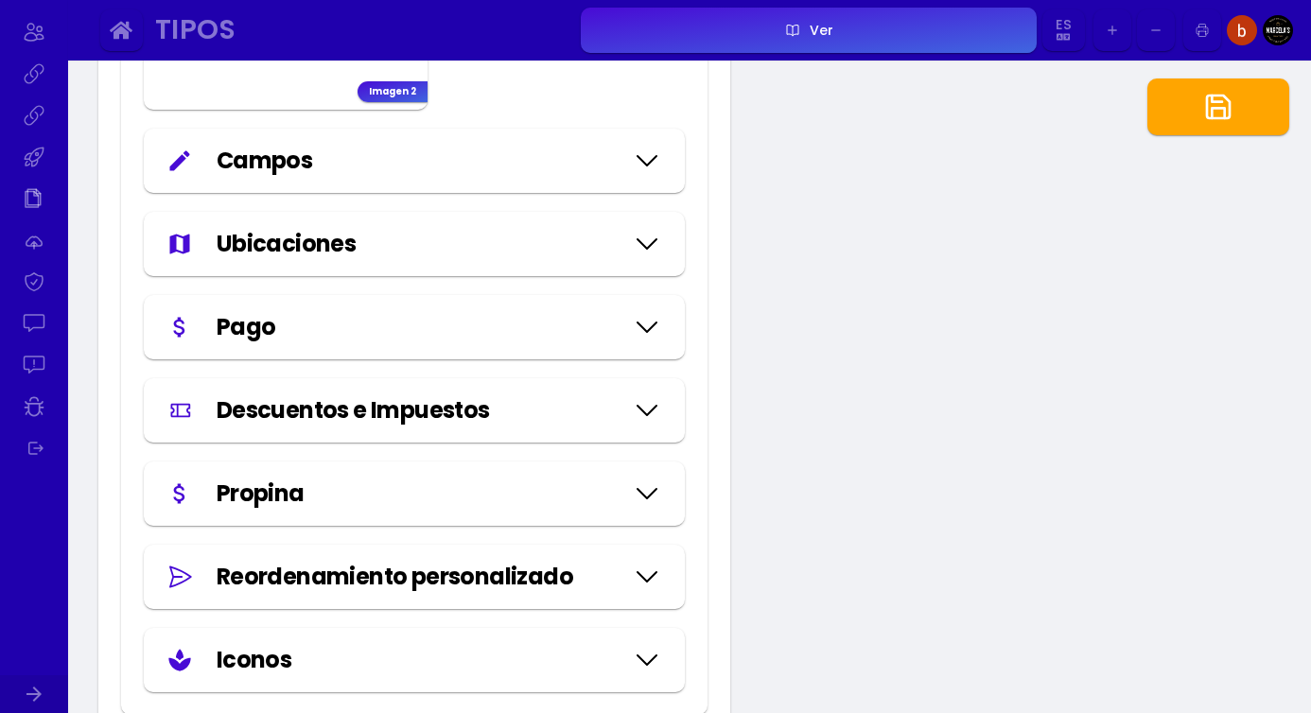
click at [656, 310] on icon at bounding box center [647, 327] width 30 height 95
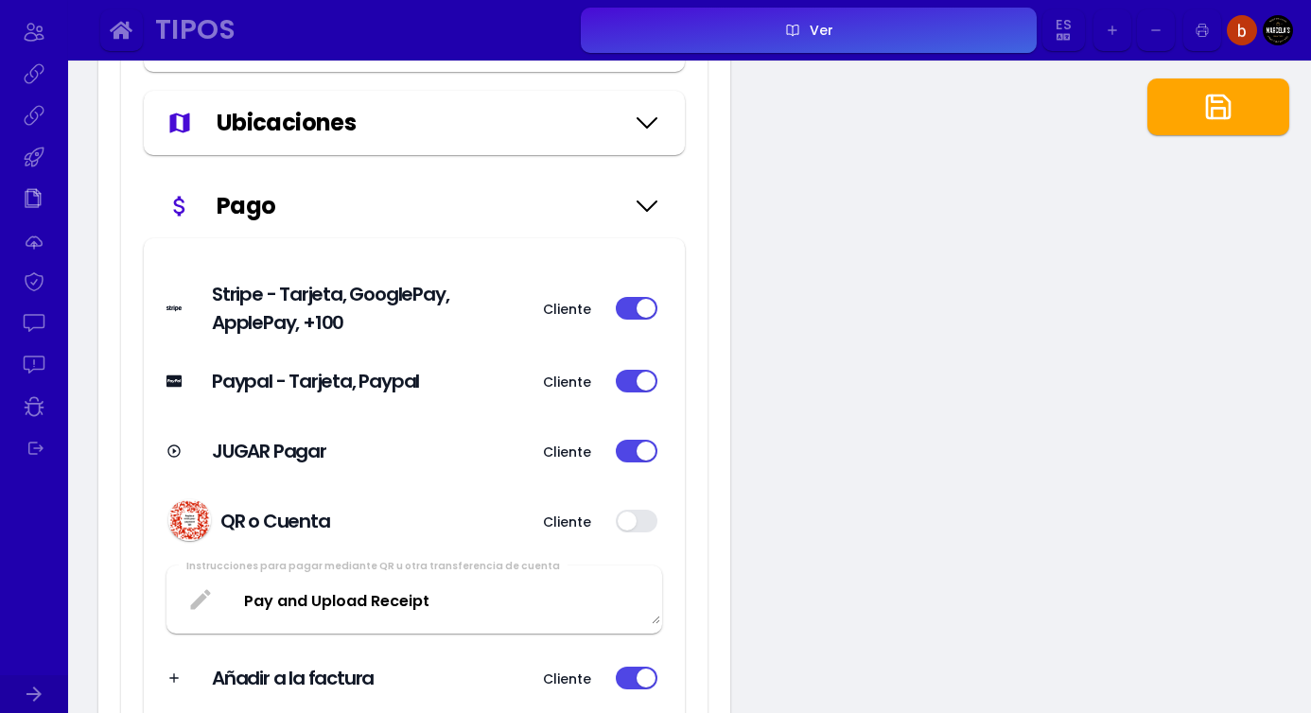
scroll to position [2774, 0]
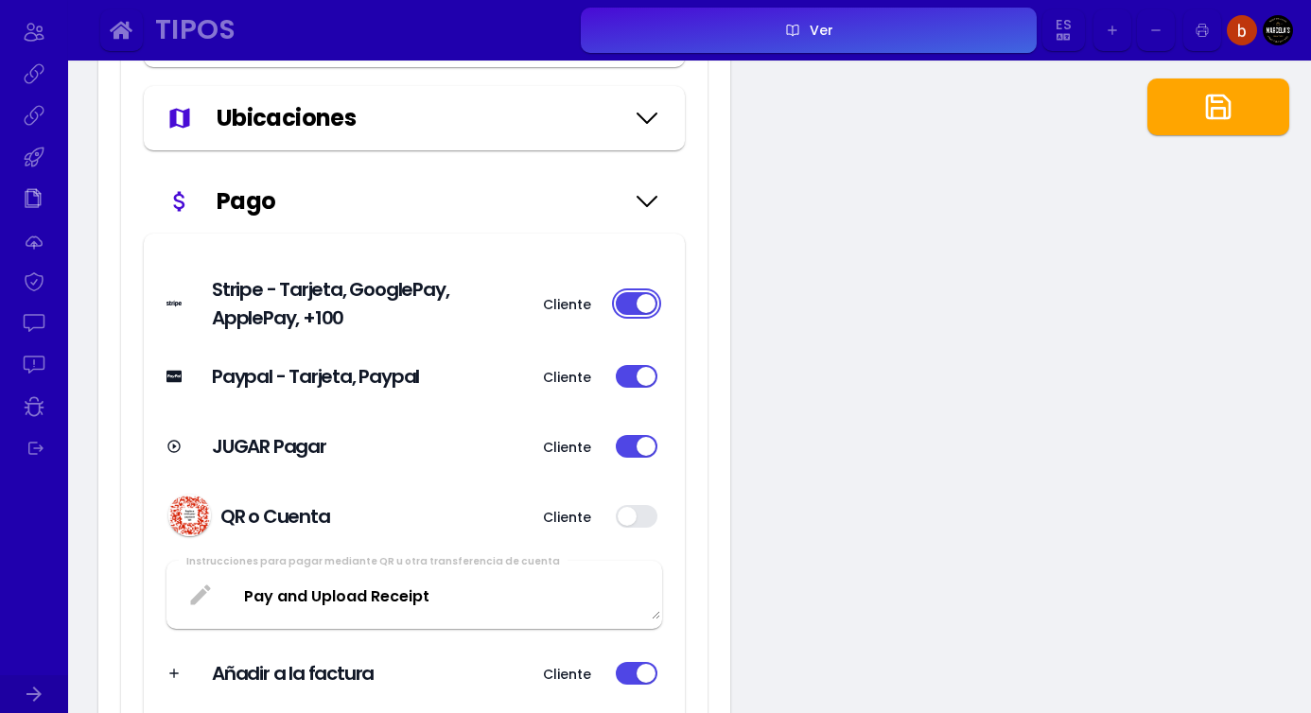
click at [620, 296] on button "button" at bounding box center [637, 303] width 42 height 23
click at [657, 390] on div "Cliente" at bounding box center [597, 376] width 129 height 28
click at [636, 433] on div "Cliente" at bounding box center [597, 446] width 129 height 28
type input "#ffffff"
click at [245, 514] on font "QR o Cuenta" at bounding box center [275, 516] width 110 height 26
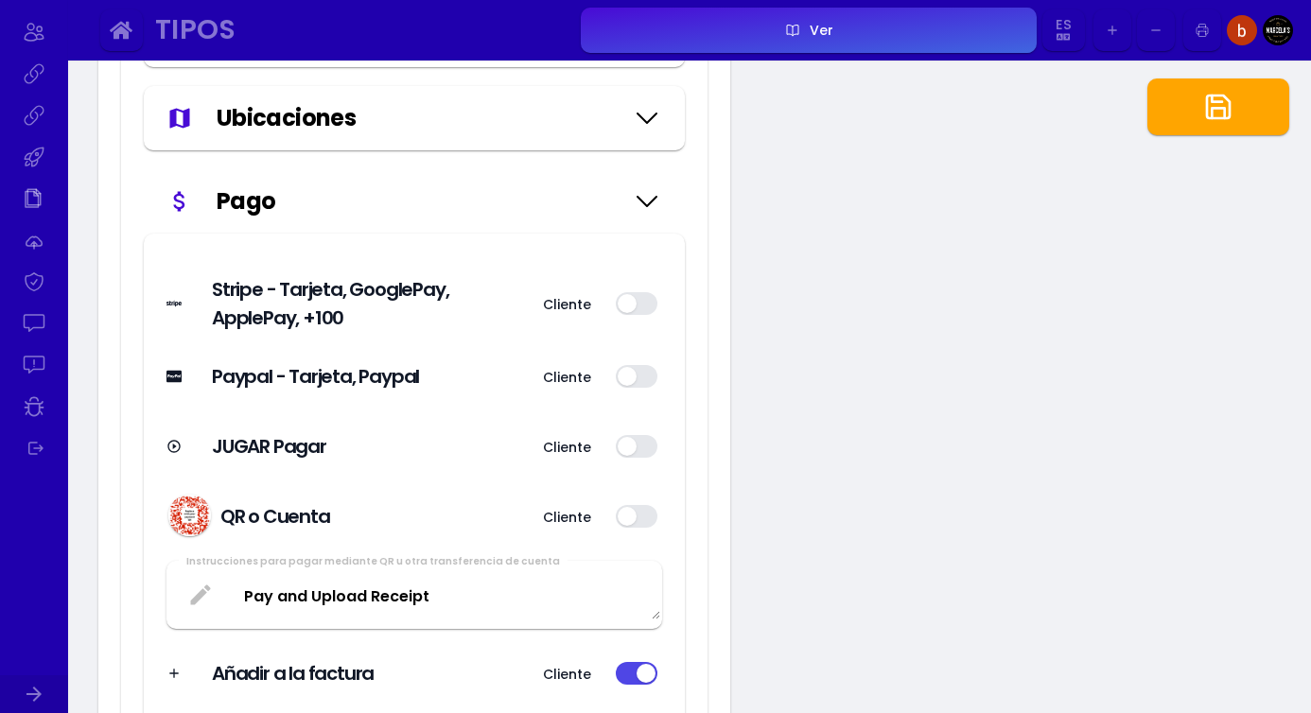
select select "1.5"
select select "-0.06em"
type input "#111827"
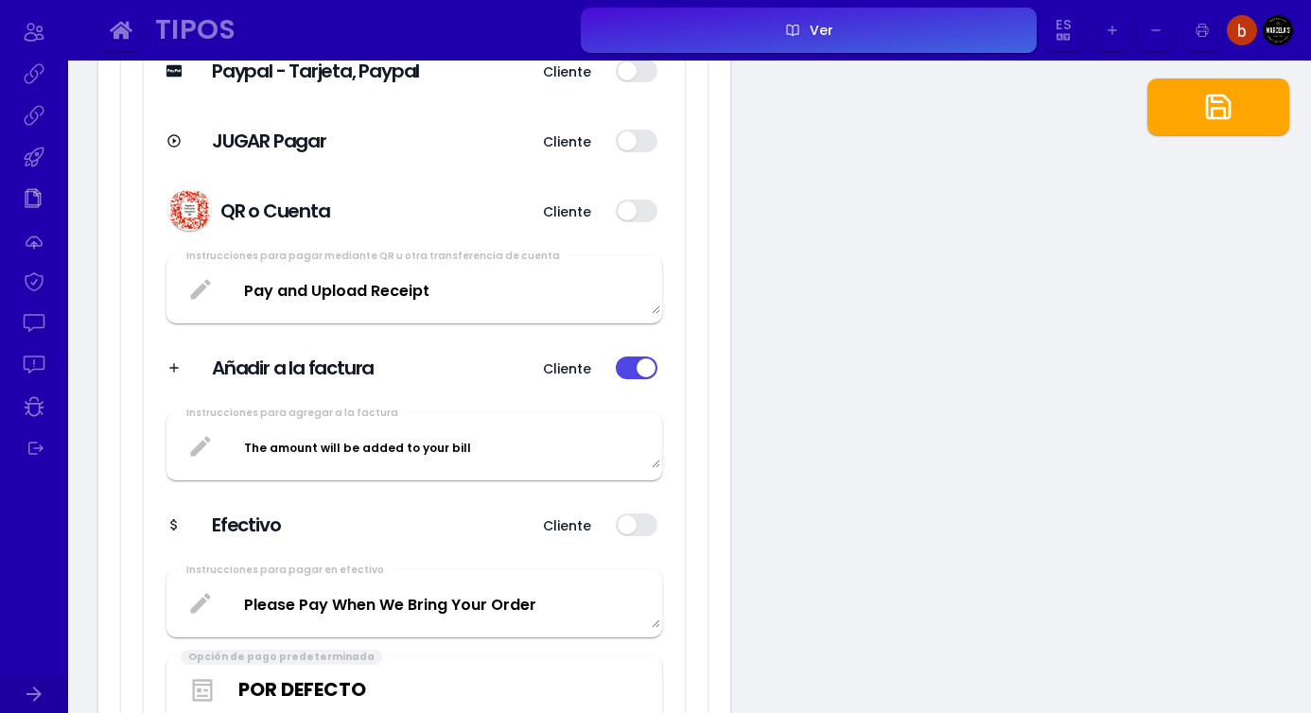
scroll to position [3080, 0]
click at [319, 370] on font "Añadir a la factura" at bounding box center [293, 367] width 162 height 26
type input "#ffffff"
select select
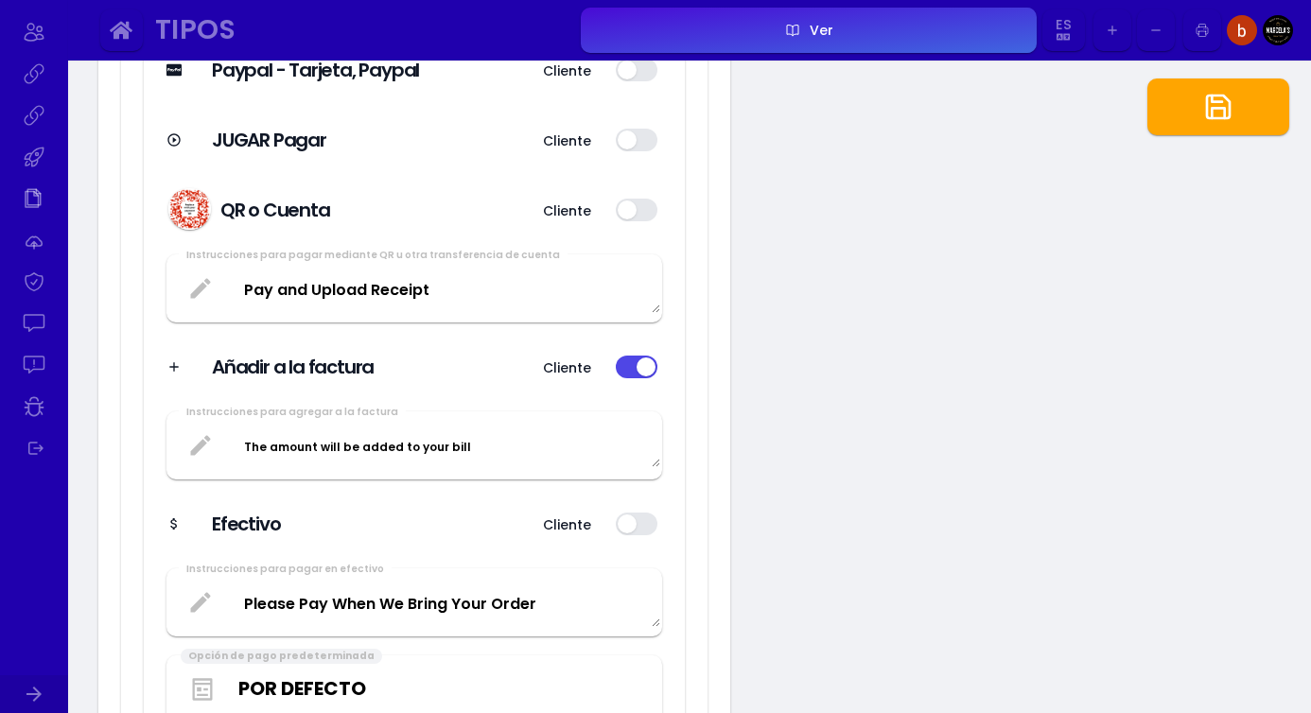
select select
type input "#bfbfbf"
type input "#ffffff"
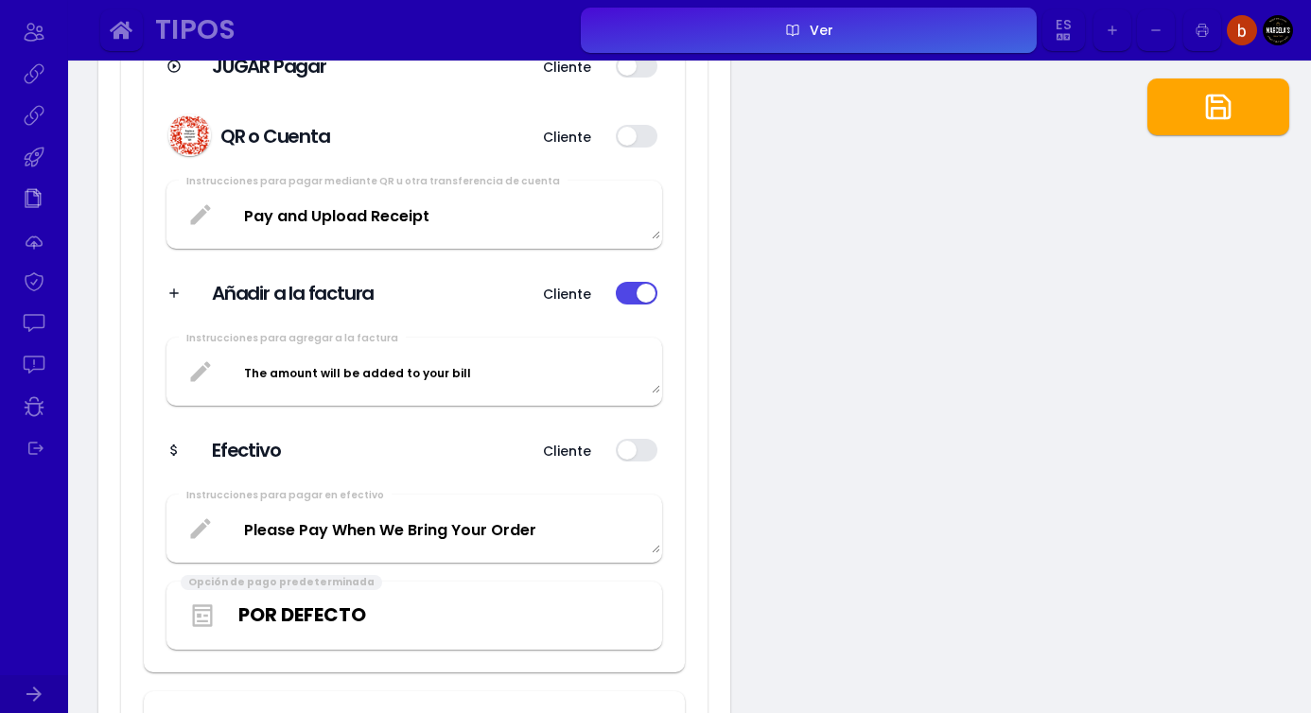
scroll to position [3184, 0]
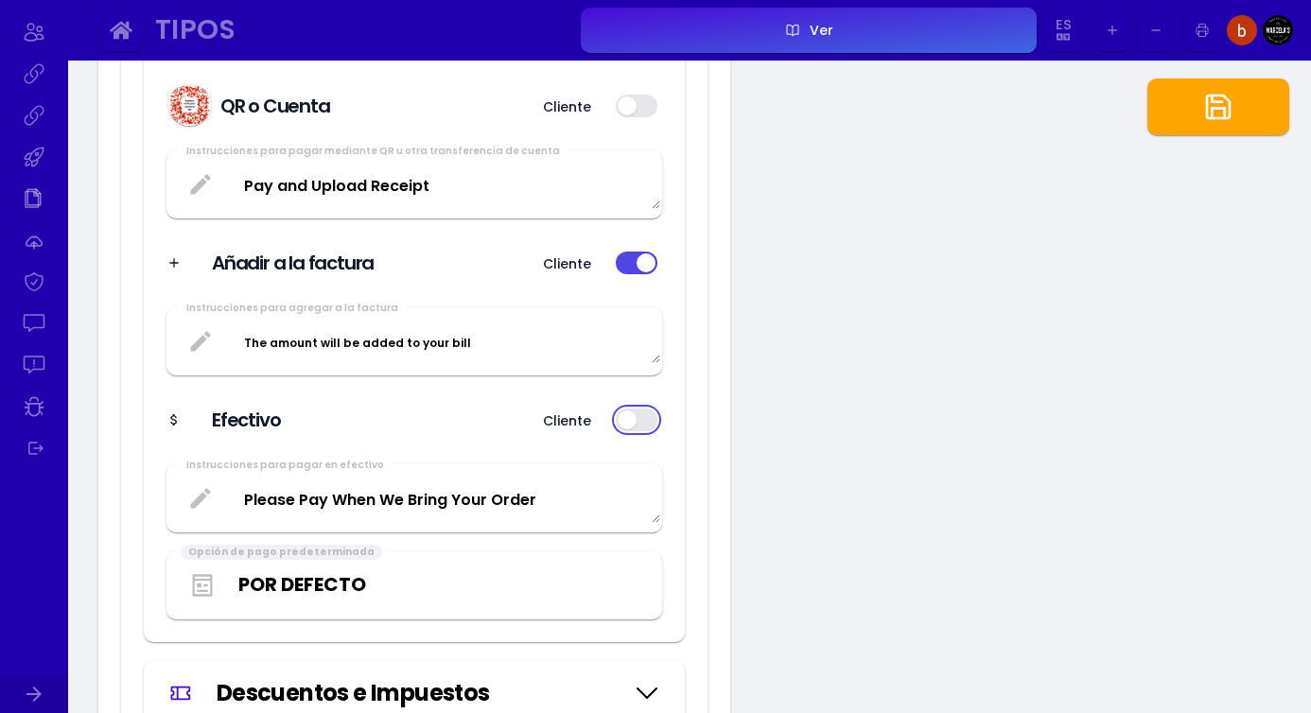
click at [632, 420] on button "button" at bounding box center [637, 420] width 42 height 23
type input "#bfbfbf"
type input "#ffffff"
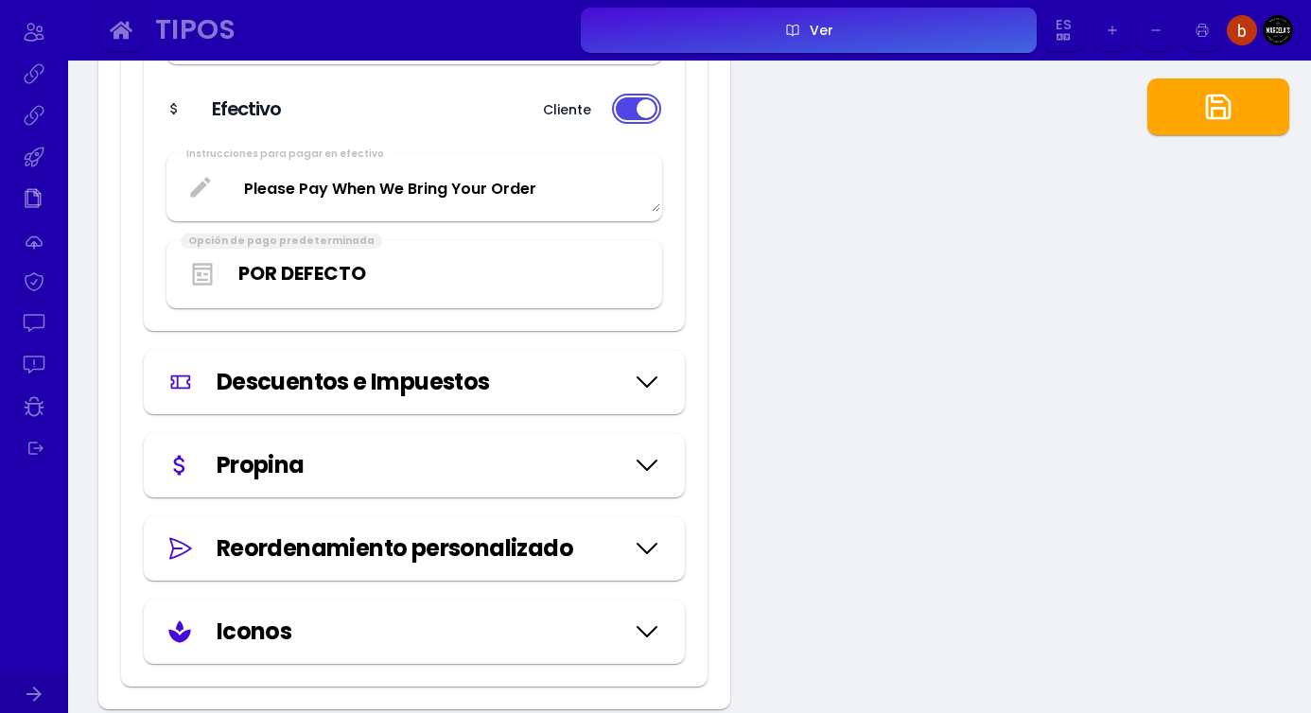
scroll to position [3496, 0]
click at [649, 453] on icon at bounding box center [647, 464] width 30 height 95
type input "#000000"
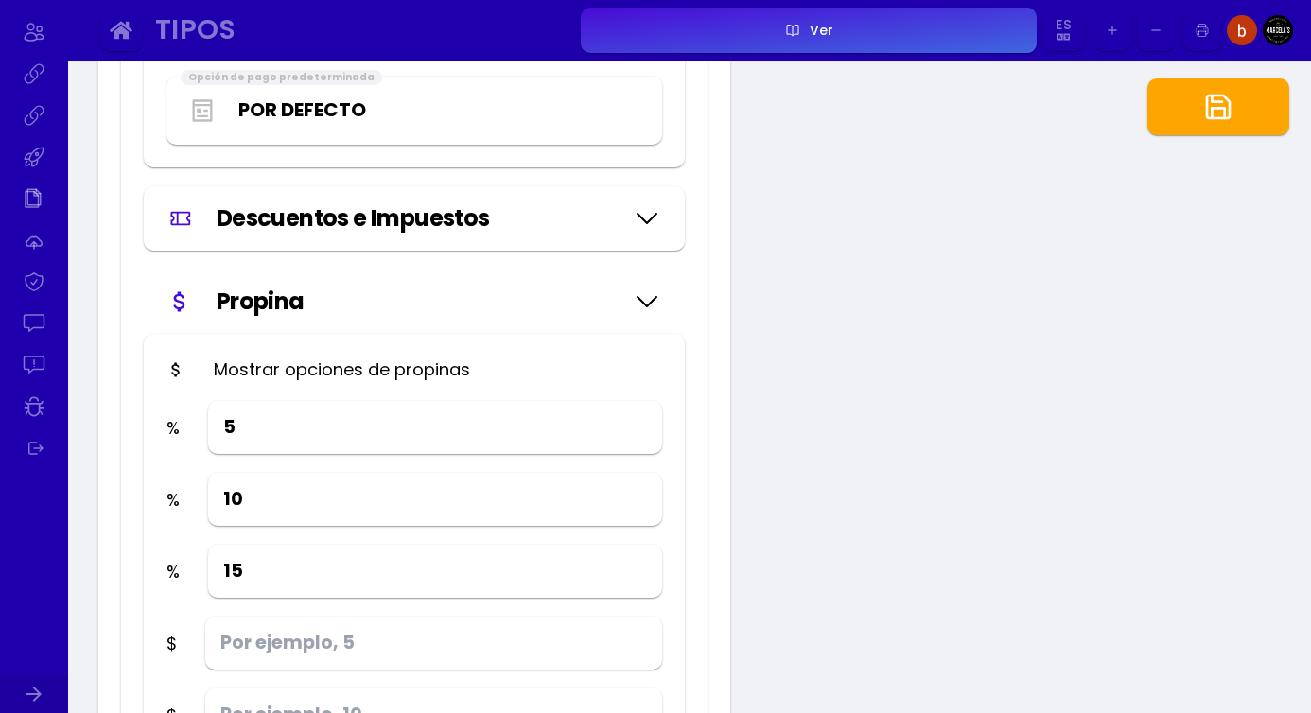
scroll to position [3753, 0]
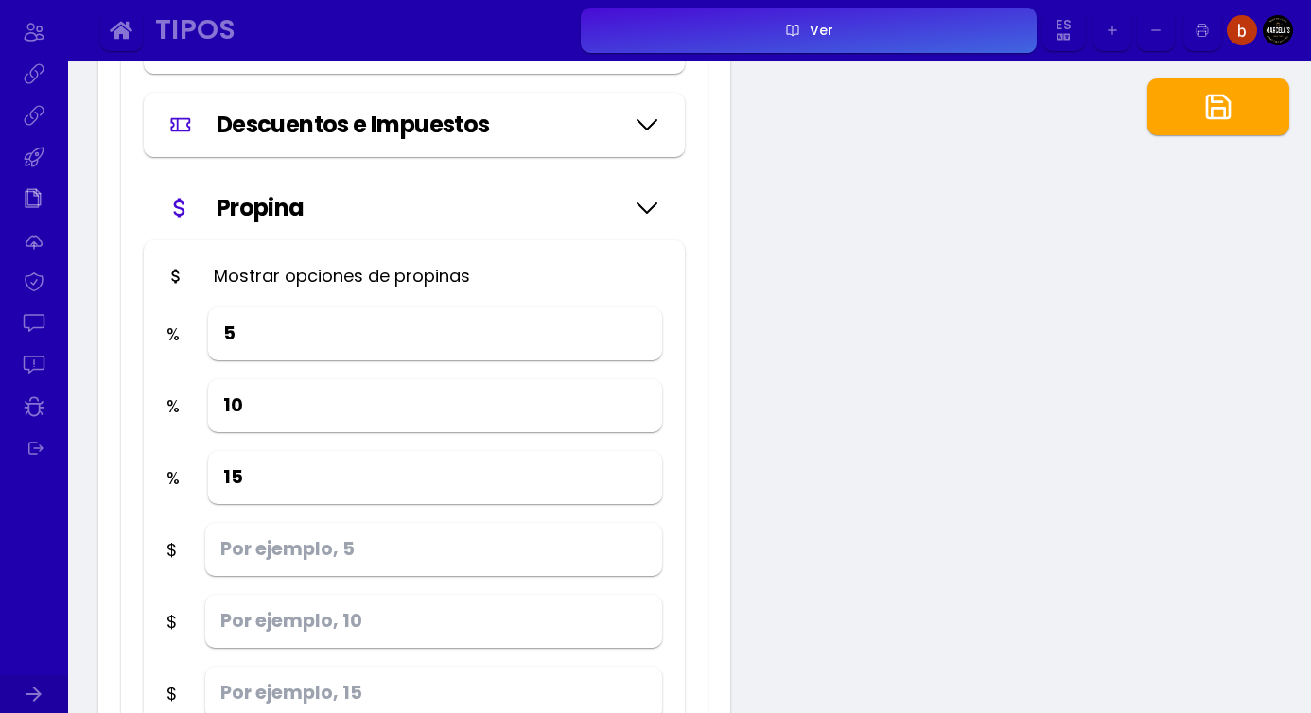
click at [646, 210] on icon at bounding box center [647, 208] width 30 height 95
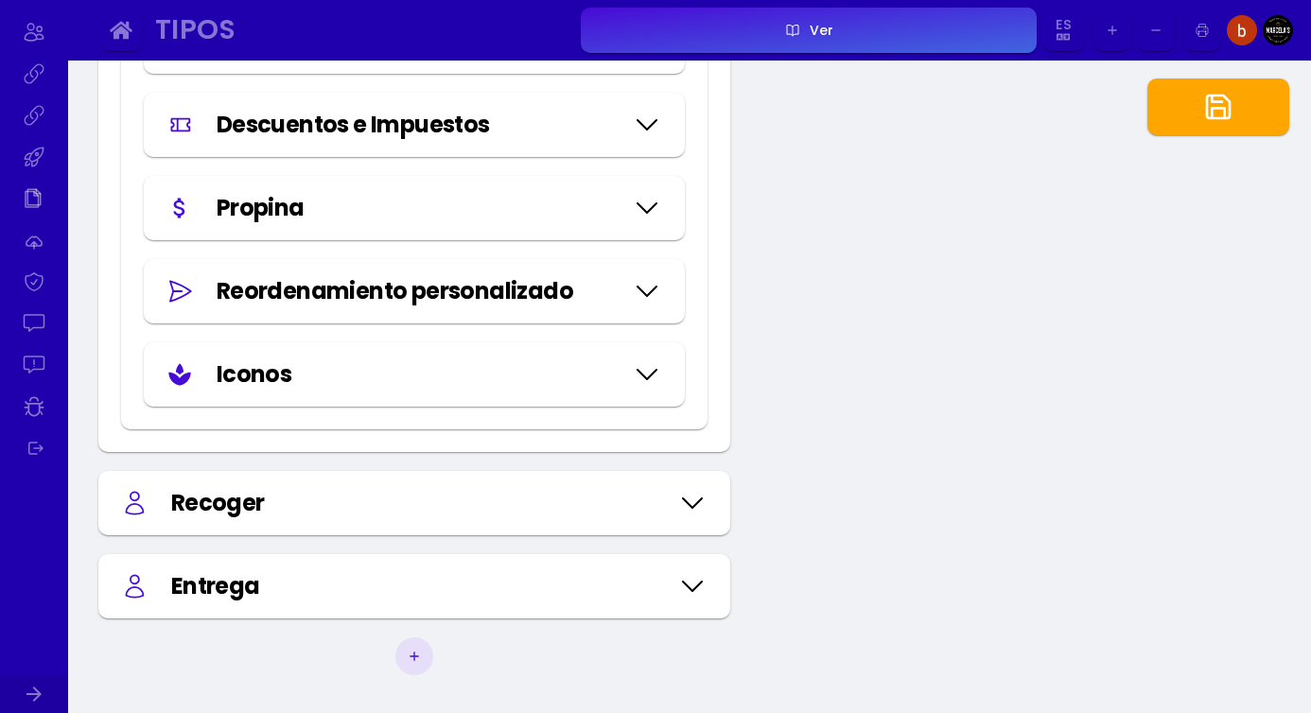
click at [647, 285] on icon at bounding box center [647, 291] width 30 height 95
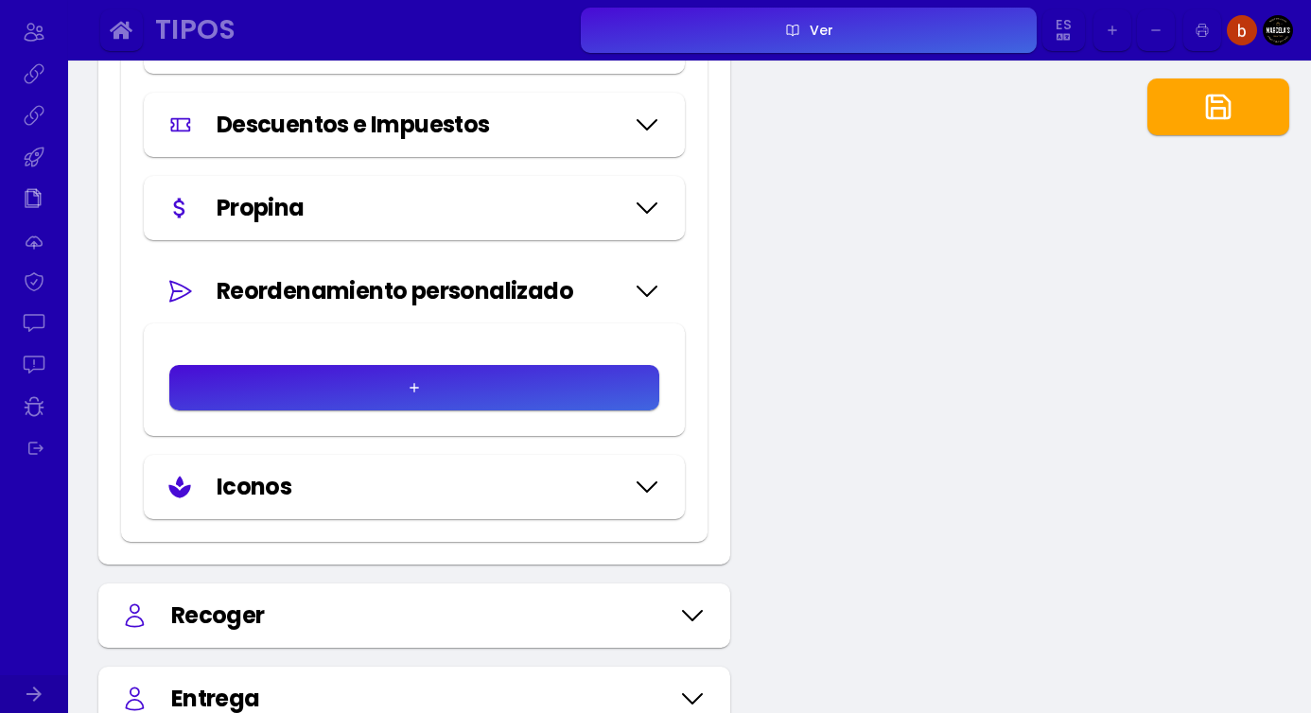
click at [532, 398] on button "button" at bounding box center [414, 387] width 490 height 45
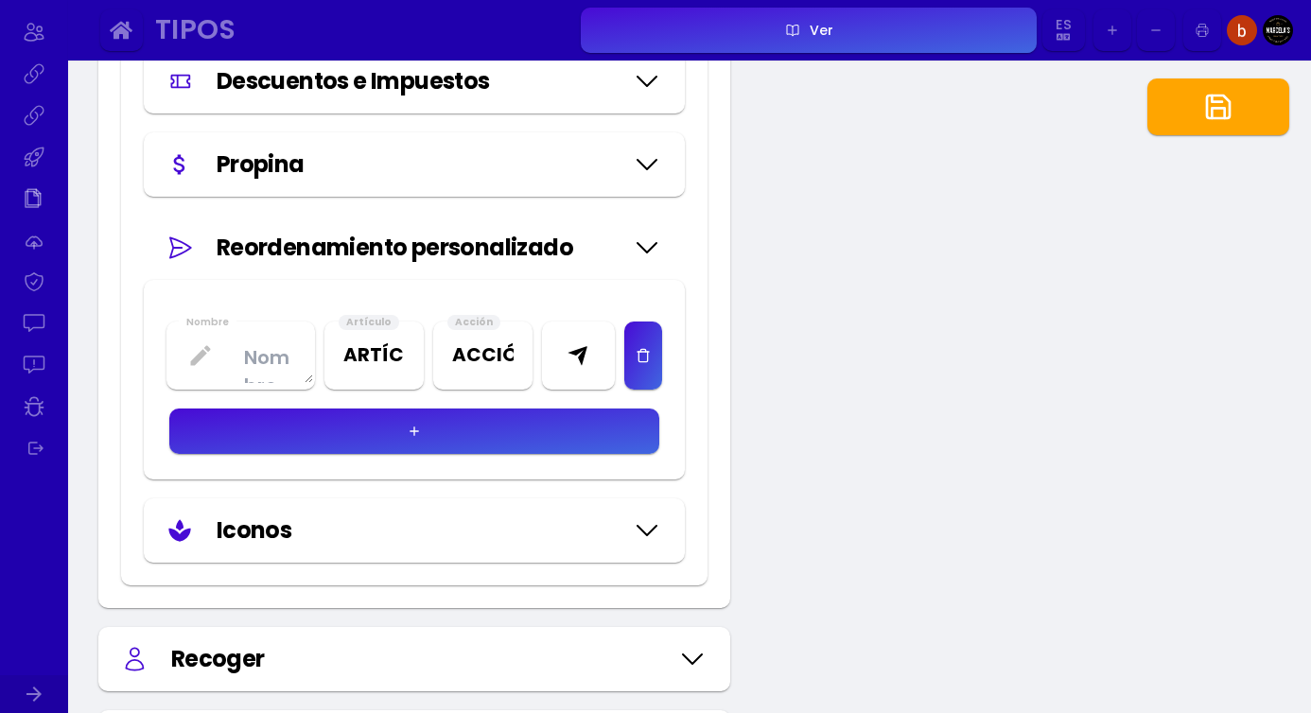
scroll to position [3808, 0]
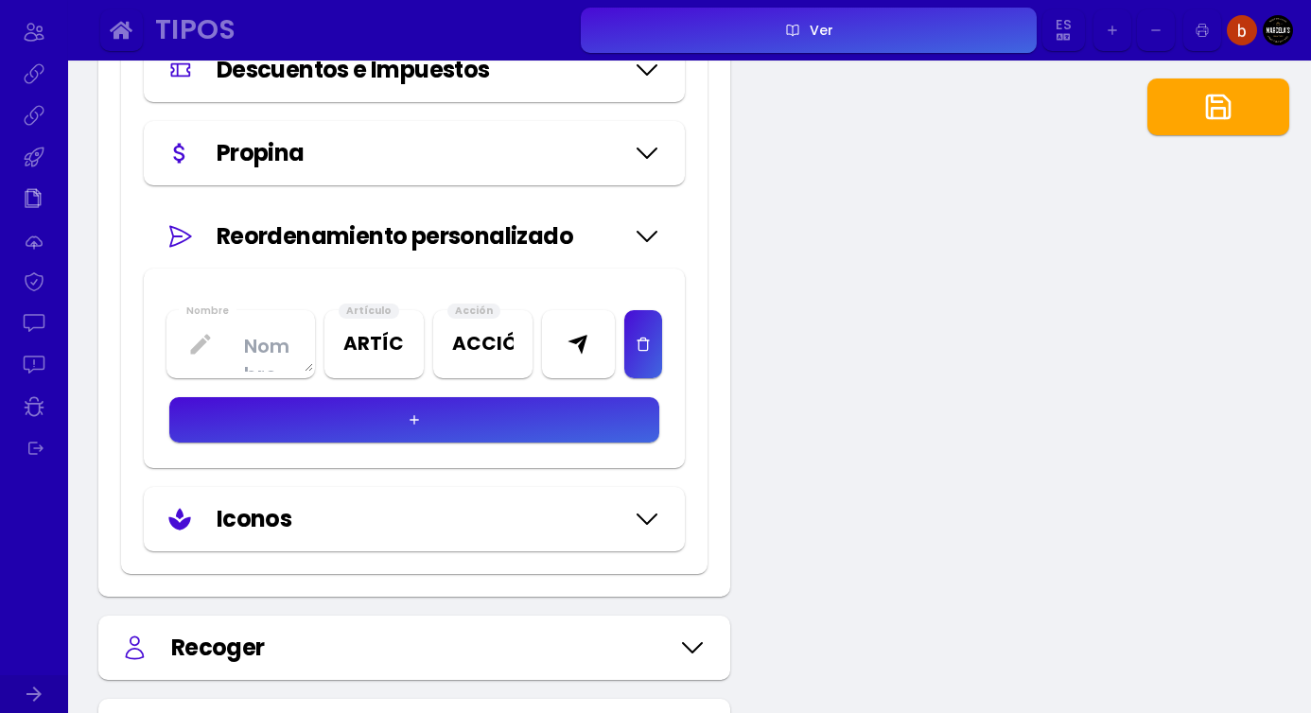
click at [628, 519] on div "Iconos" at bounding box center [414, 519] width 496 height 34
type input "#ffffff"
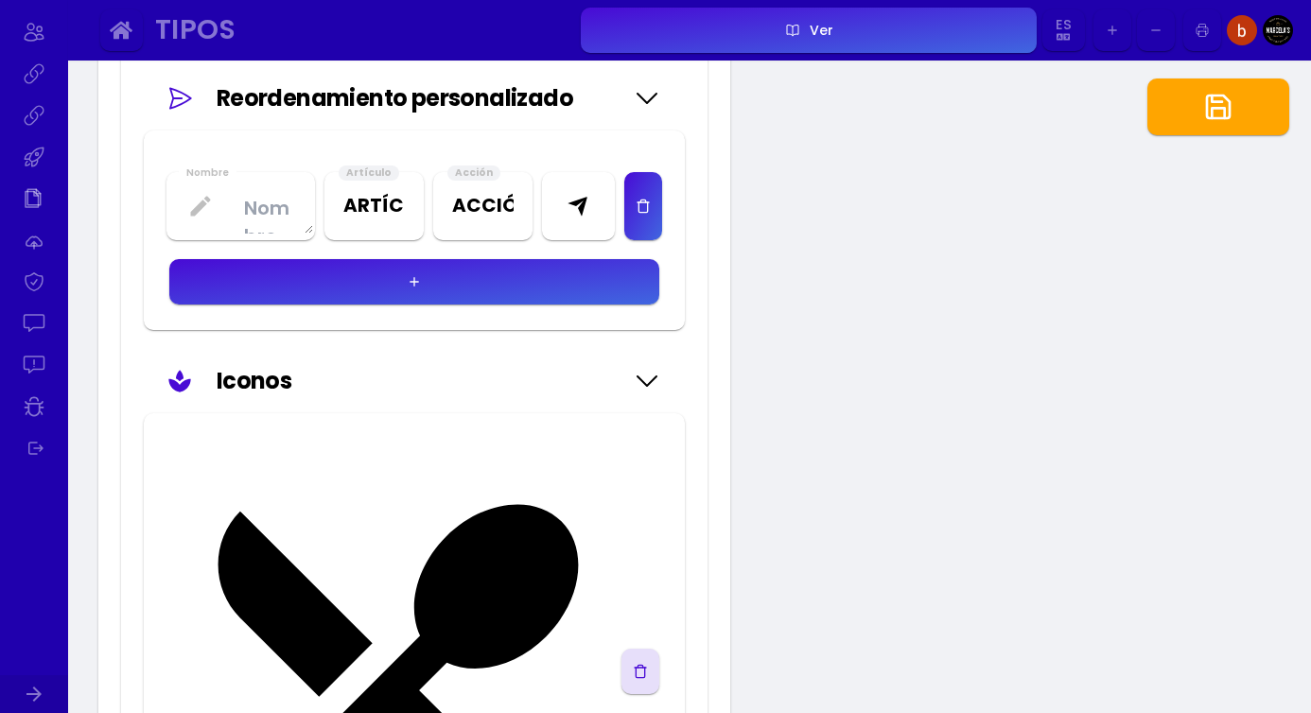
scroll to position [3860, 0]
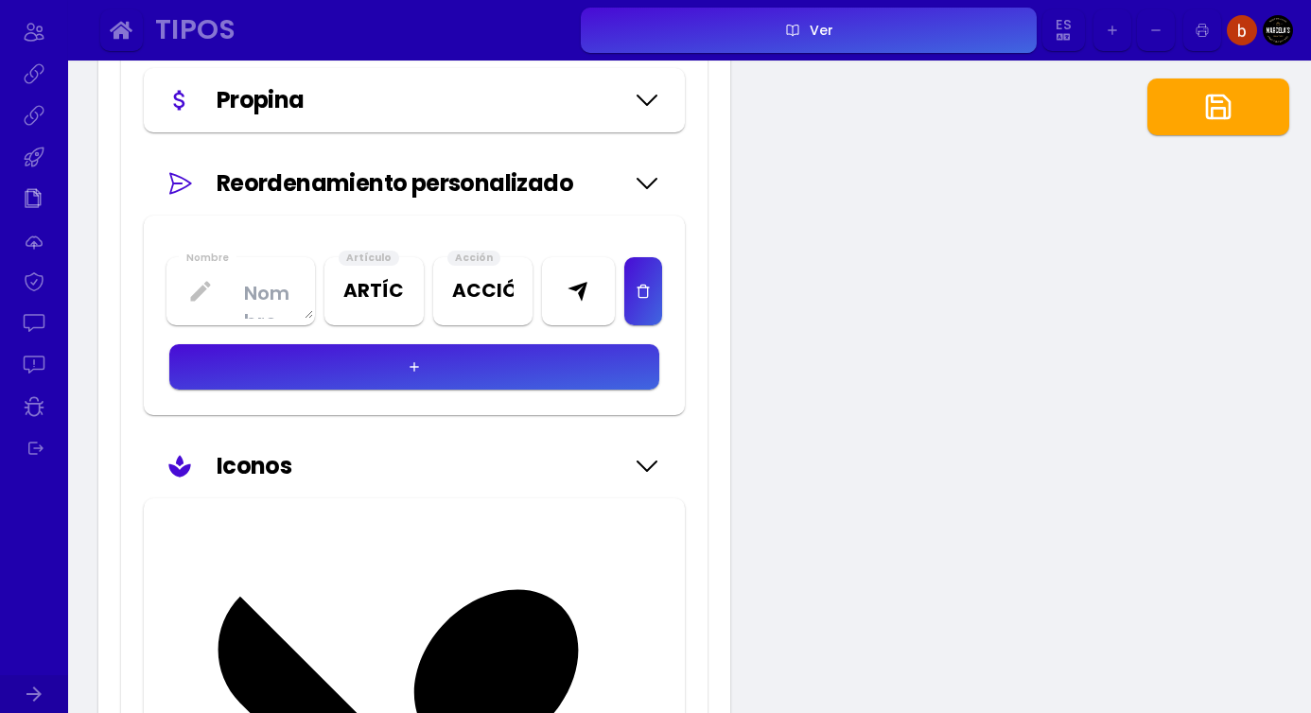
click at [642, 456] on icon at bounding box center [647, 466] width 30 height 95
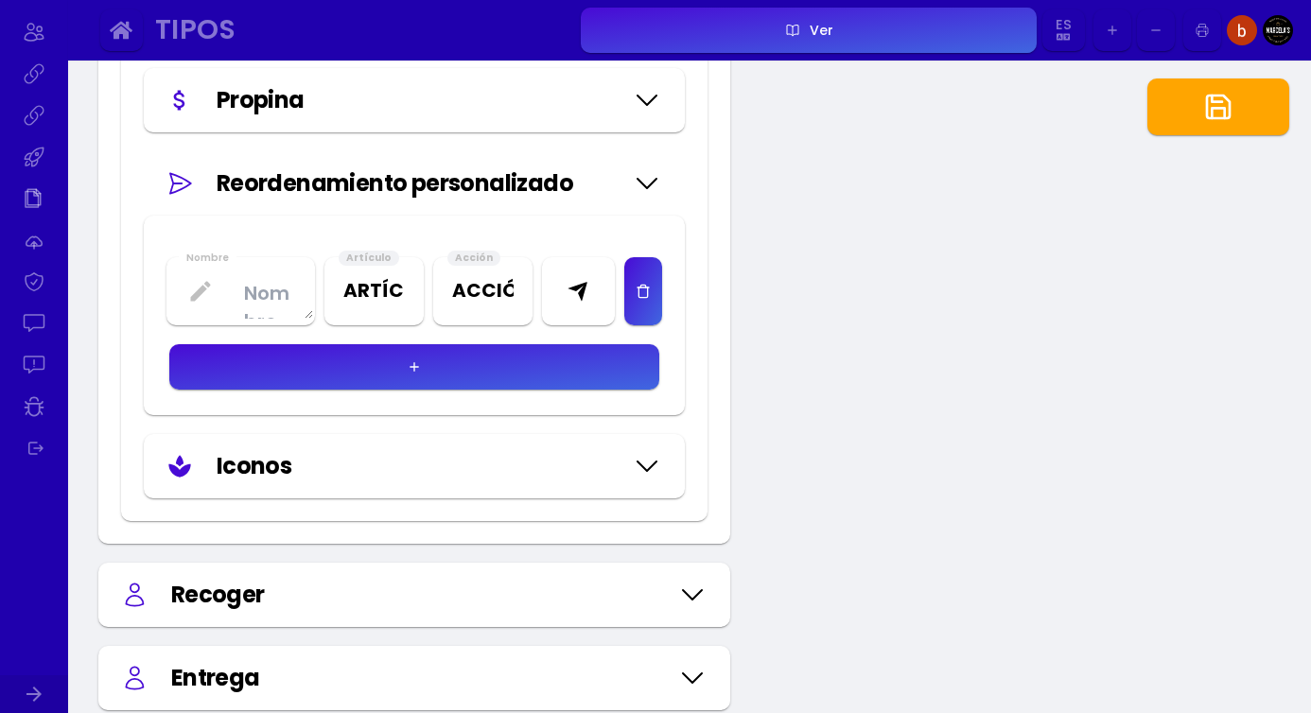
click at [646, 171] on icon at bounding box center [647, 183] width 30 height 95
type input "#bfbfbf"
type input "#ffffff"
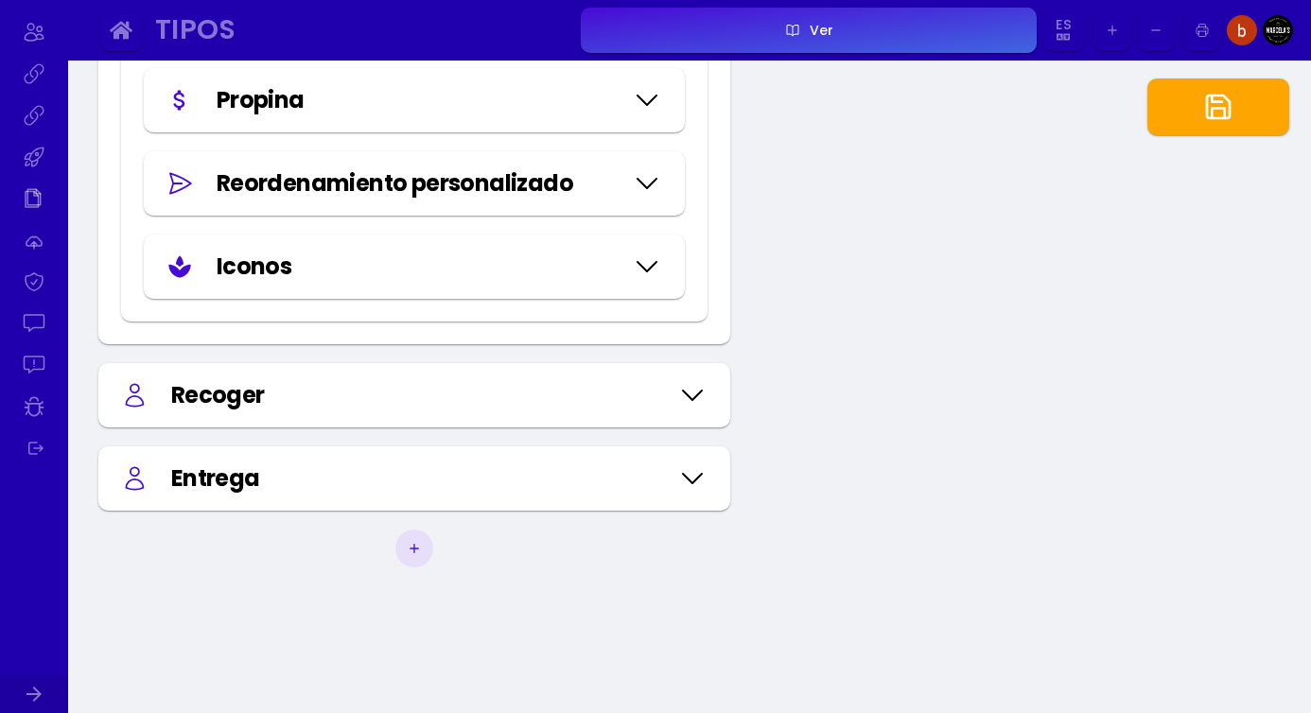
click at [695, 392] on icon at bounding box center [692, 395] width 30 height 95
type input "#000000"
type input "#ffffff"
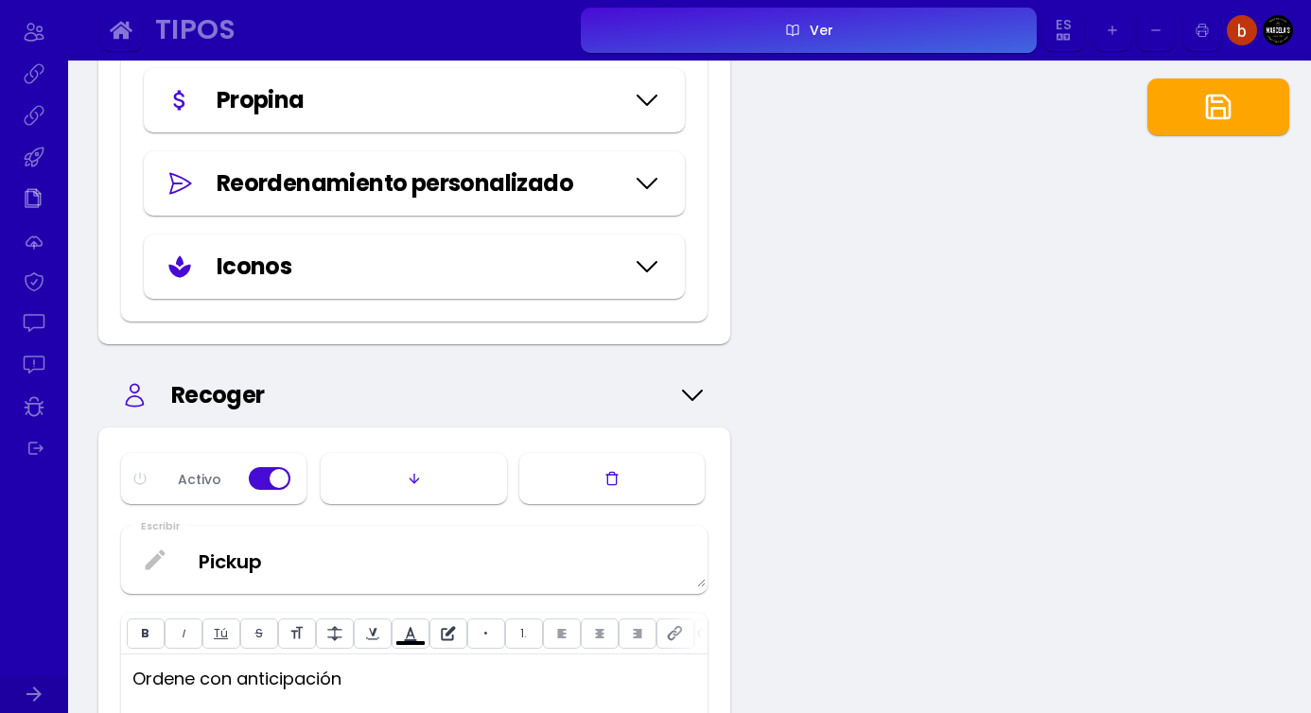
click at [695, 392] on icon at bounding box center [692, 395] width 30 height 95
type input "#bfbfbf"
type input "#ffffff"
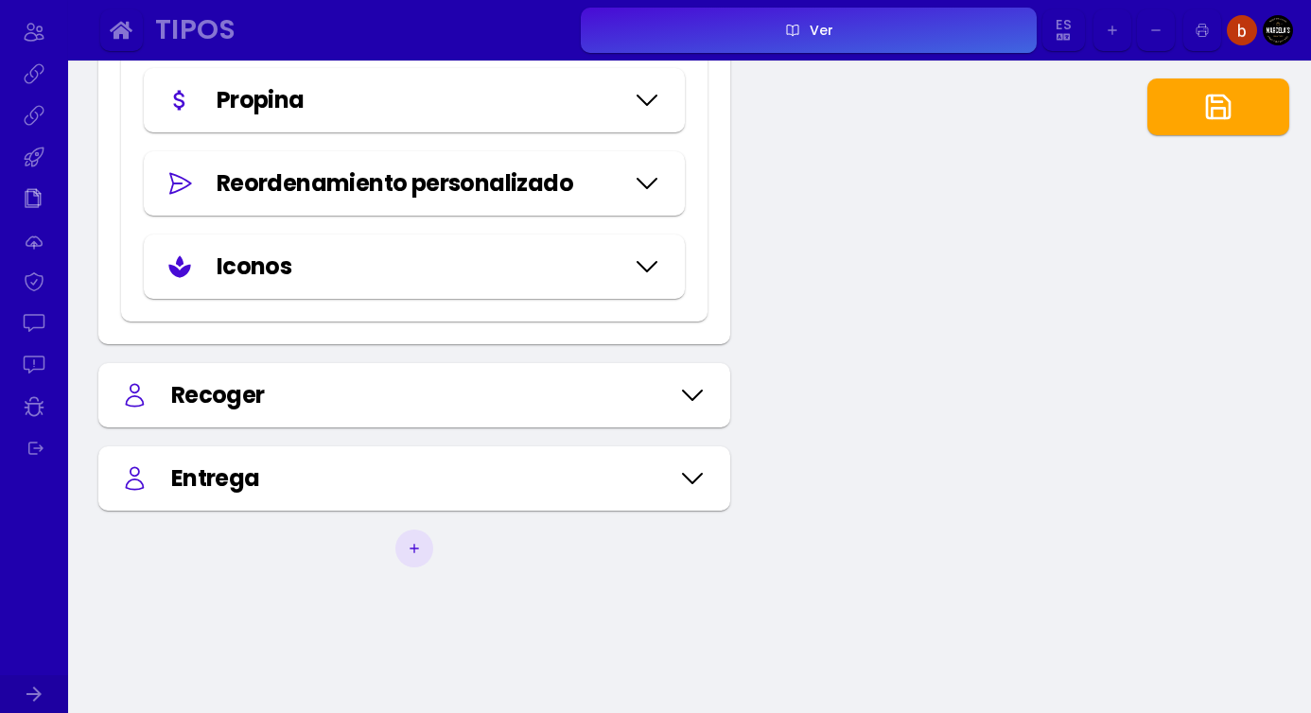
type input "#000000"
click at [695, 392] on icon at bounding box center [692, 395] width 30 height 95
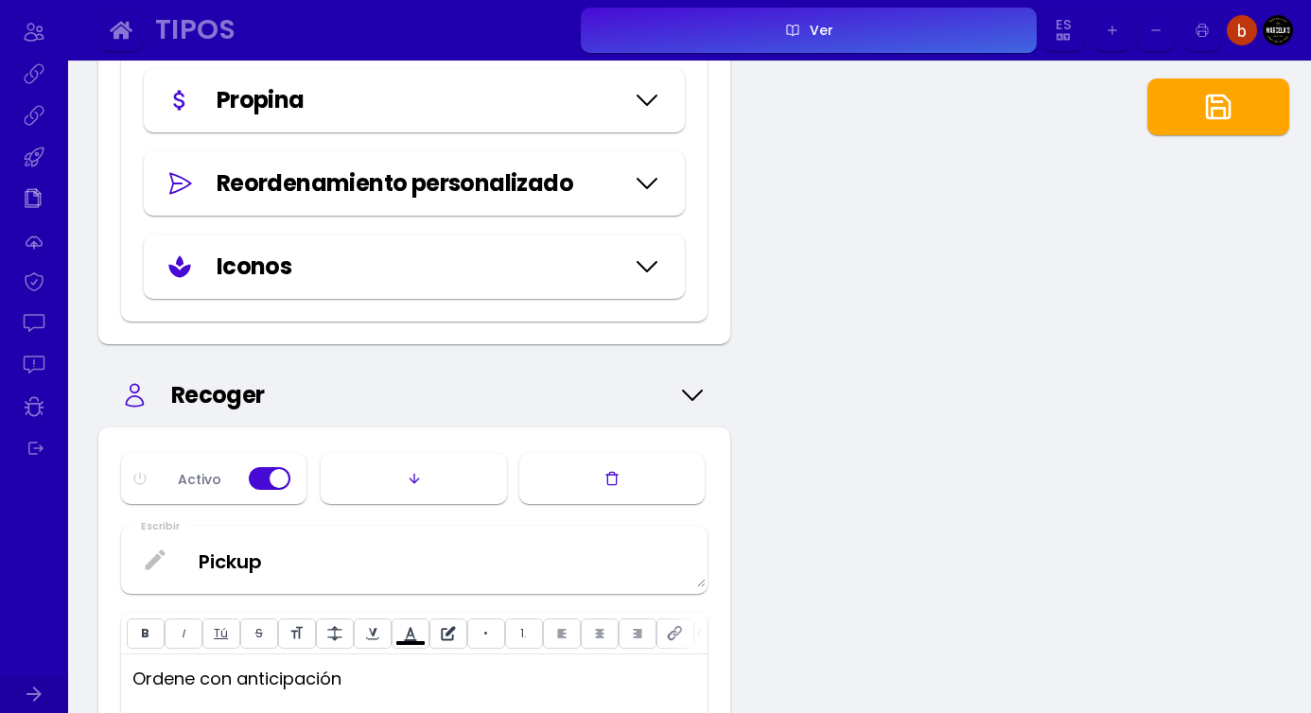
click at [695, 392] on icon at bounding box center [692, 395] width 30 height 95
type input "#ffffff"
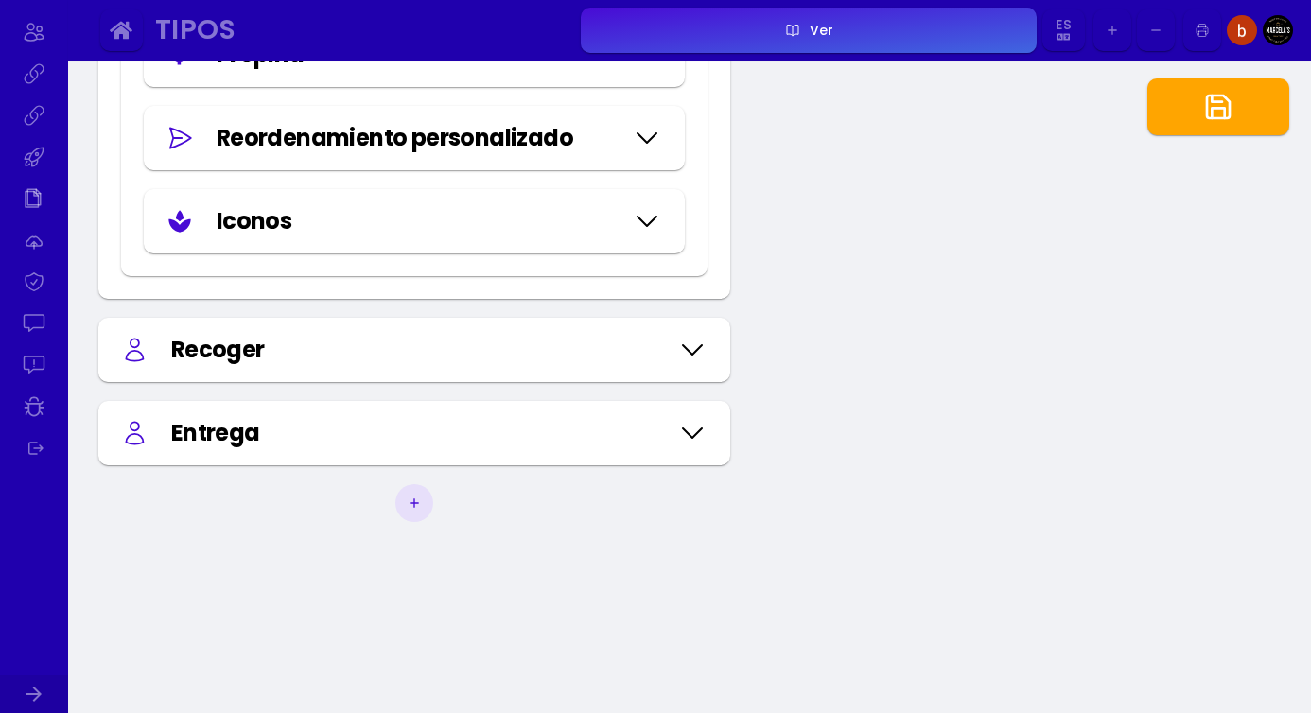
scroll to position [3947, 0]
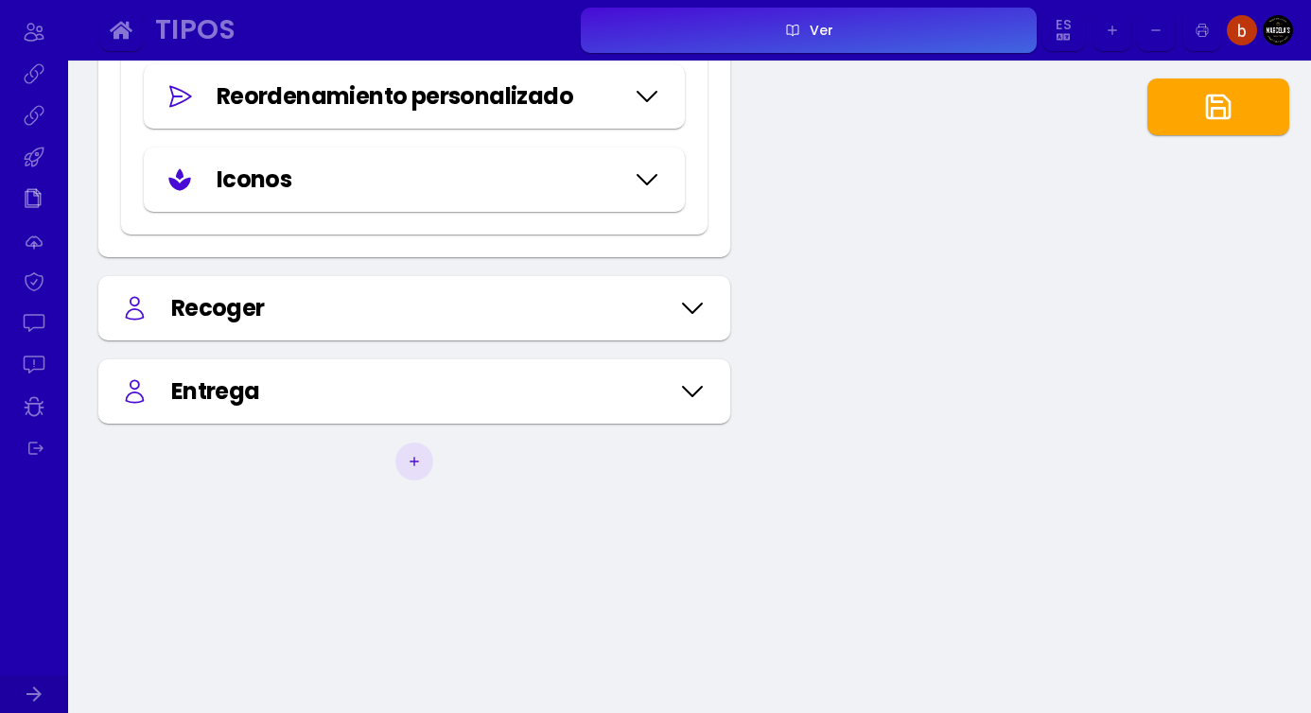
click at [697, 400] on icon at bounding box center [692, 391] width 30 height 95
type input "#480bd5"
type input "#e7dffa"
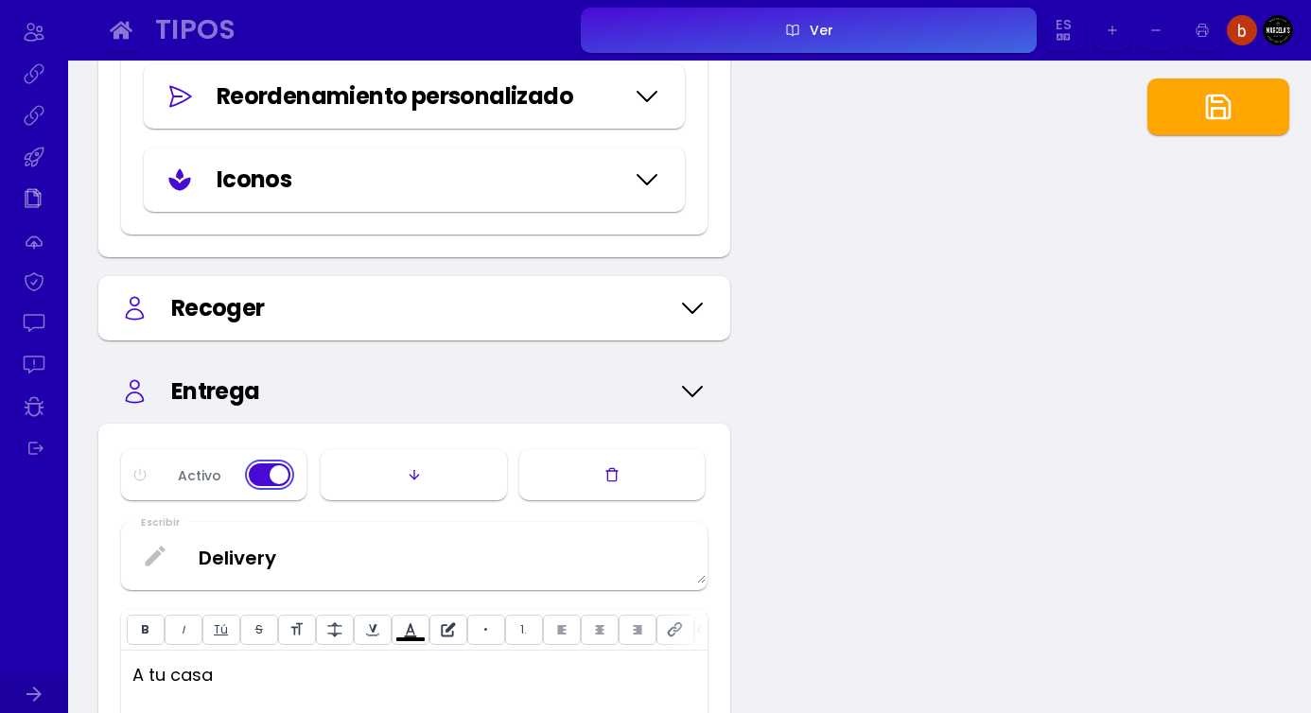
click at [271, 473] on button "button" at bounding box center [270, 474] width 42 height 23
type input "#480bd5"
type input "#e7dffa"
type input "#ffffff"
click at [690, 305] on icon at bounding box center [692, 308] width 30 height 95
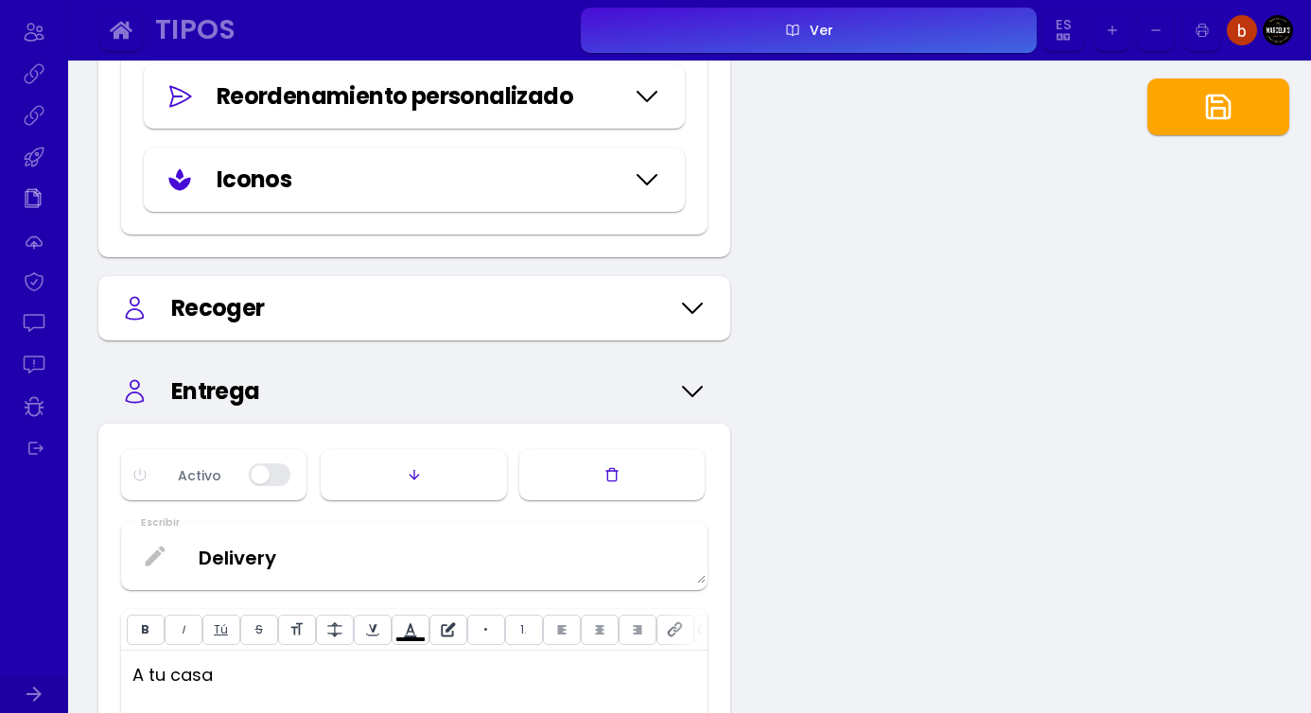
type input "#000000"
type input "#f1f2f5"
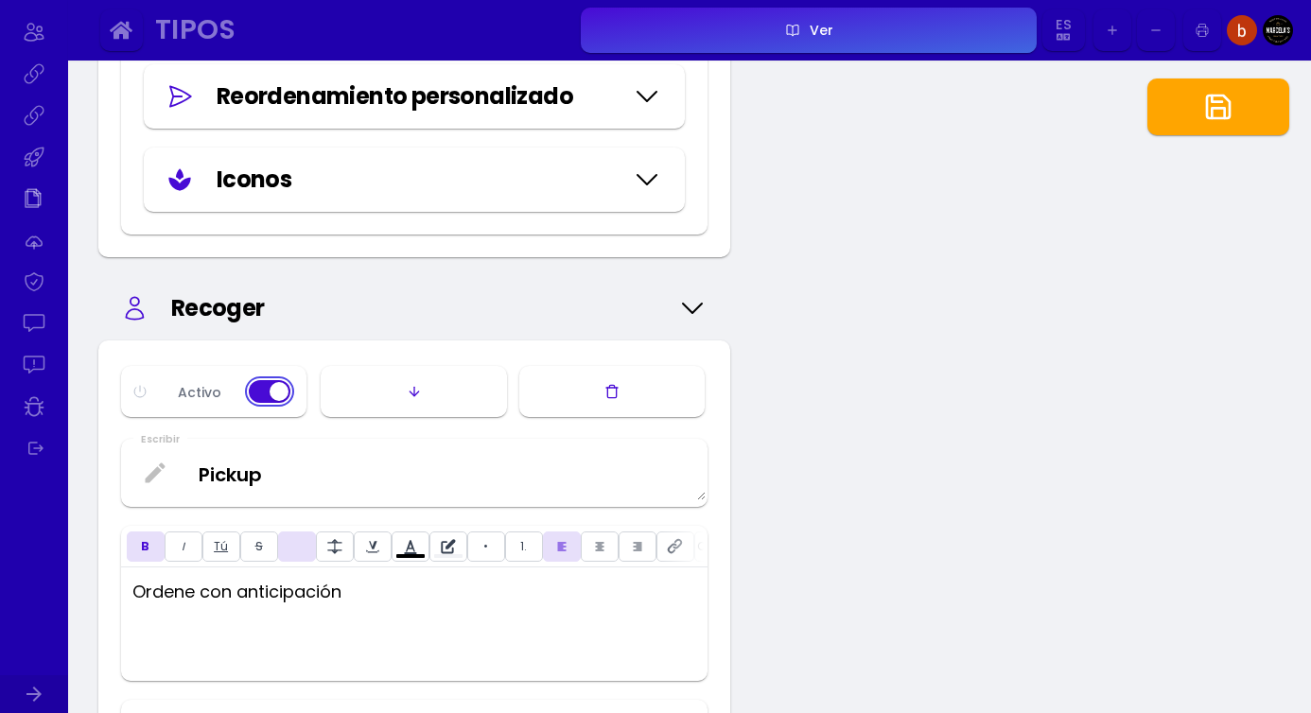
click at [269, 394] on button "button" at bounding box center [270, 391] width 42 height 23
type input "#f1f2f5"
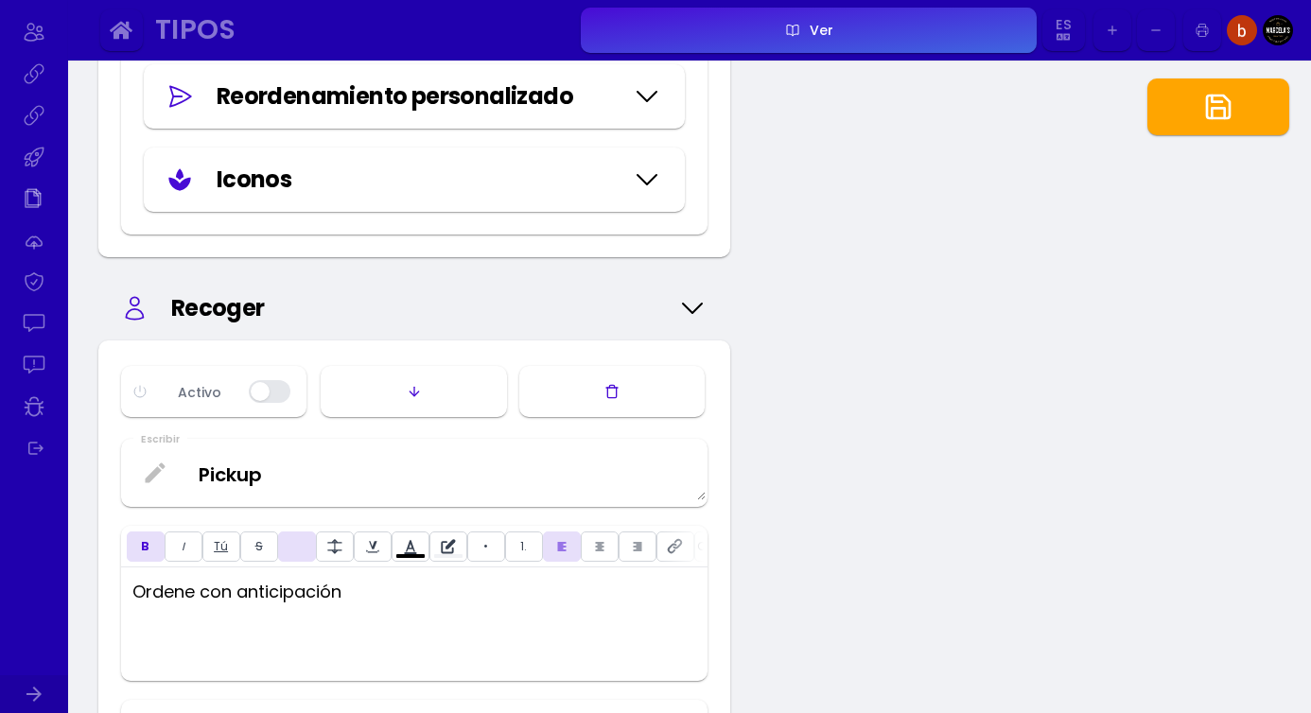
type input "#ffffff"
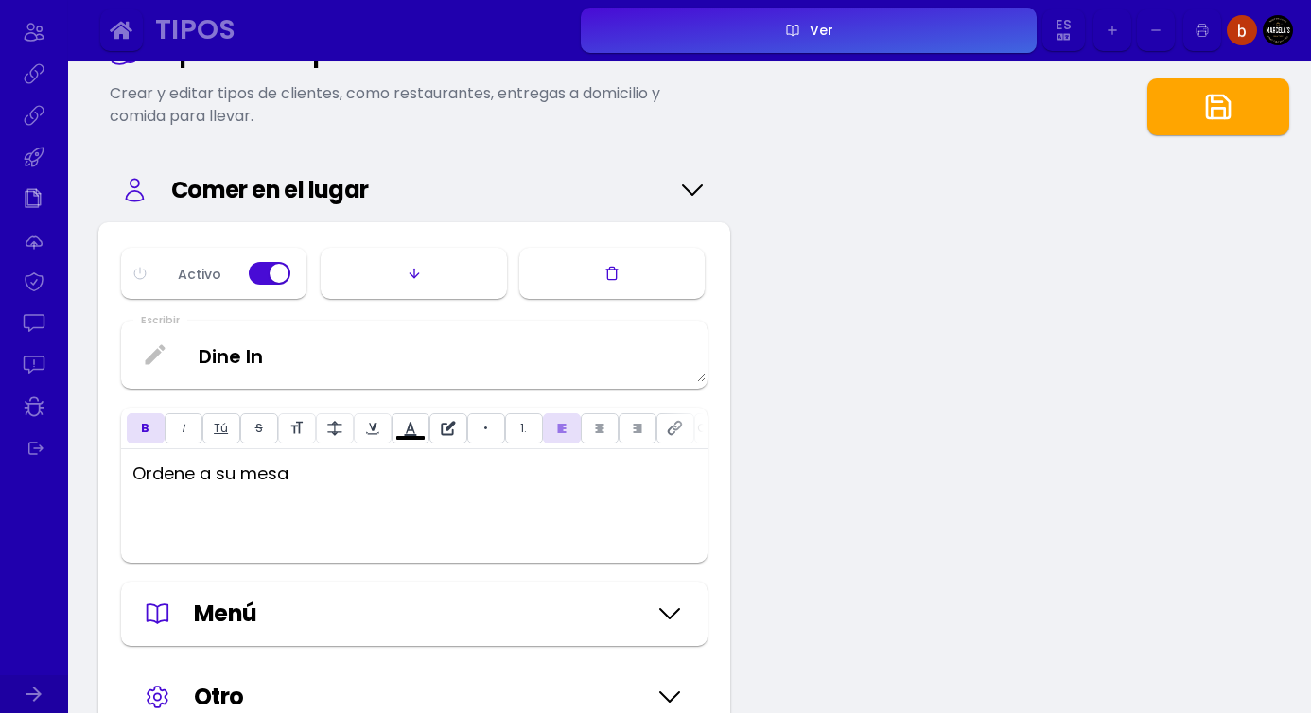
scroll to position [0, 0]
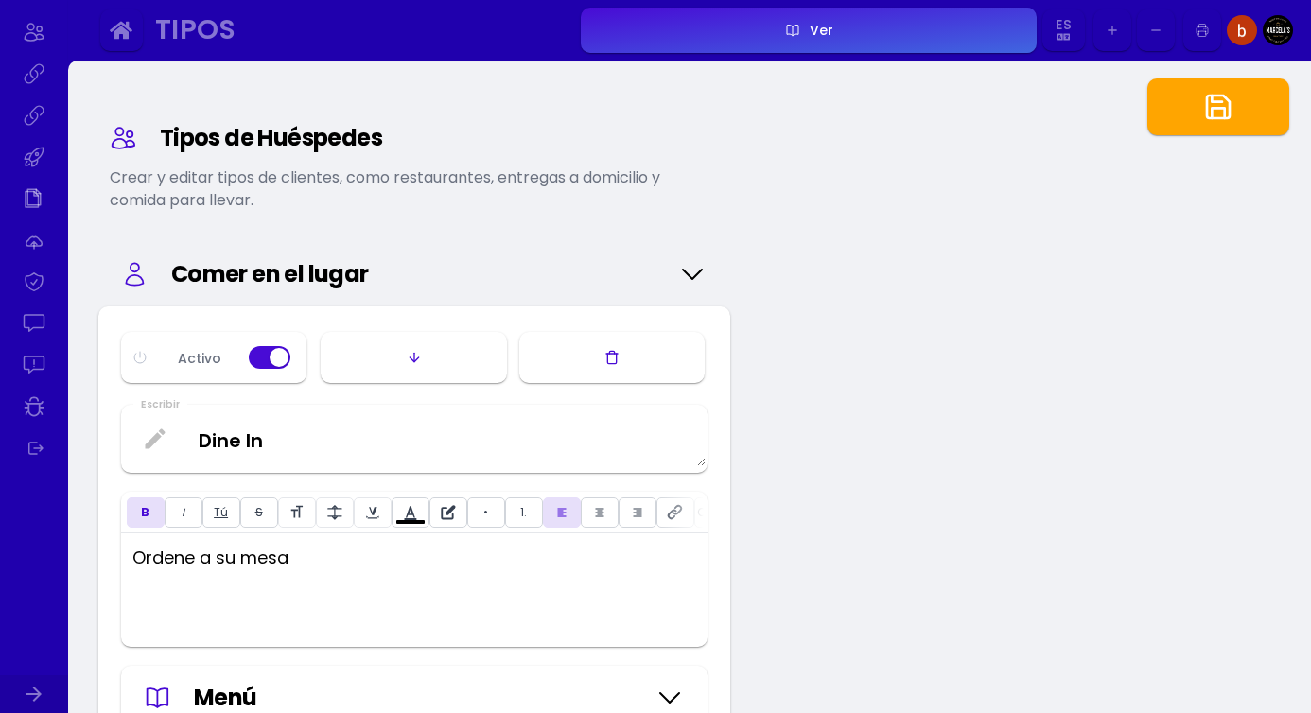
click at [276, 276] on font "Comer en el lugar" at bounding box center [270, 273] width 198 height 31
type input "#ffffff"
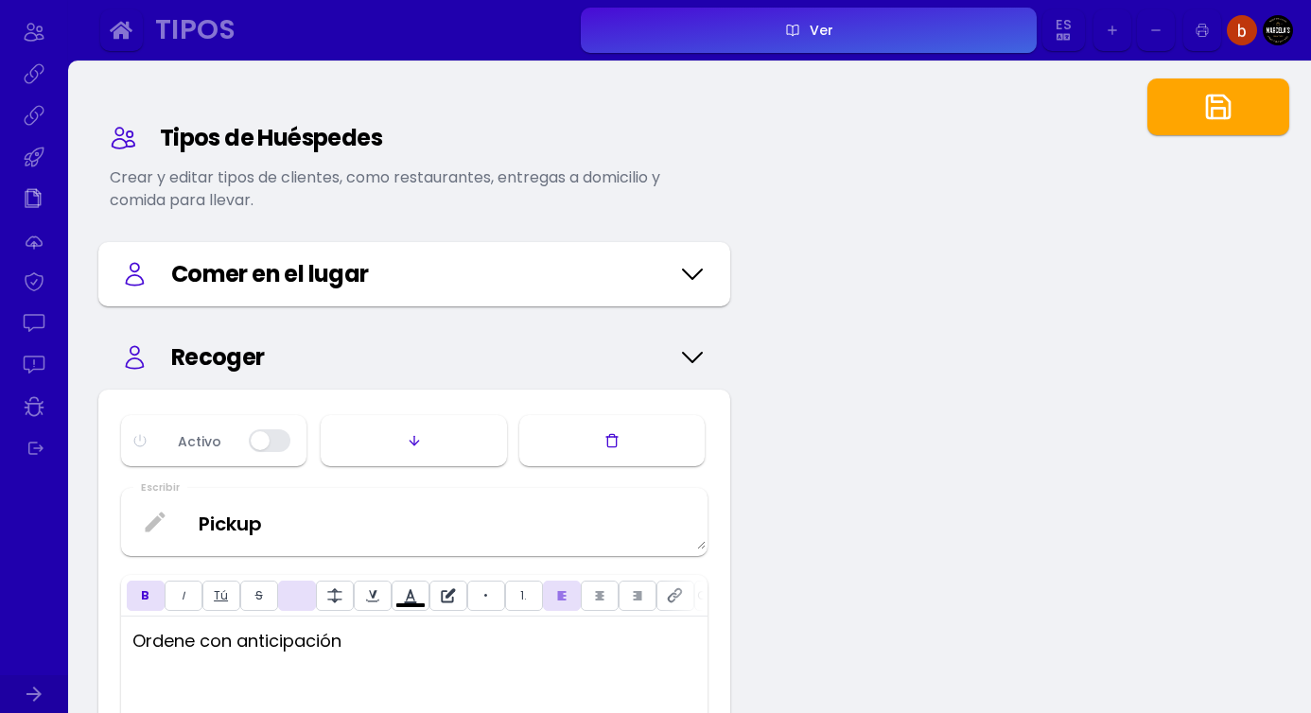
click at [692, 355] on icon at bounding box center [692, 357] width 30 height 95
type input "#bfbfbf"
type input "#ffffff"
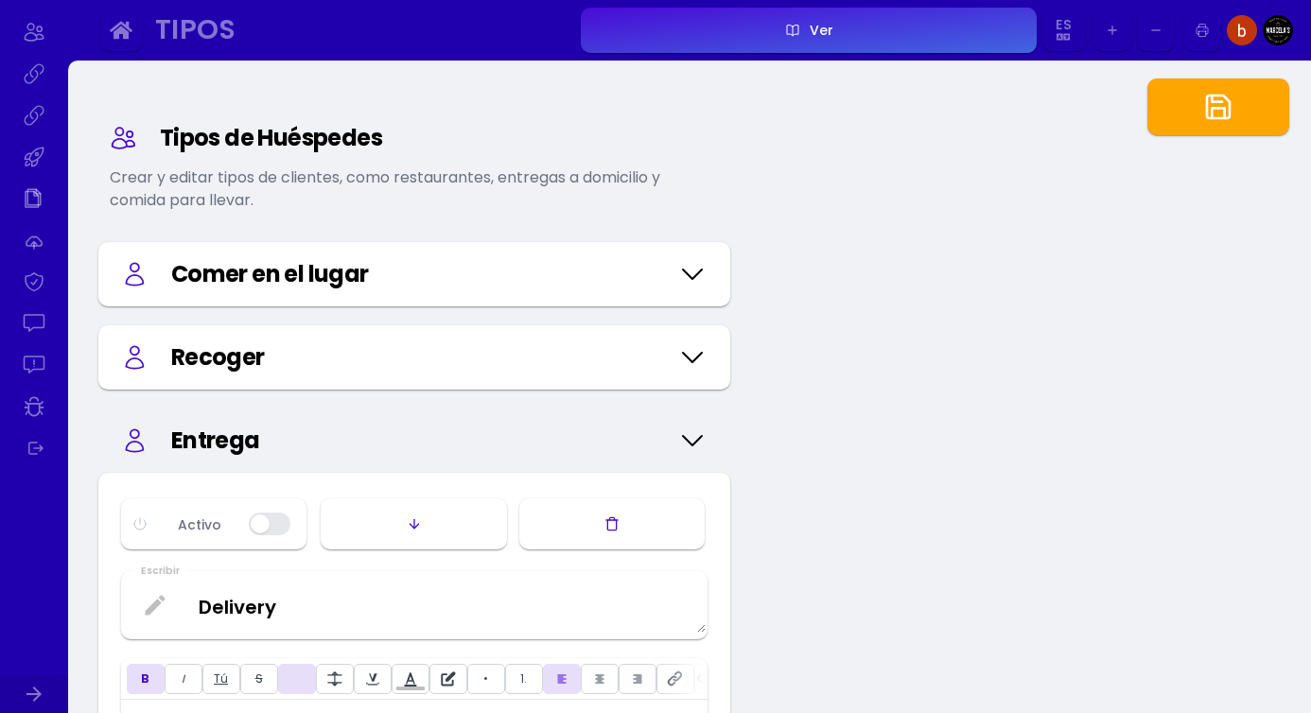
click at [690, 440] on icon at bounding box center [692, 440] width 30 height 95
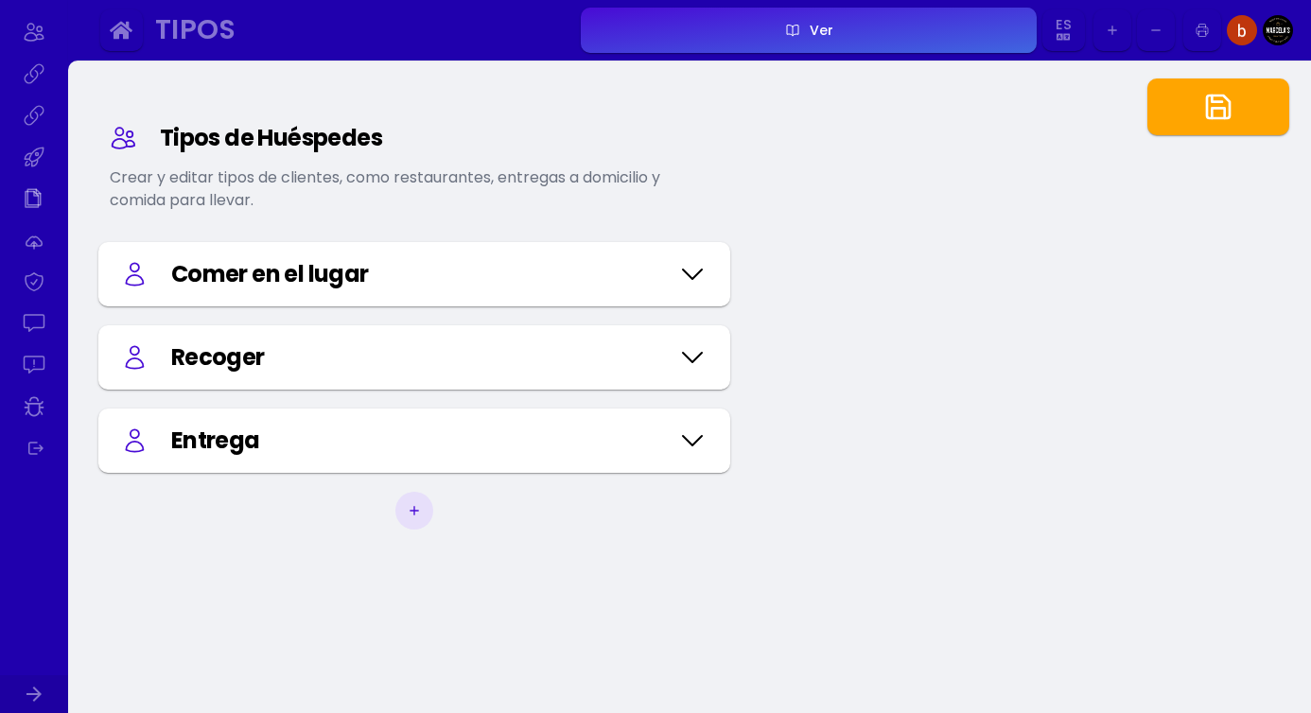
click at [696, 270] on icon at bounding box center [692, 274] width 30 height 95
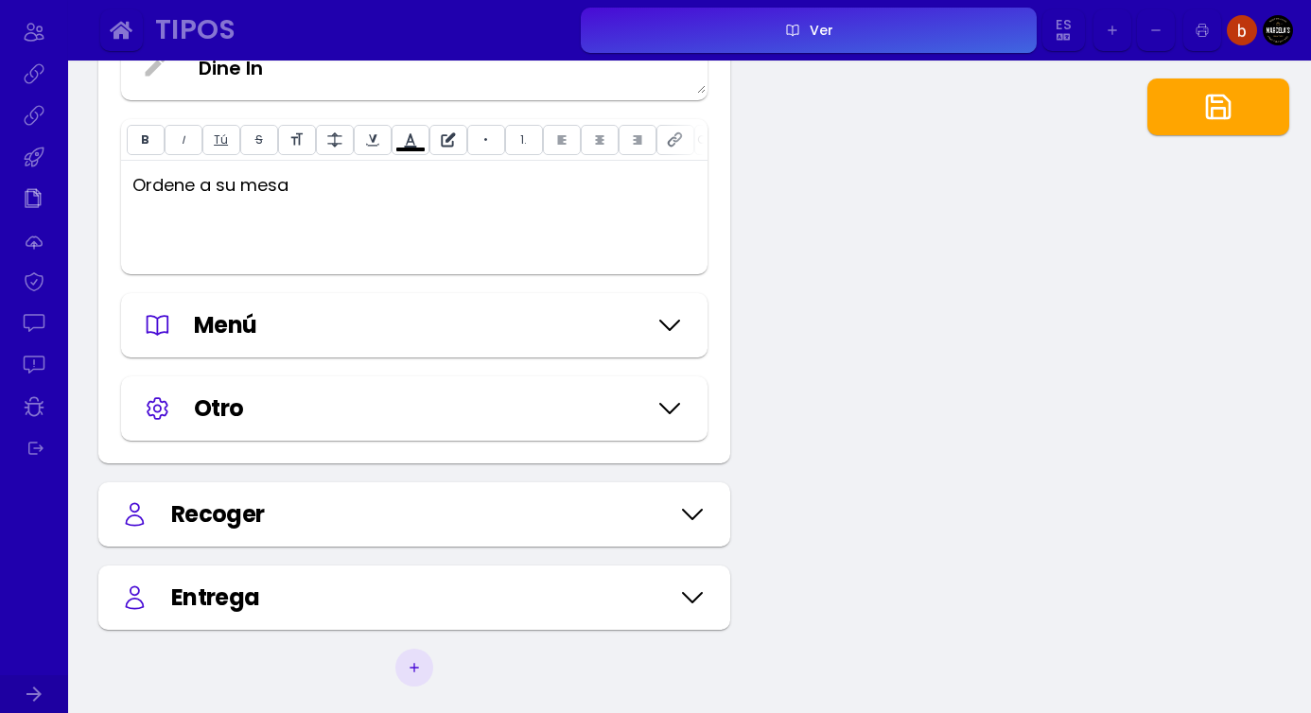
scroll to position [365, 0]
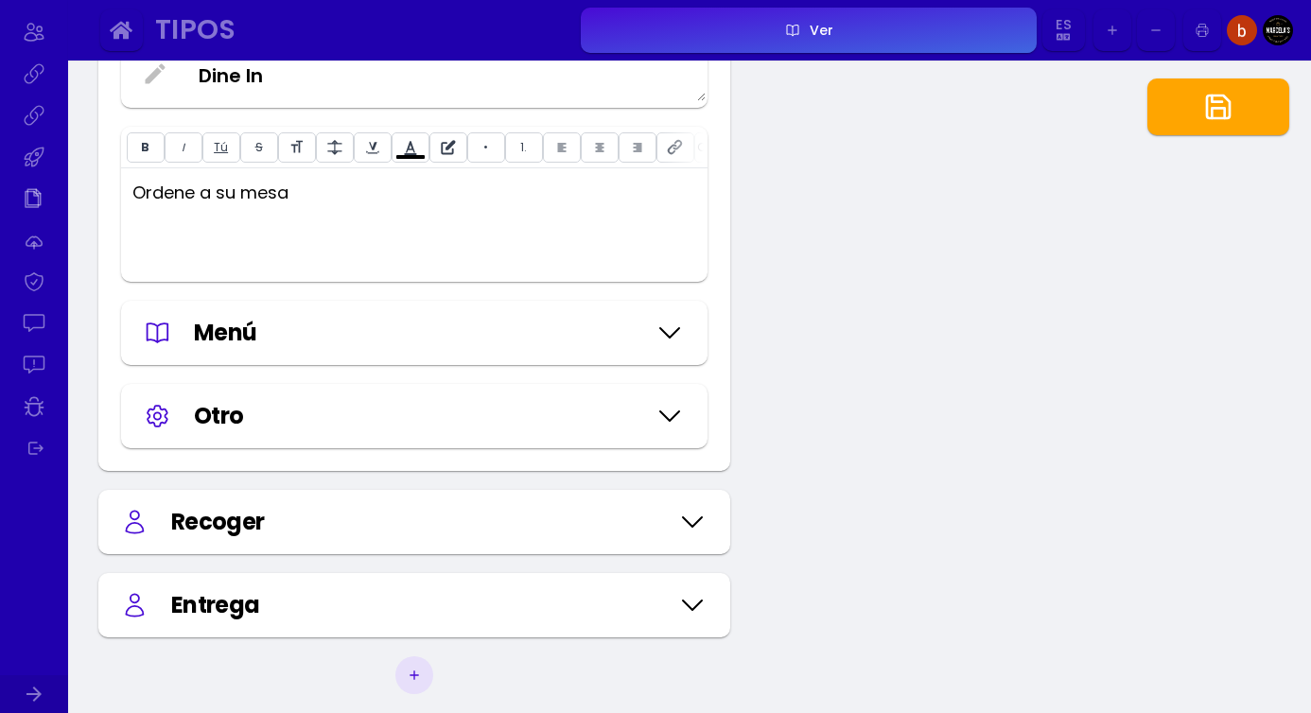
click at [662, 329] on icon at bounding box center [669, 333] width 30 height 95
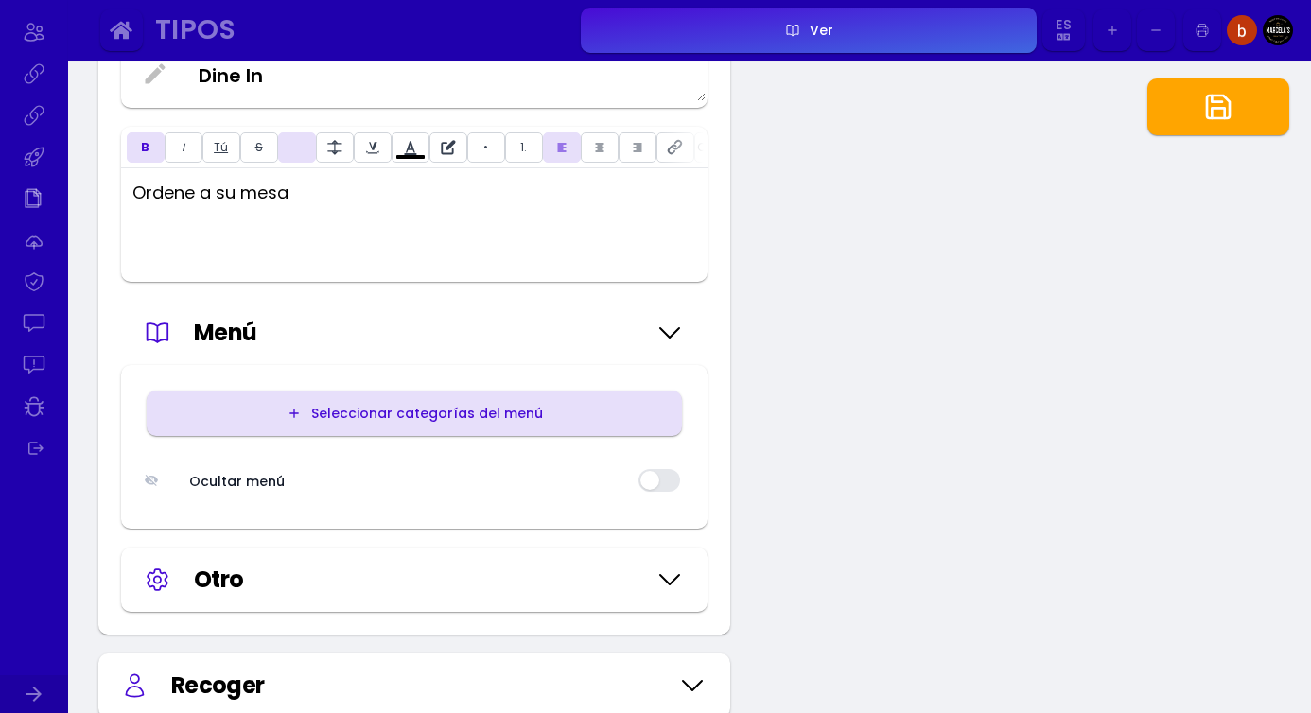
click at [561, 412] on button "Seleccionar categorías del menú" at bounding box center [414, 413] width 535 height 45
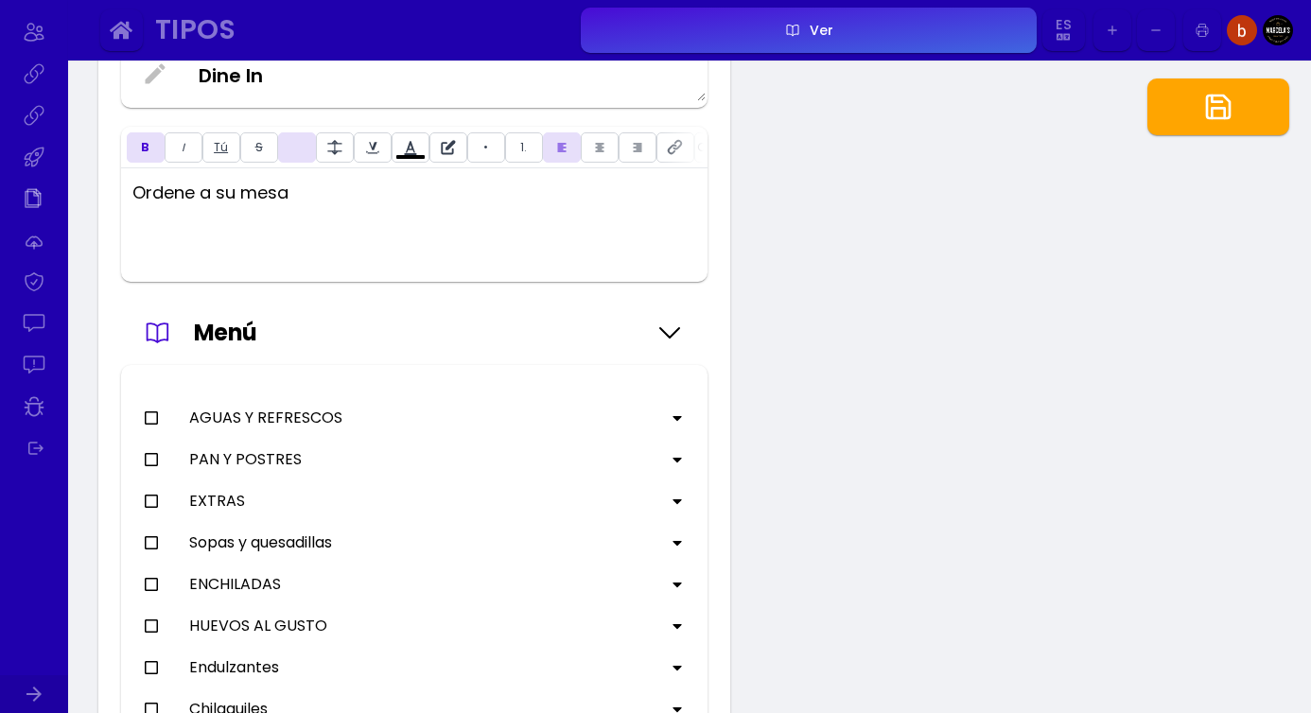
click at [672, 331] on icon at bounding box center [669, 333] width 30 height 95
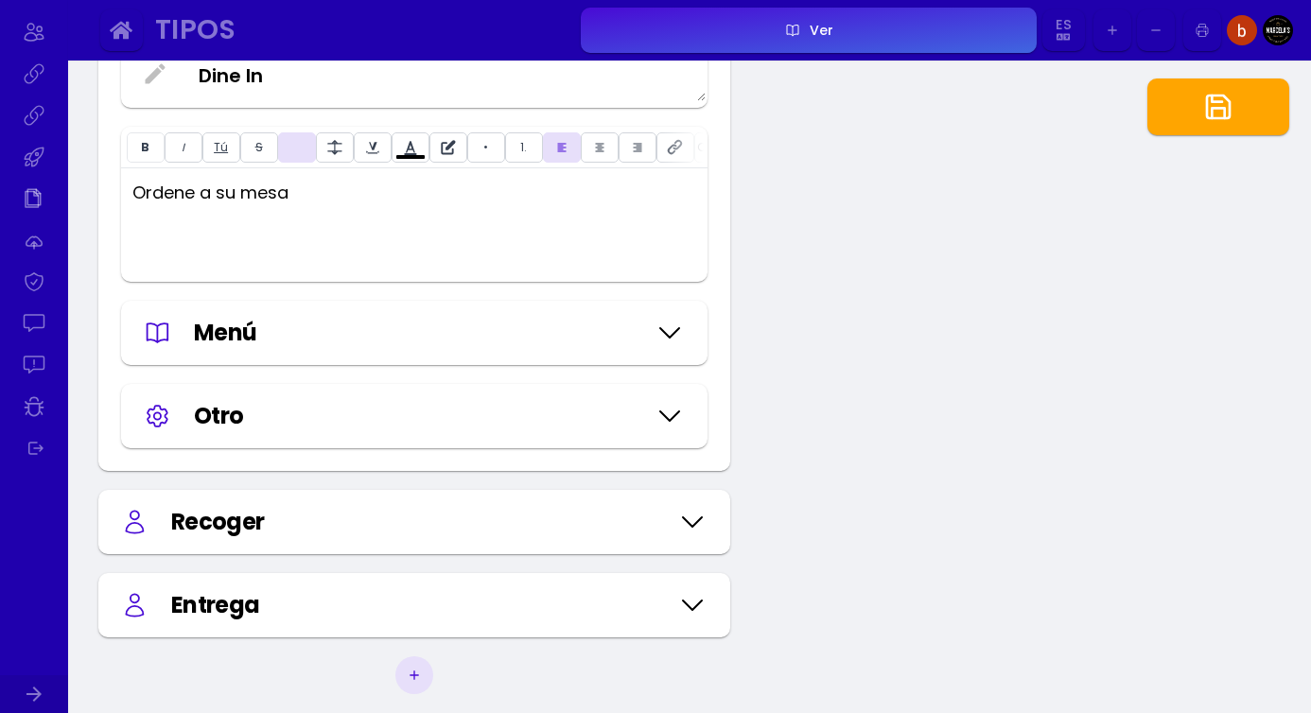
click at [776, 401] on div "Tipos de Huéspedes Crear y editar tipos de clientes, como restaurantes, entrega…" at bounding box center [689, 317] width 1243 height 1244
type input "#ffffff"
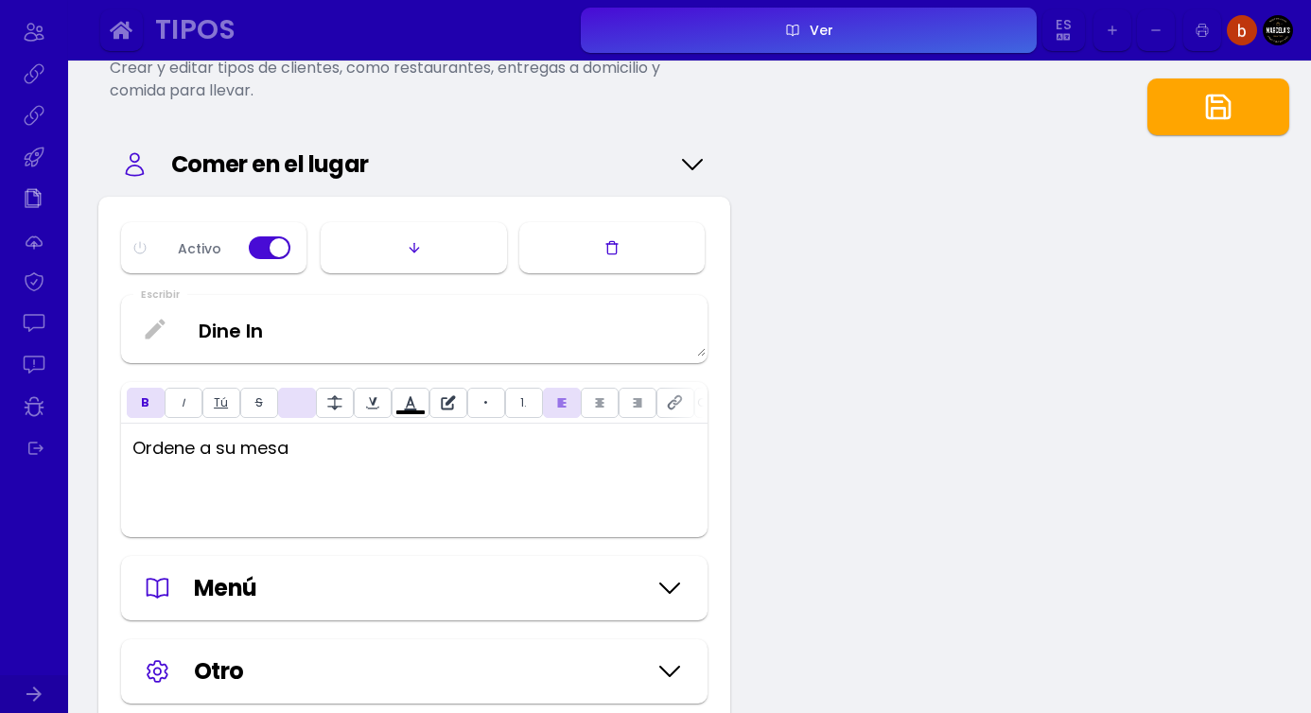
scroll to position [0, 0]
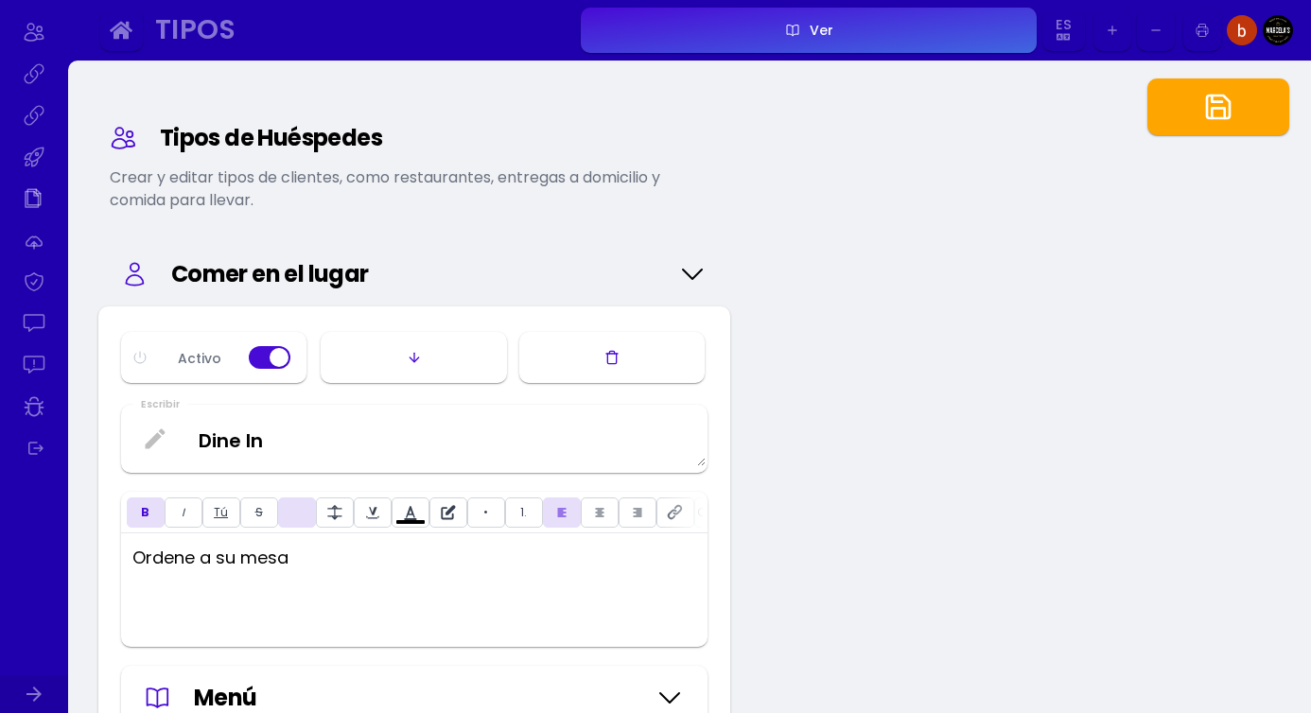
click at [751, 370] on div "Tipos de Huéspedes Crear y editar tipos de clientes, como restaurantes, entrega…" at bounding box center [689, 683] width 1243 height 1244
type input "#bfbfbf"
type input "#ffffff"
click at [1161, 121] on button "button" at bounding box center [1218, 106] width 142 height 57
type input "#bfbfbf"
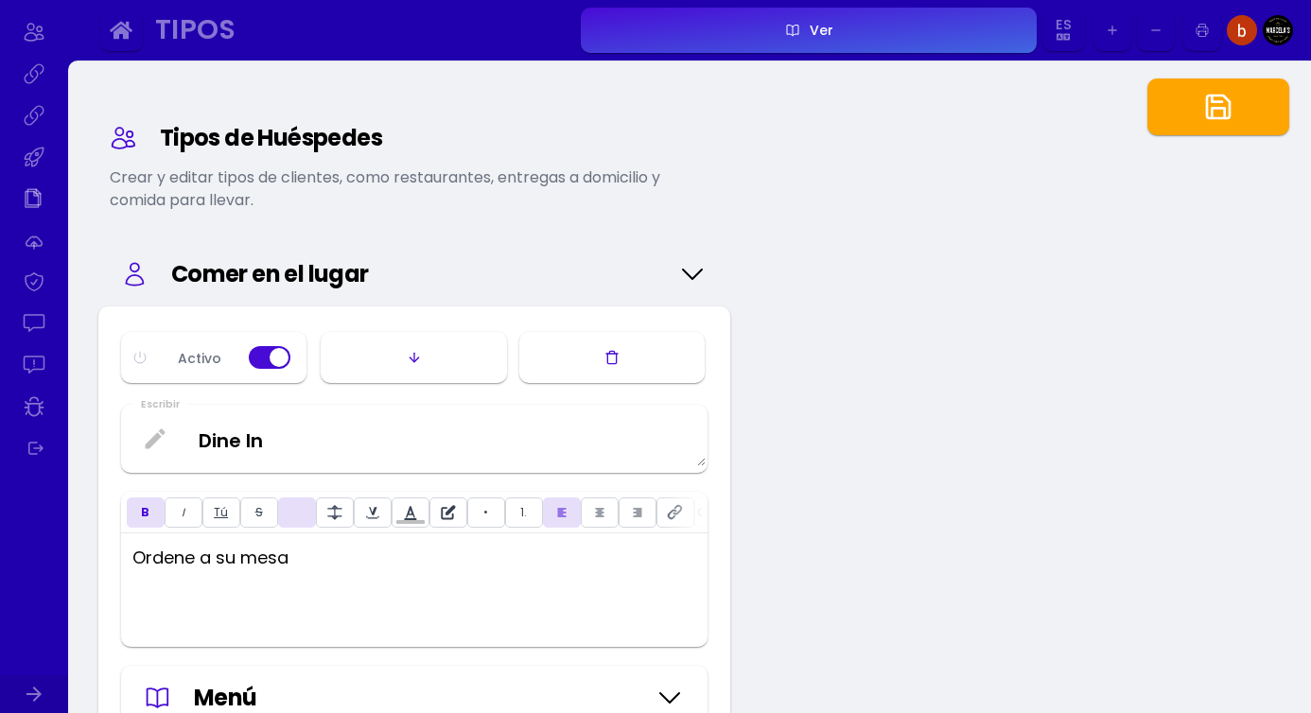
type input "#ffffff"
type input "#bfbfbf"
type input "#ffffff"
type input "#bfbfbf"
type input "#ffffff"
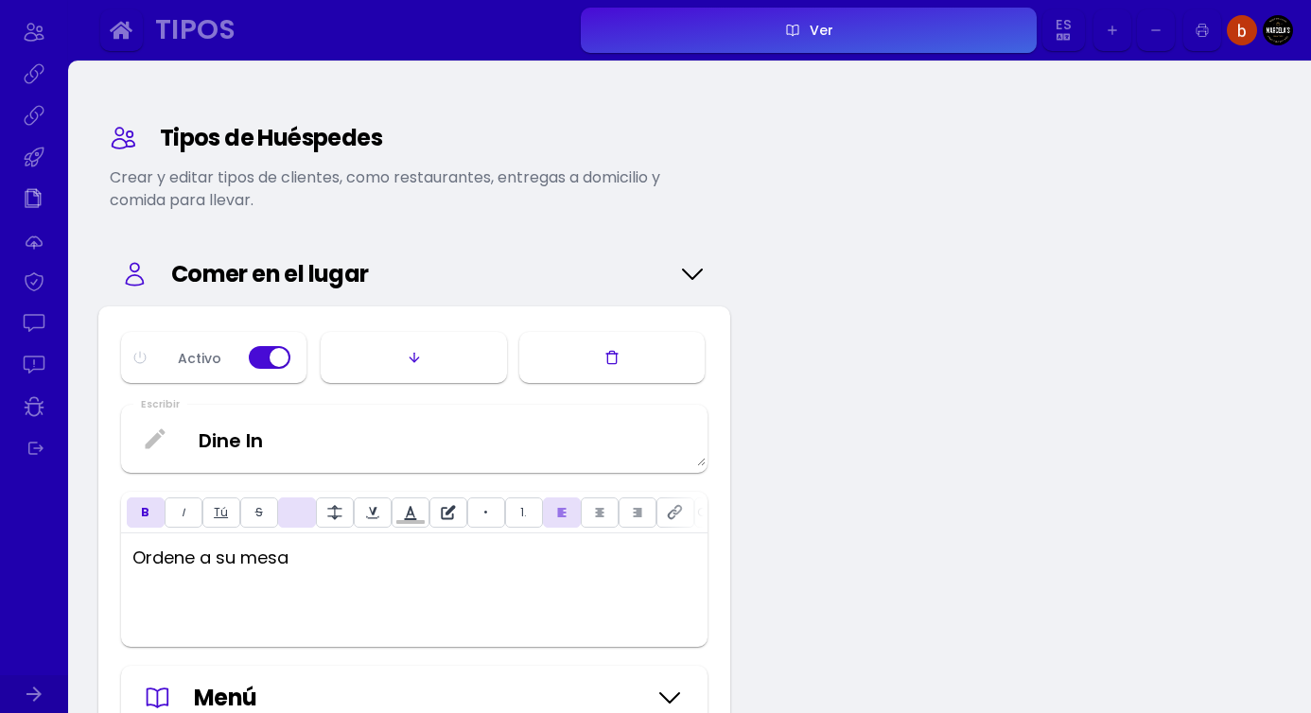
click at [128, 26] on icon "button" at bounding box center [121, 31] width 23 height 18
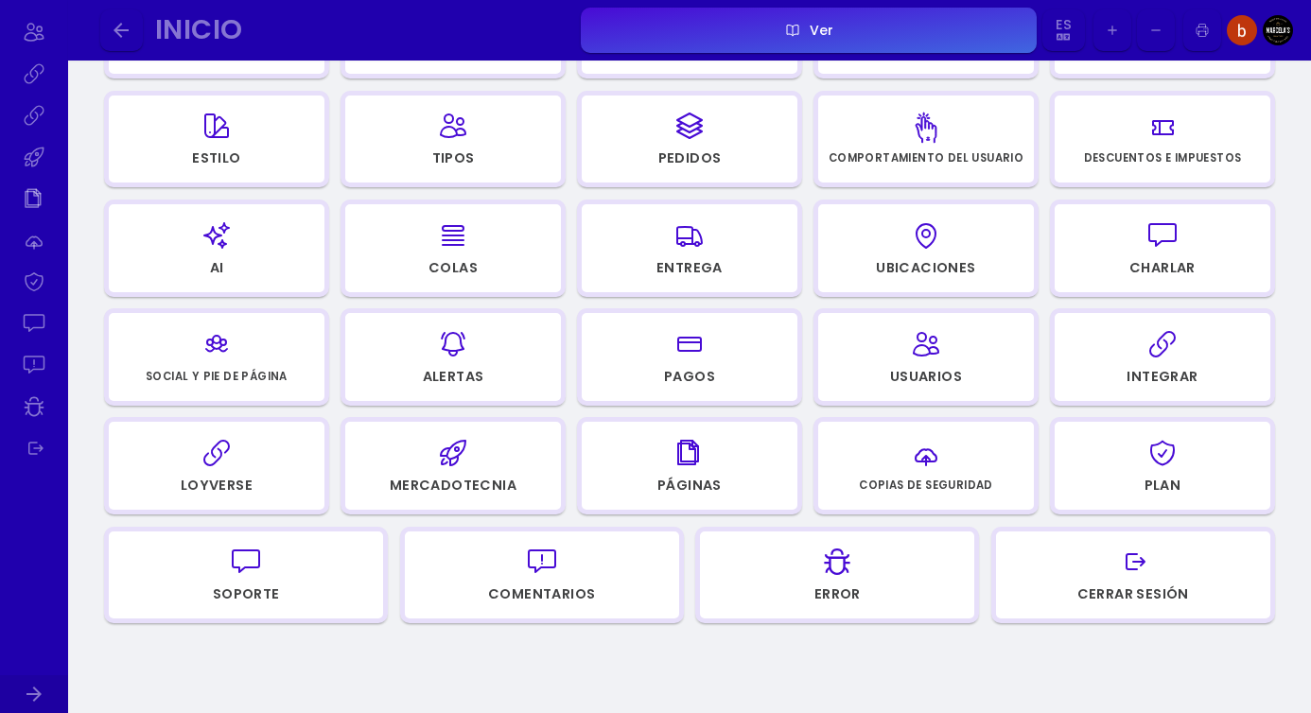
scroll to position [320, 0]
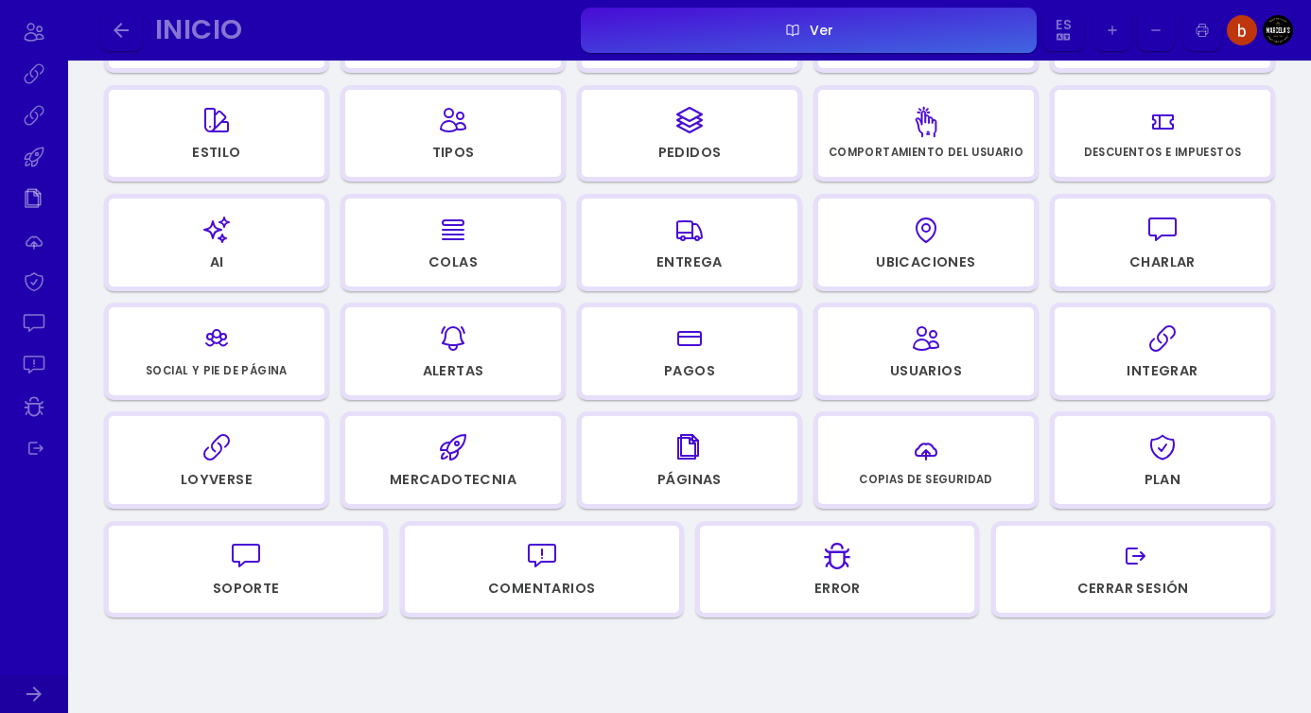
click at [750, 468] on div "button" at bounding box center [689, 447] width 198 height 45
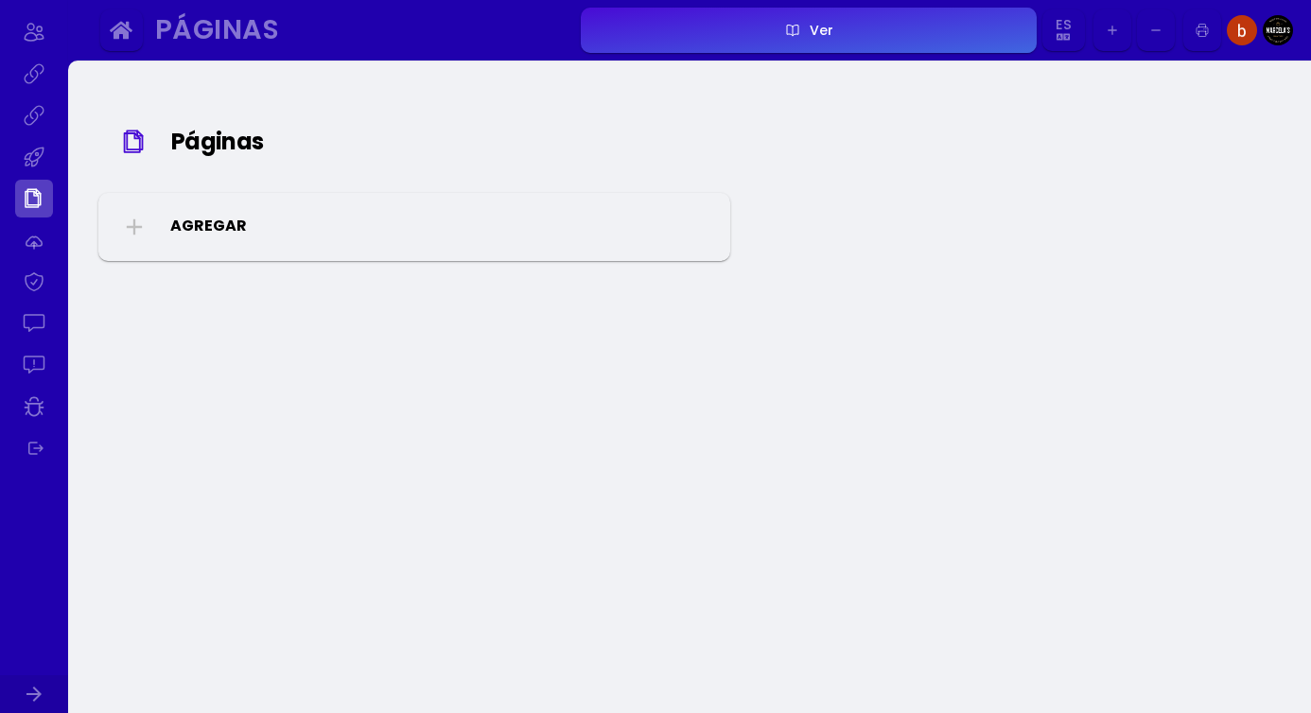
click at [131, 32] on icon "button" at bounding box center [121, 30] width 23 height 23
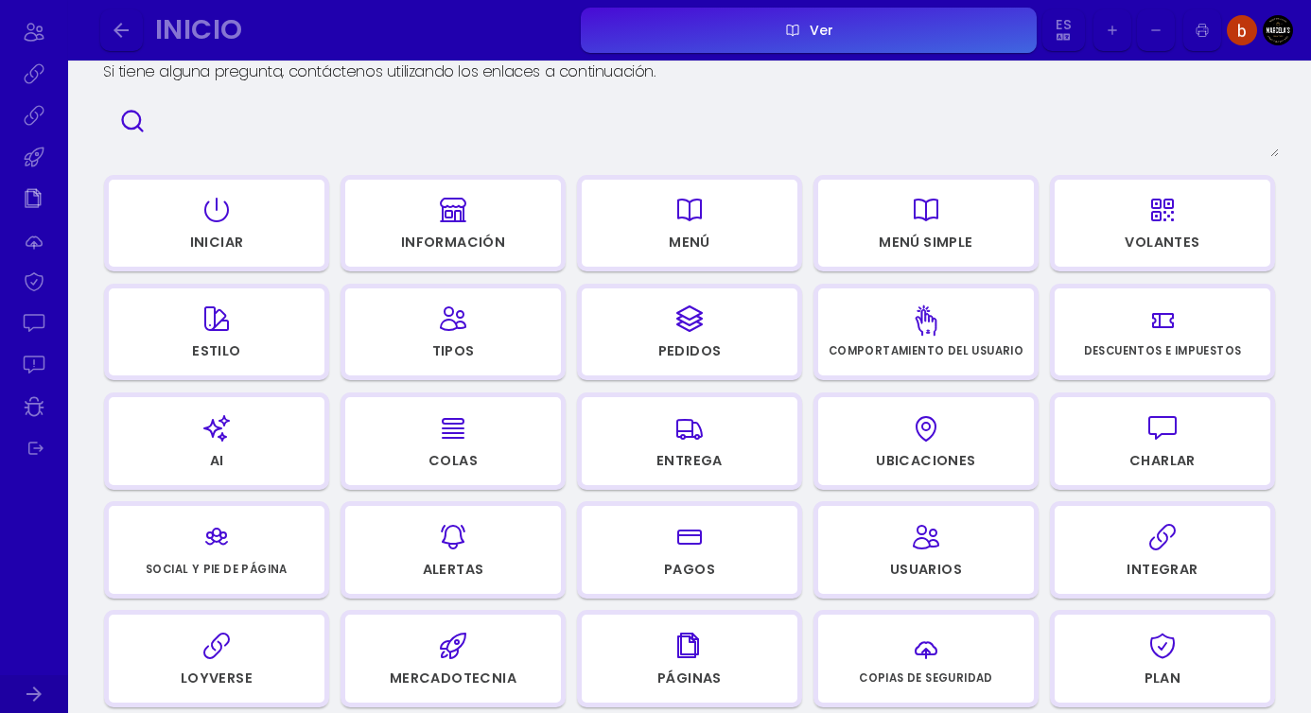
scroll to position [125, 0]
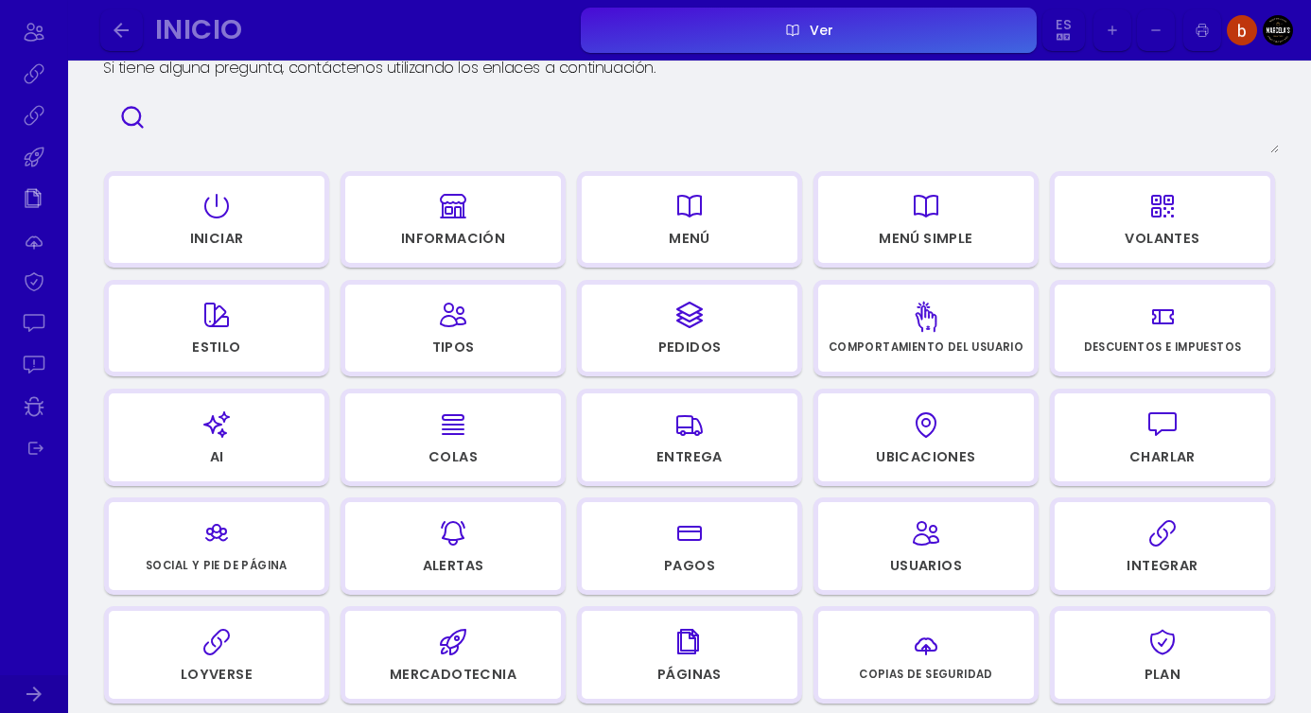
click at [715, 319] on div "button" at bounding box center [689, 314] width 198 height 45
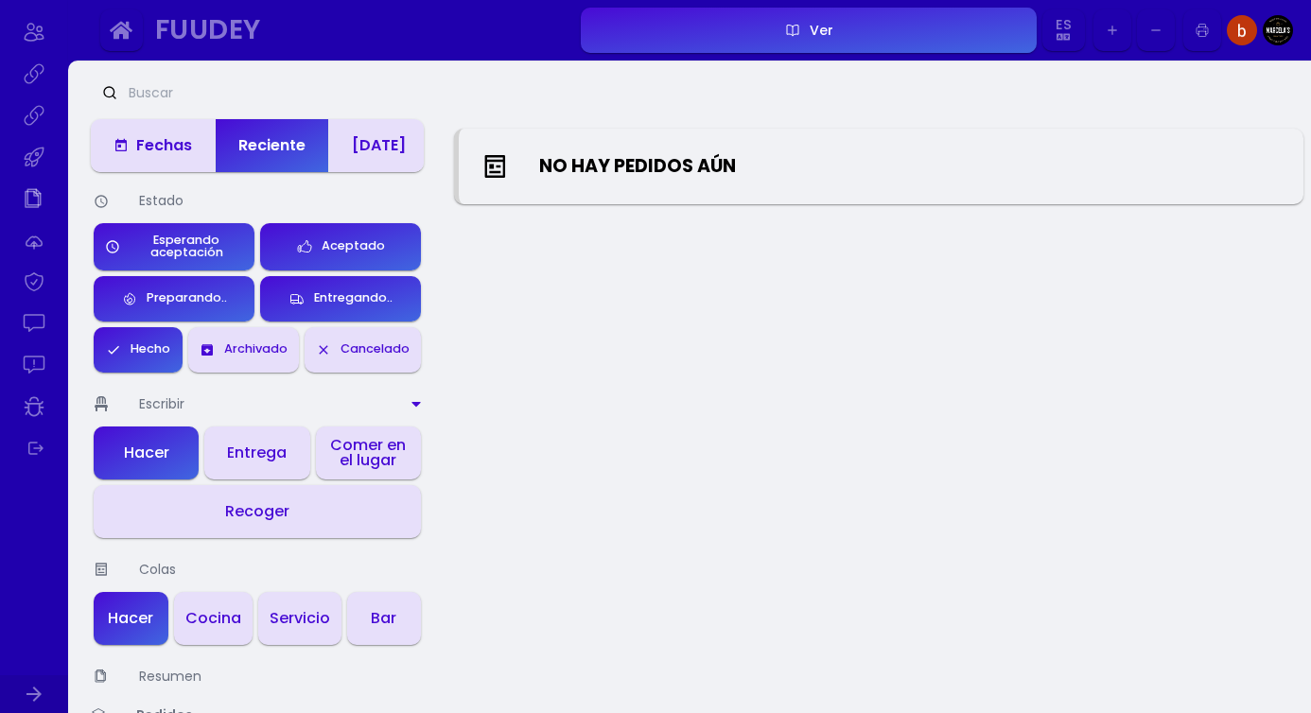
click at [124, 40] on icon "button" at bounding box center [121, 30] width 23 height 23
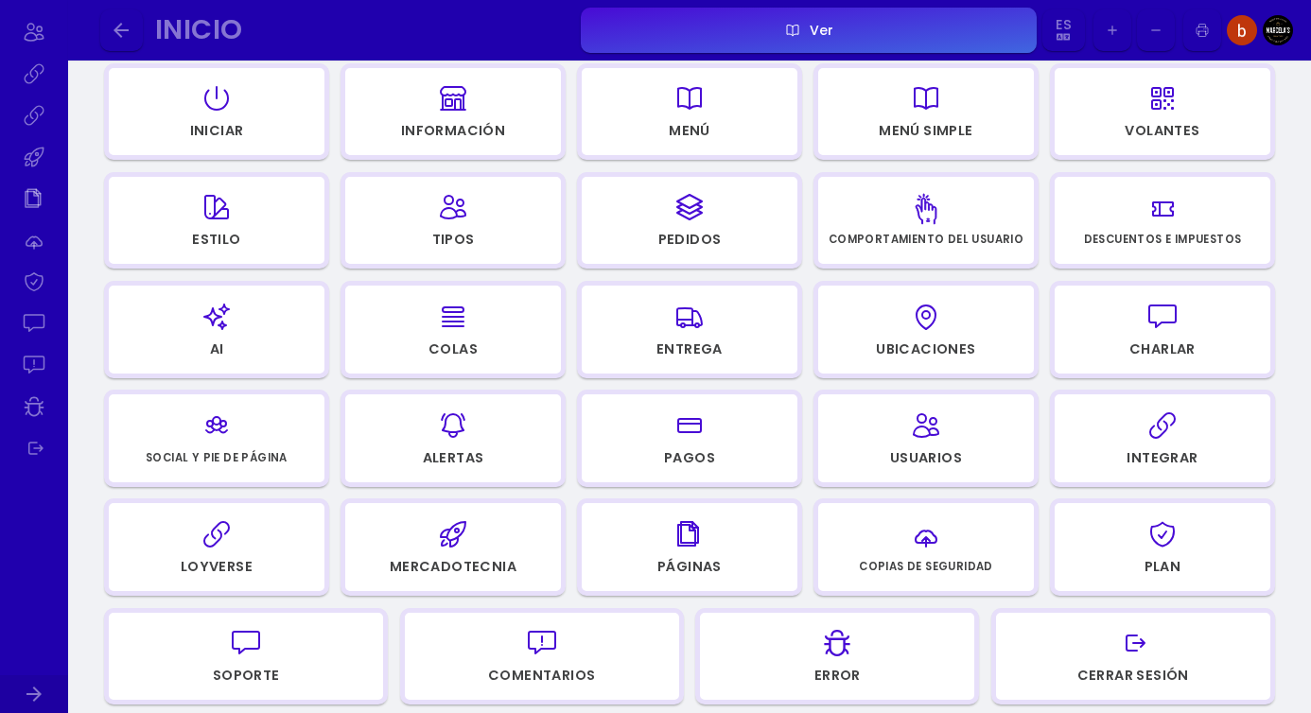
scroll to position [238, 0]
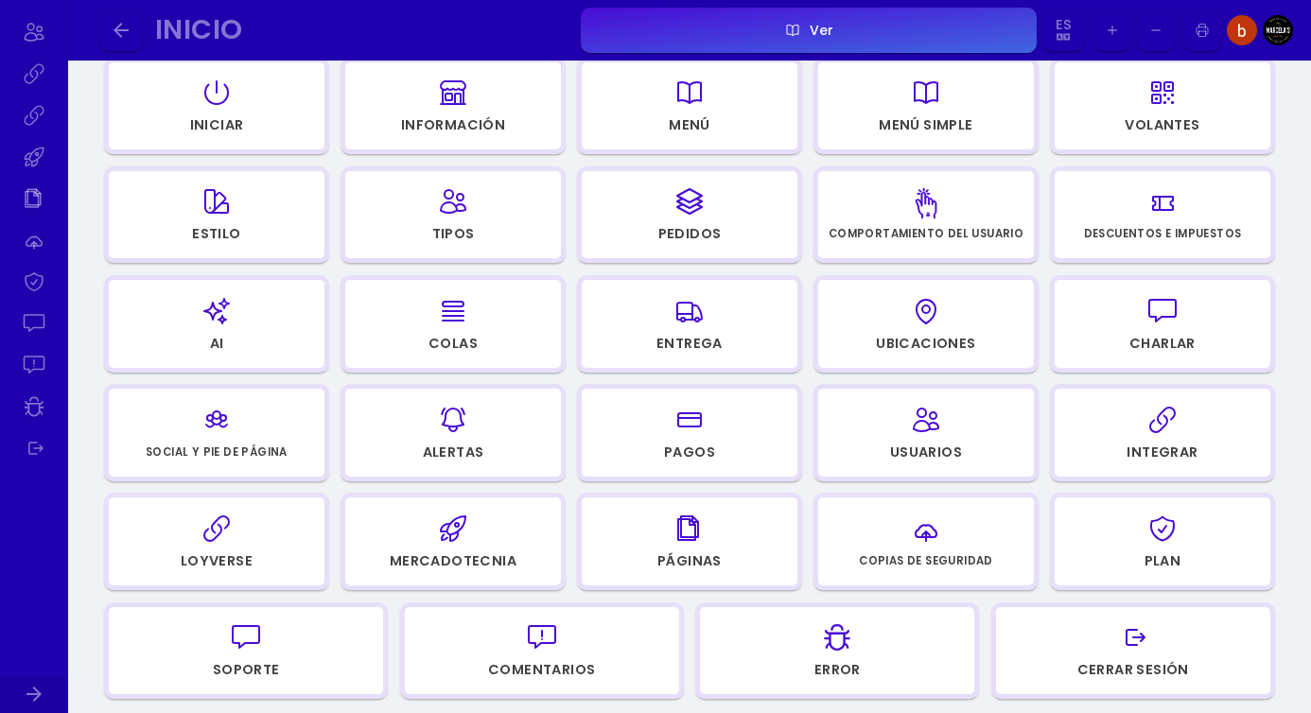
click at [1308, 406] on div "Pro Bienvenido a Fuudey Si tiene alguna pregunta, contáctenos utilizando los en…" at bounding box center [689, 384] width 1243 height 1124
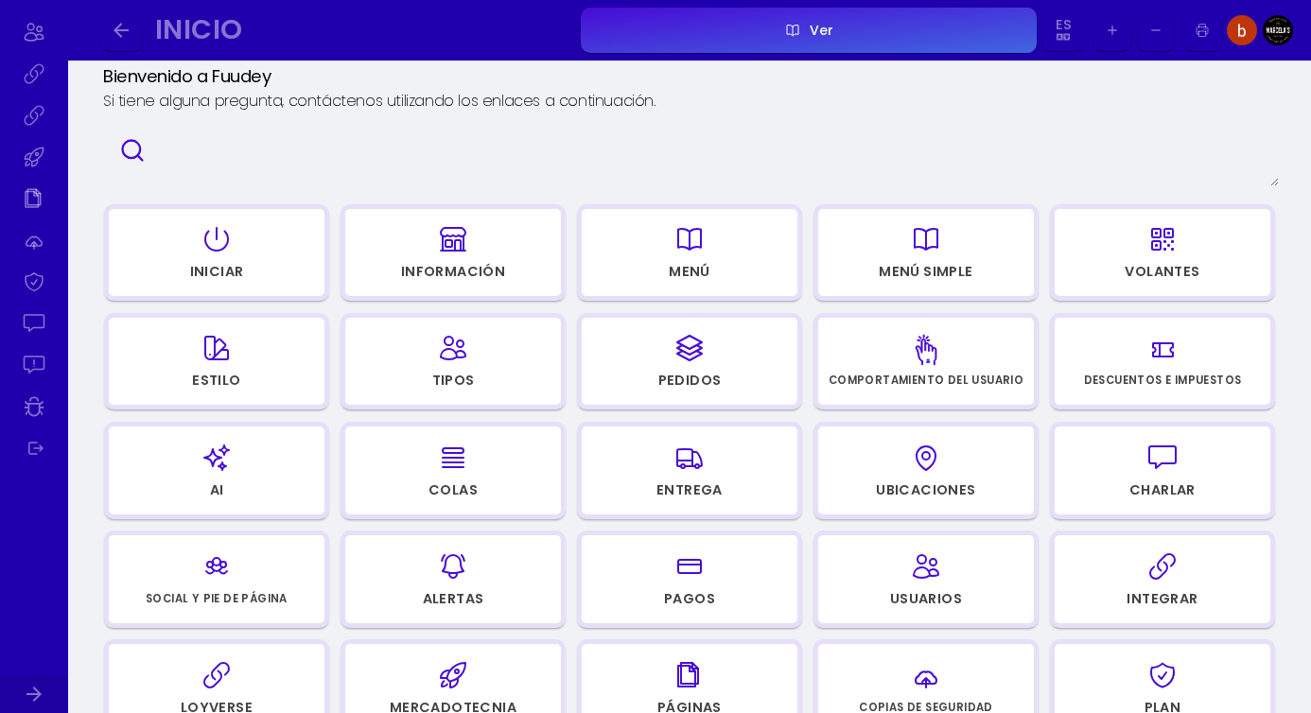
scroll to position [76, 0]
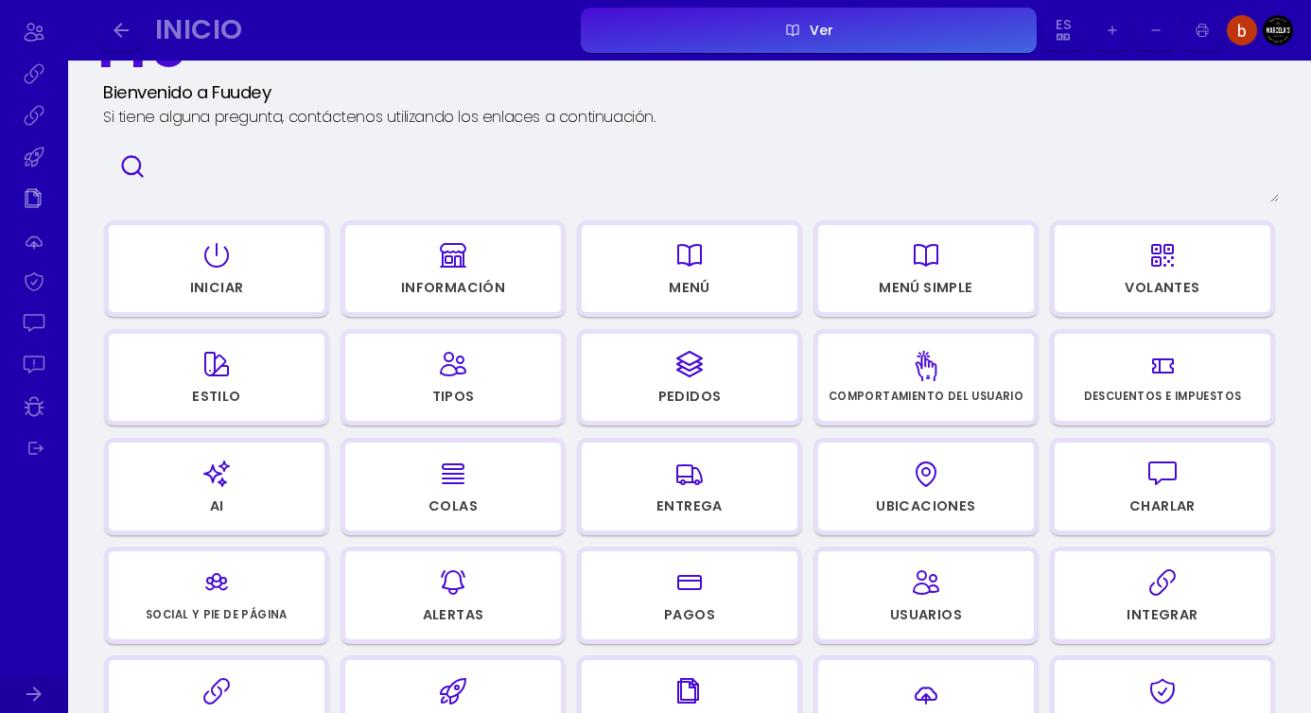
click at [687, 499] on font "Entrega" at bounding box center [689, 506] width 66 height 19
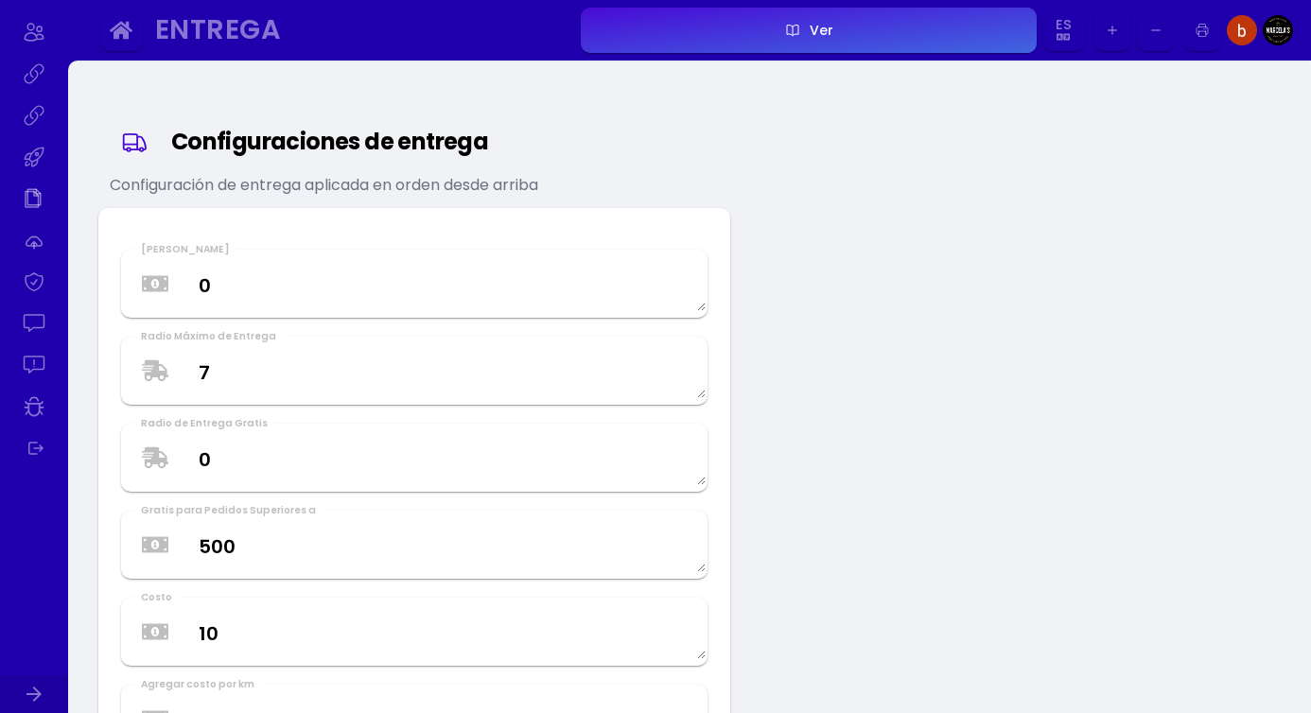
click at [110, 20] on icon "button" at bounding box center [121, 30] width 23 height 23
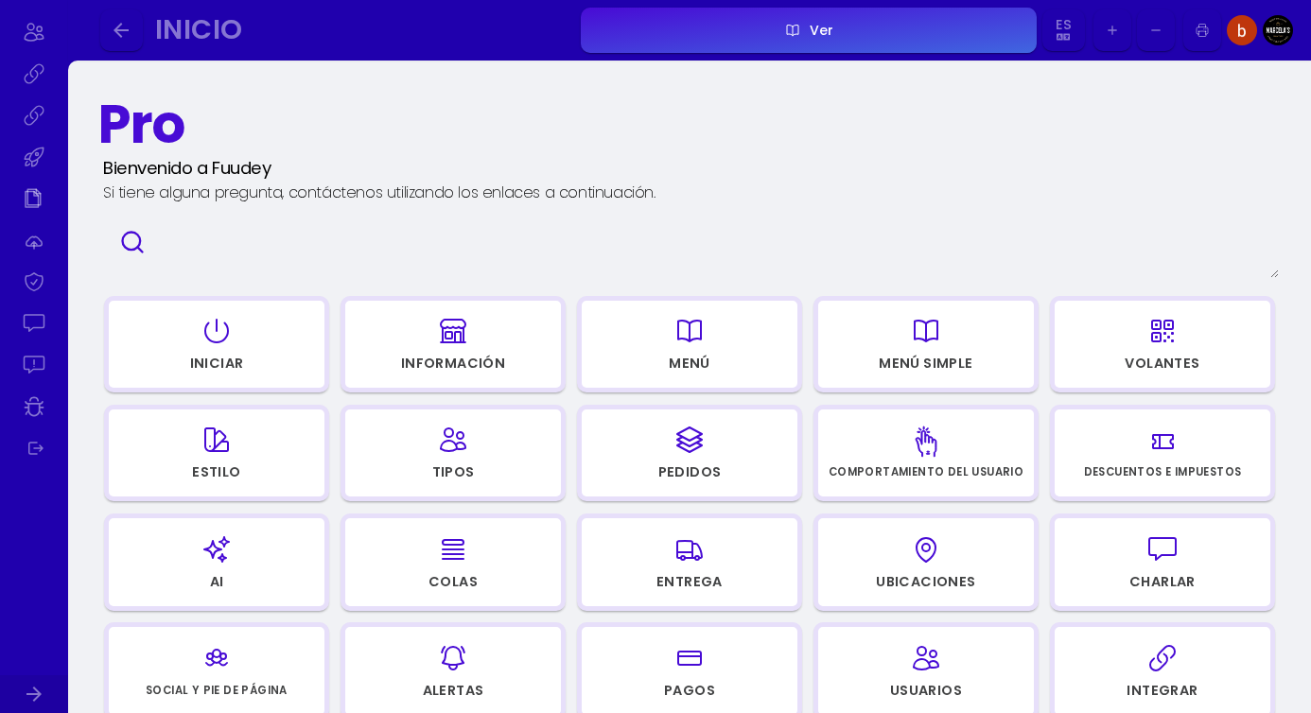
click at [1182, 350] on div "button" at bounding box center [1162, 330] width 198 height 45
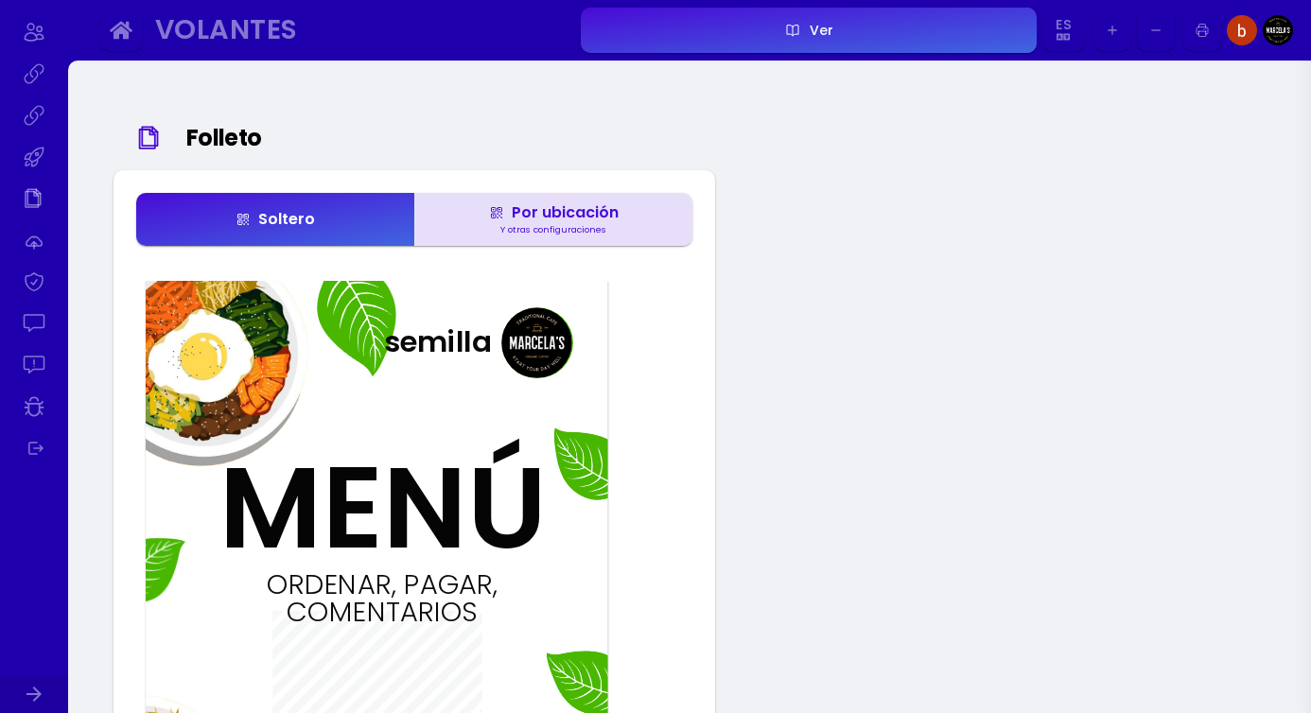
click at [149, 132] on polyline at bounding box center [151, 132] width 5 height 5
click at [211, 138] on font "Folleto" at bounding box center [224, 137] width 76 height 31
click at [125, 27] on icon "button" at bounding box center [121, 30] width 23 height 23
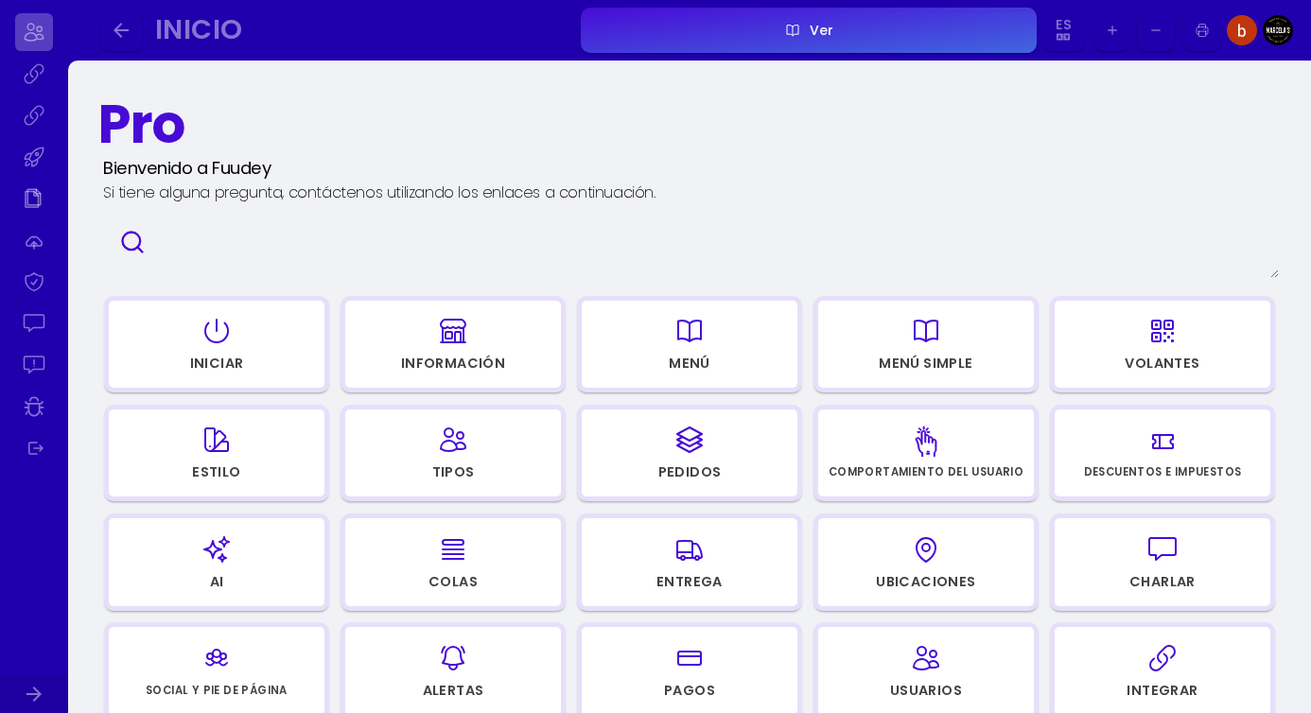
click at [29, 31] on link at bounding box center [34, 32] width 38 height 38
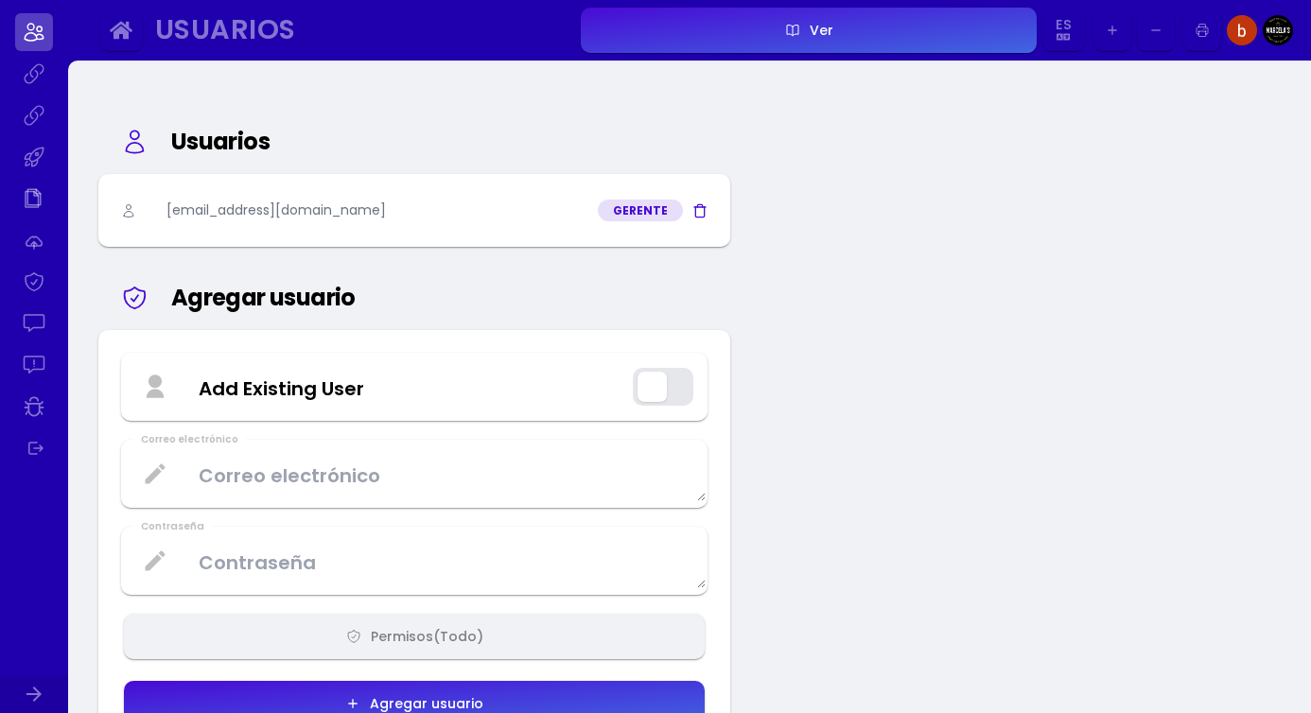
click at [548, 293] on div "Agregar usuario" at bounding box center [434, 298] width 527 height 34
click at [43, 169] on link at bounding box center [34, 157] width 38 height 38
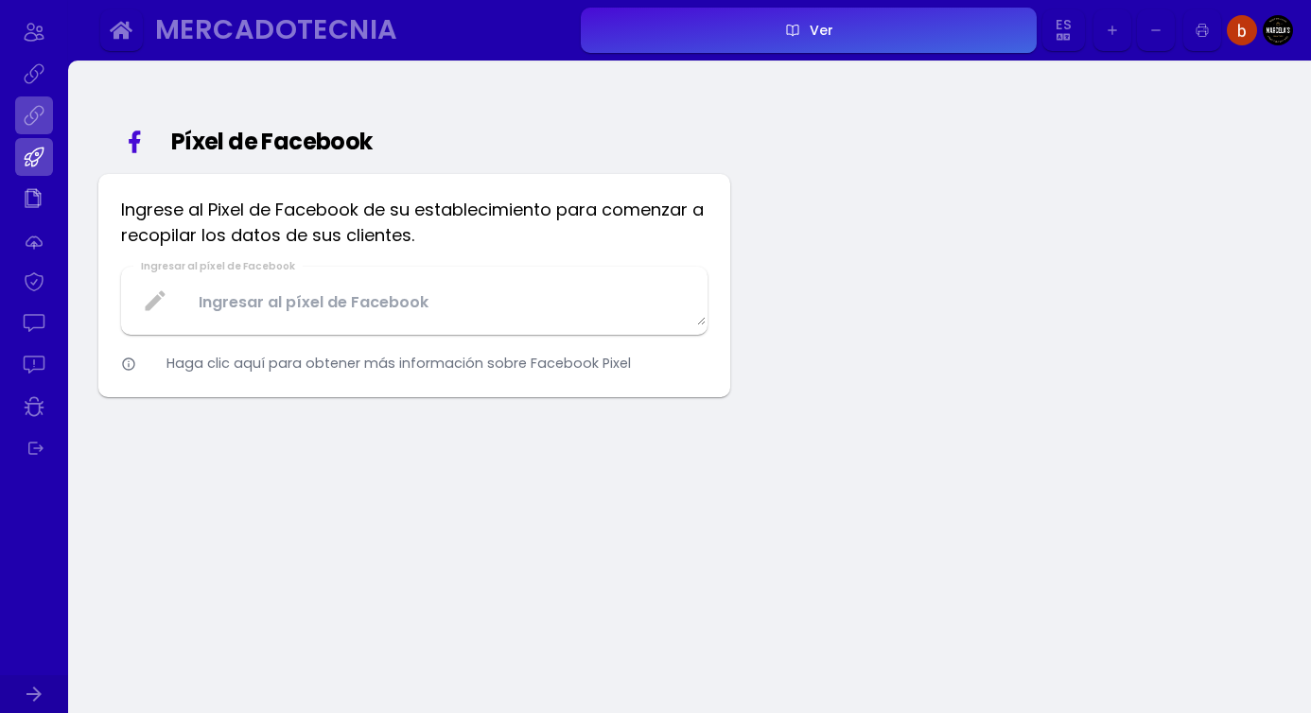
click at [39, 133] on link at bounding box center [34, 115] width 38 height 38
select select "68c5f9fe-f1eb-4f09-bef1-6ccab1020816"
select select "94d55e3a-47cf-4b31-9f49-68d9695a97bd"
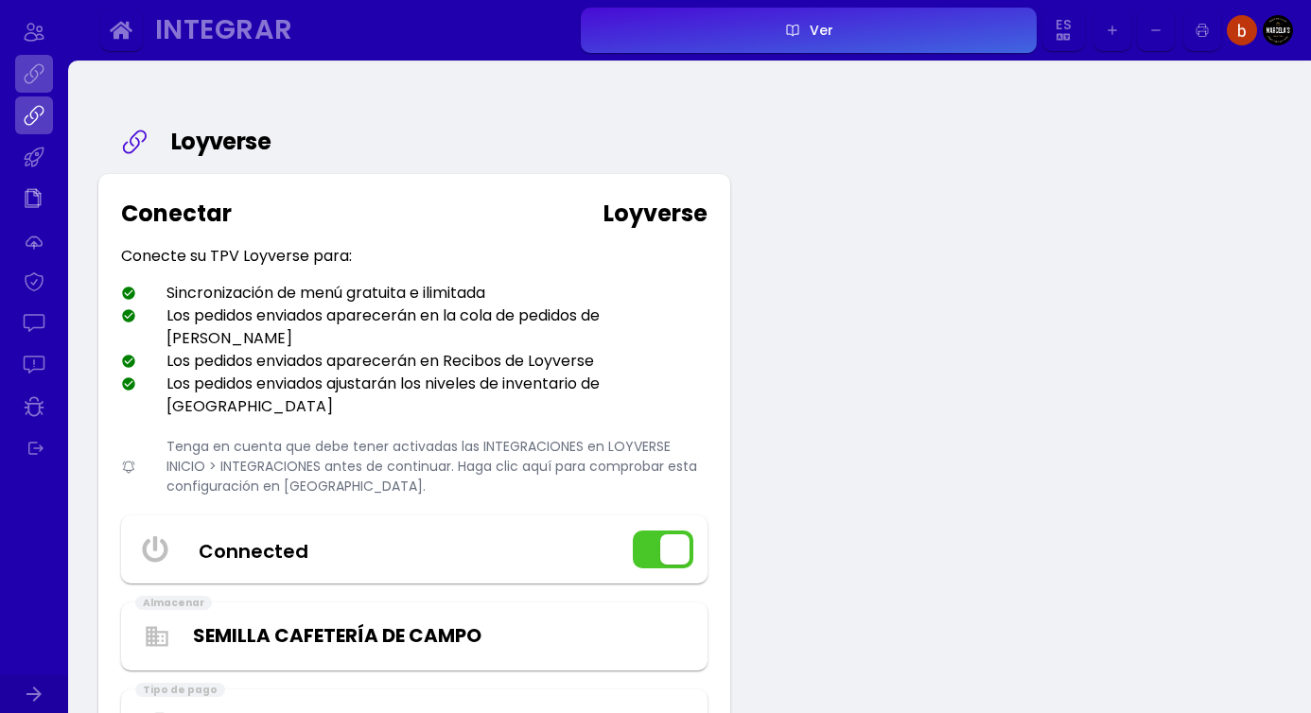
click at [49, 81] on link at bounding box center [34, 74] width 38 height 38
click at [54, 75] on div at bounding box center [34, 356] width 68 height 713
click at [40, 36] on link at bounding box center [34, 32] width 38 height 38
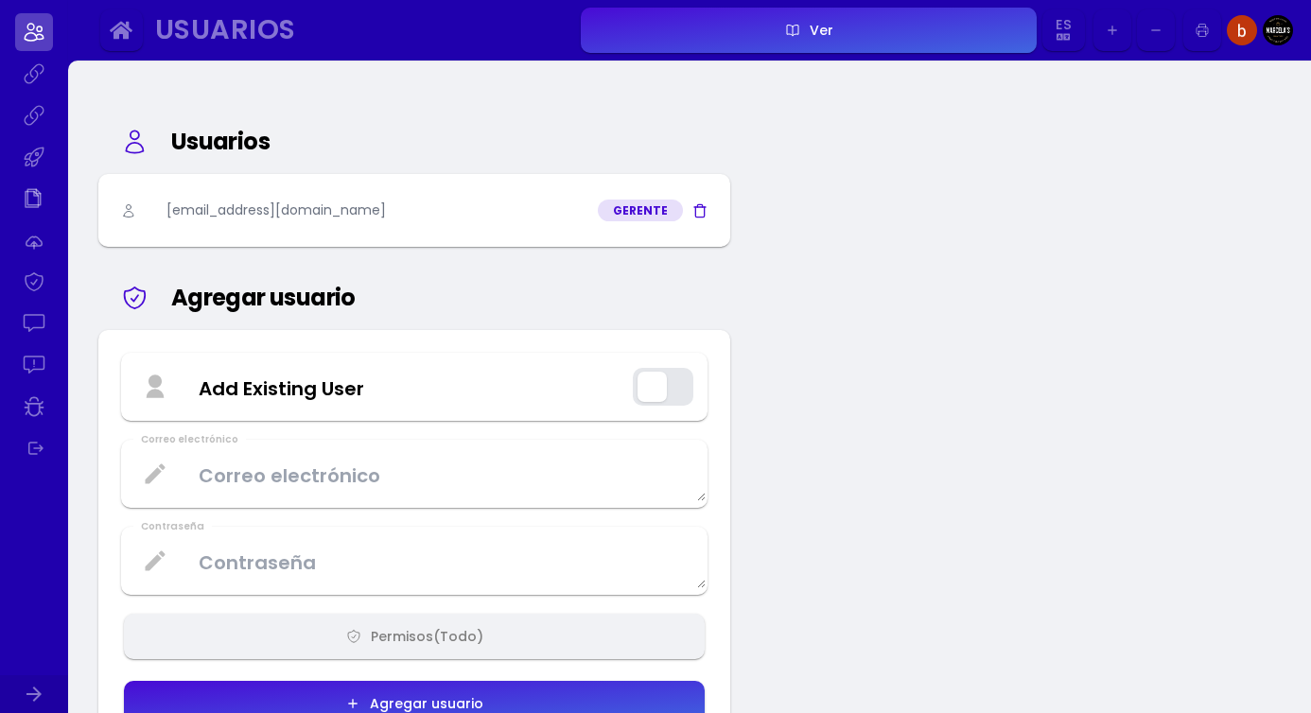
click at [198, 28] on font "Usuarios" at bounding box center [225, 29] width 141 height 38
click at [171, 26] on font "Usuarios" at bounding box center [225, 29] width 141 height 38
click at [131, 35] on icon "button" at bounding box center [121, 30] width 23 height 23
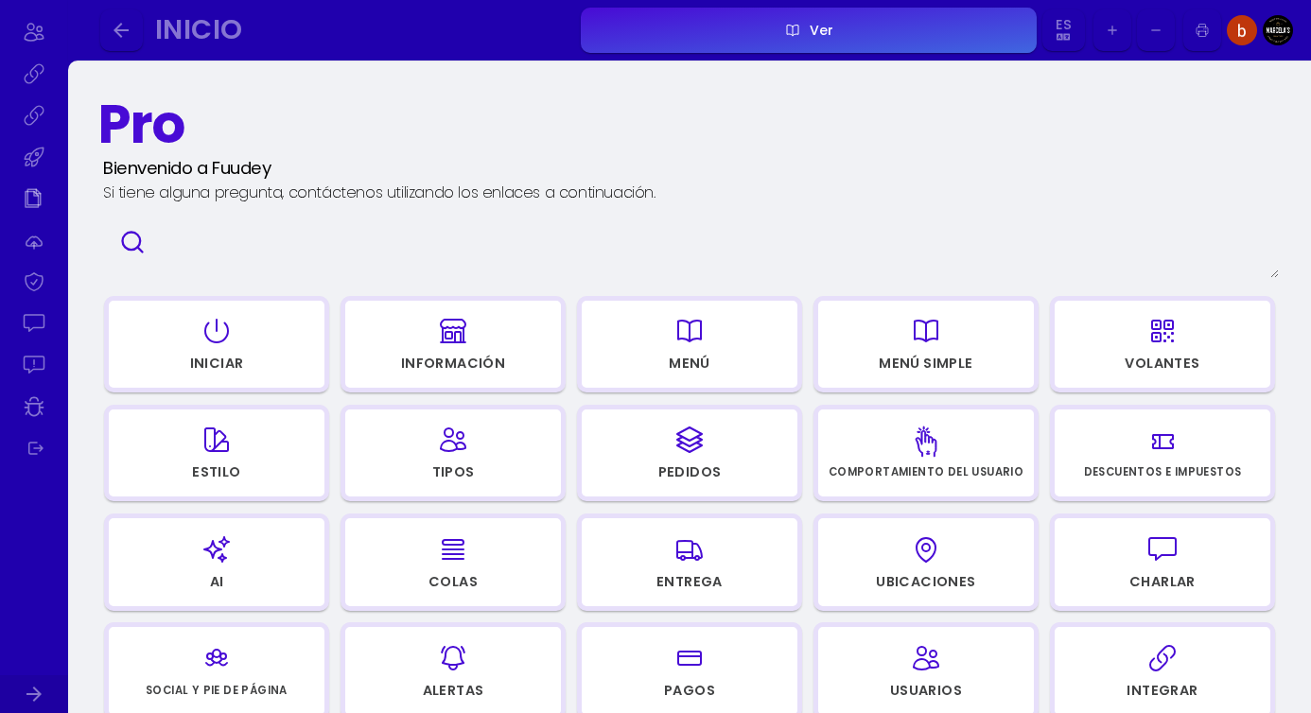
click at [766, 42] on button "Ver" at bounding box center [809, 30] width 456 height 45
click at [528, 28] on button "button" at bounding box center [537, 30] width 76 height 43
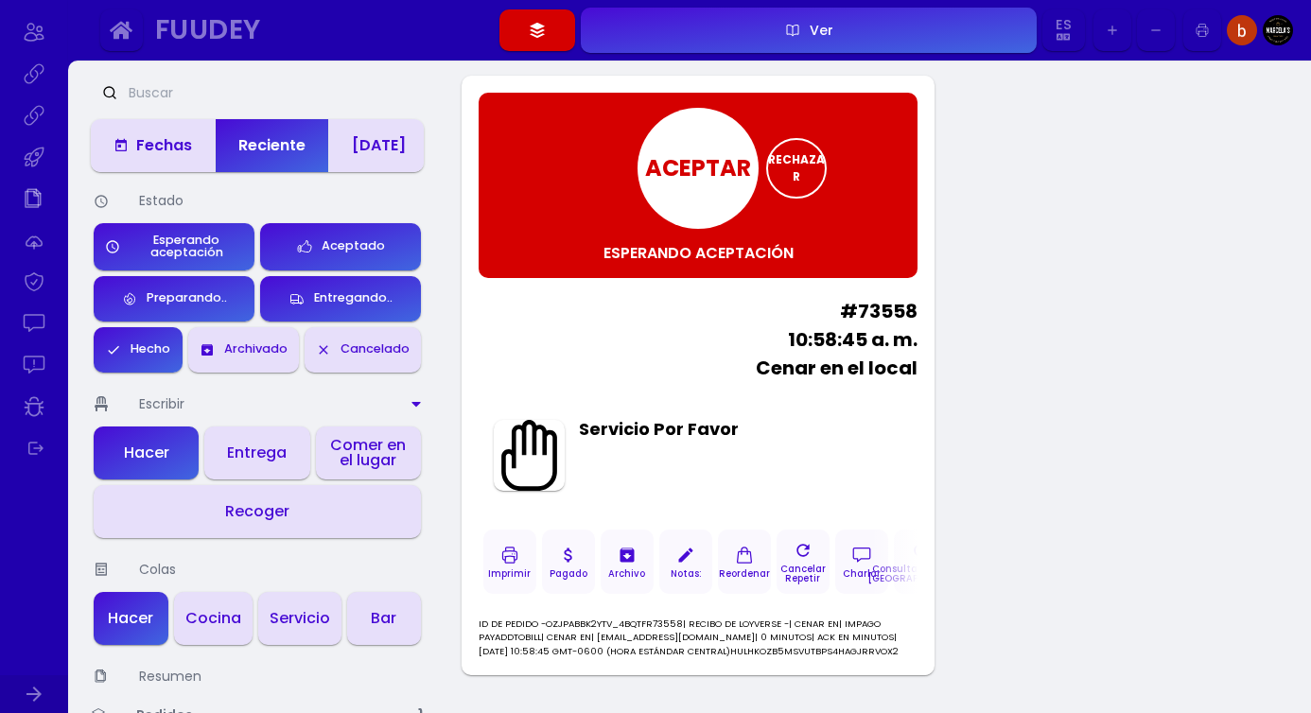
click at [713, 169] on font "ACEPTAR" at bounding box center [698, 167] width 106 height 31
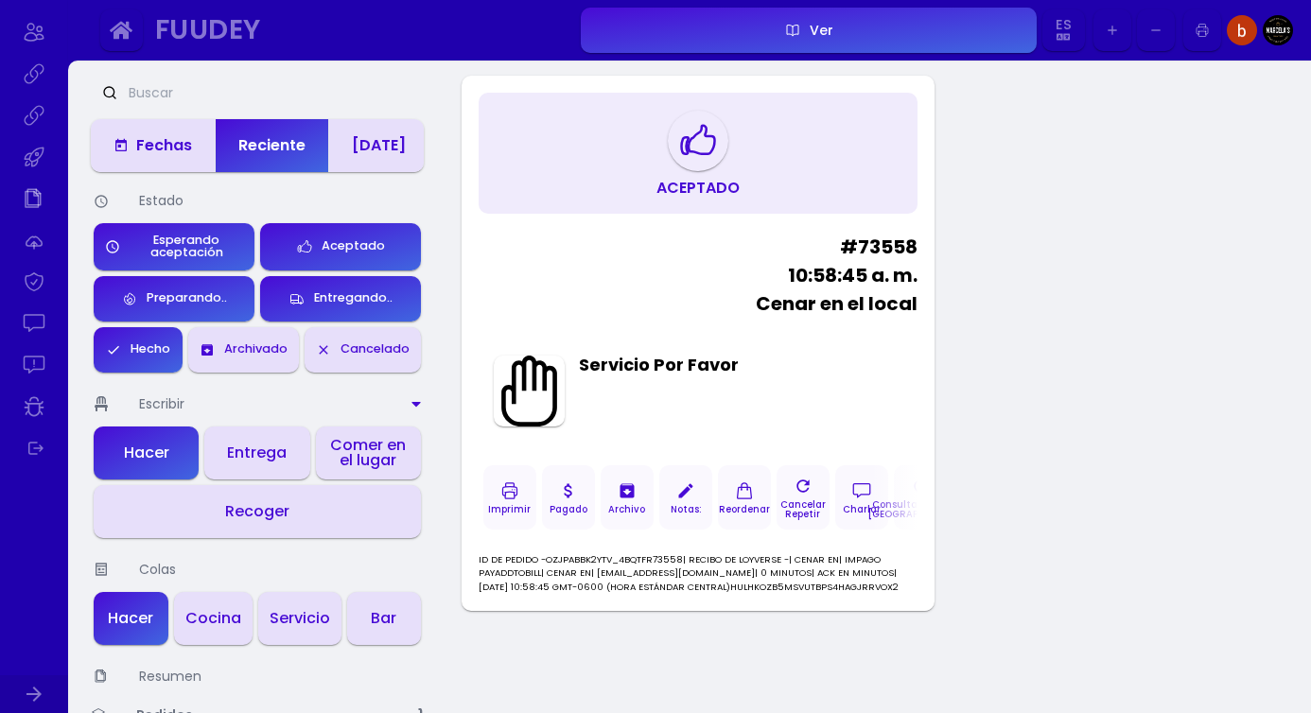
click at [980, 375] on div "Aceptado # 73558 10:58:45 a. m. Cenar en el local Servicio Por Favor Imprimir P…" at bounding box center [878, 443] width 864 height 764
click at [503, 497] on icon "button" at bounding box center [509, 491] width 19 height 95
click at [1025, 400] on div "Aceptado # 73558 10:58:45 a. m. Cenar en el local Servicio Por Favor Imprimir P…" at bounding box center [878, 443] width 864 height 764
